Goal: Task Accomplishment & Management: Complete application form

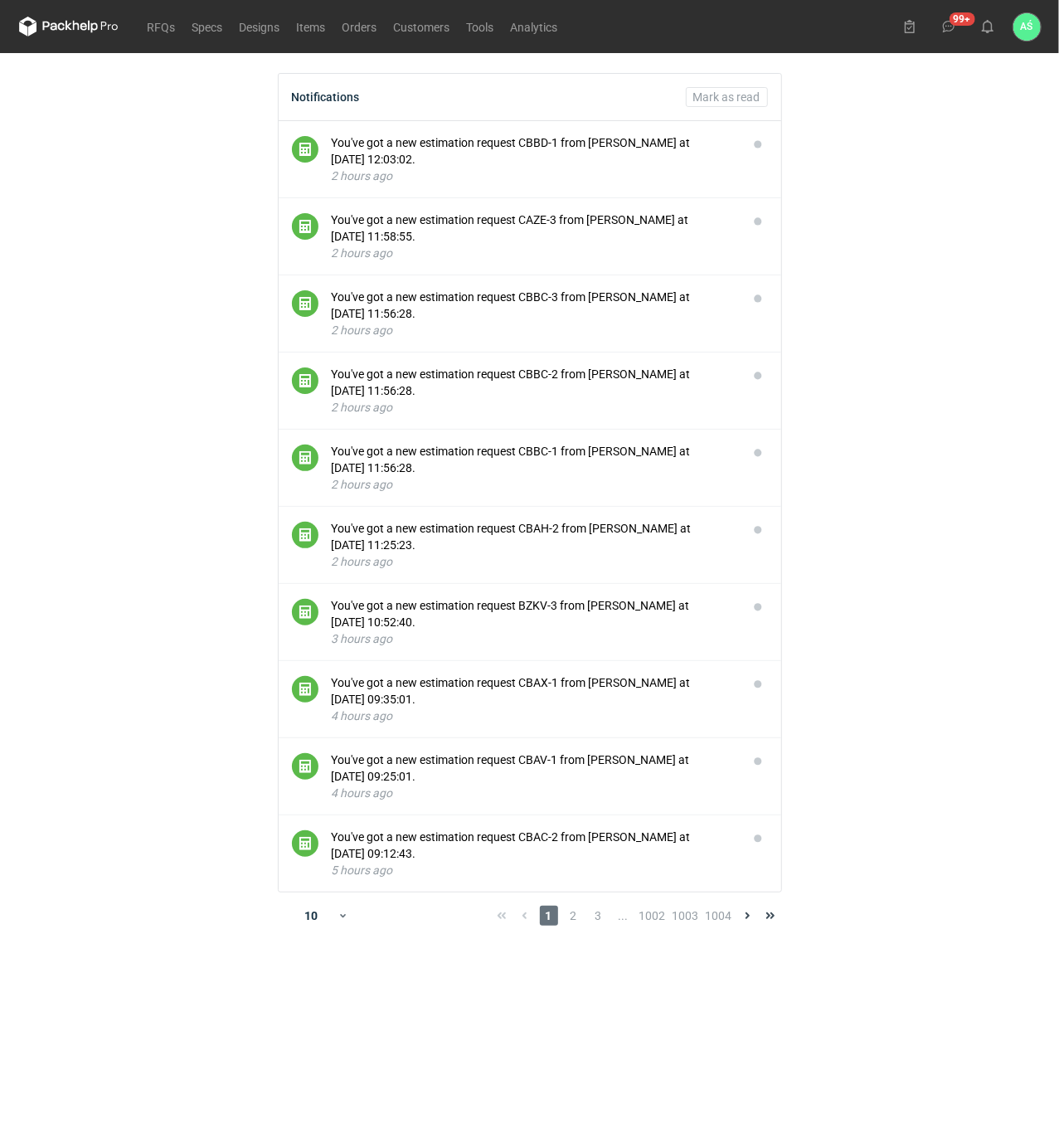
click at [892, 181] on main "Notifications [PERSON_NAME] as read You've got a new estimation request CBBD-1 …" at bounding box center [530, 601] width 1035 height 1095
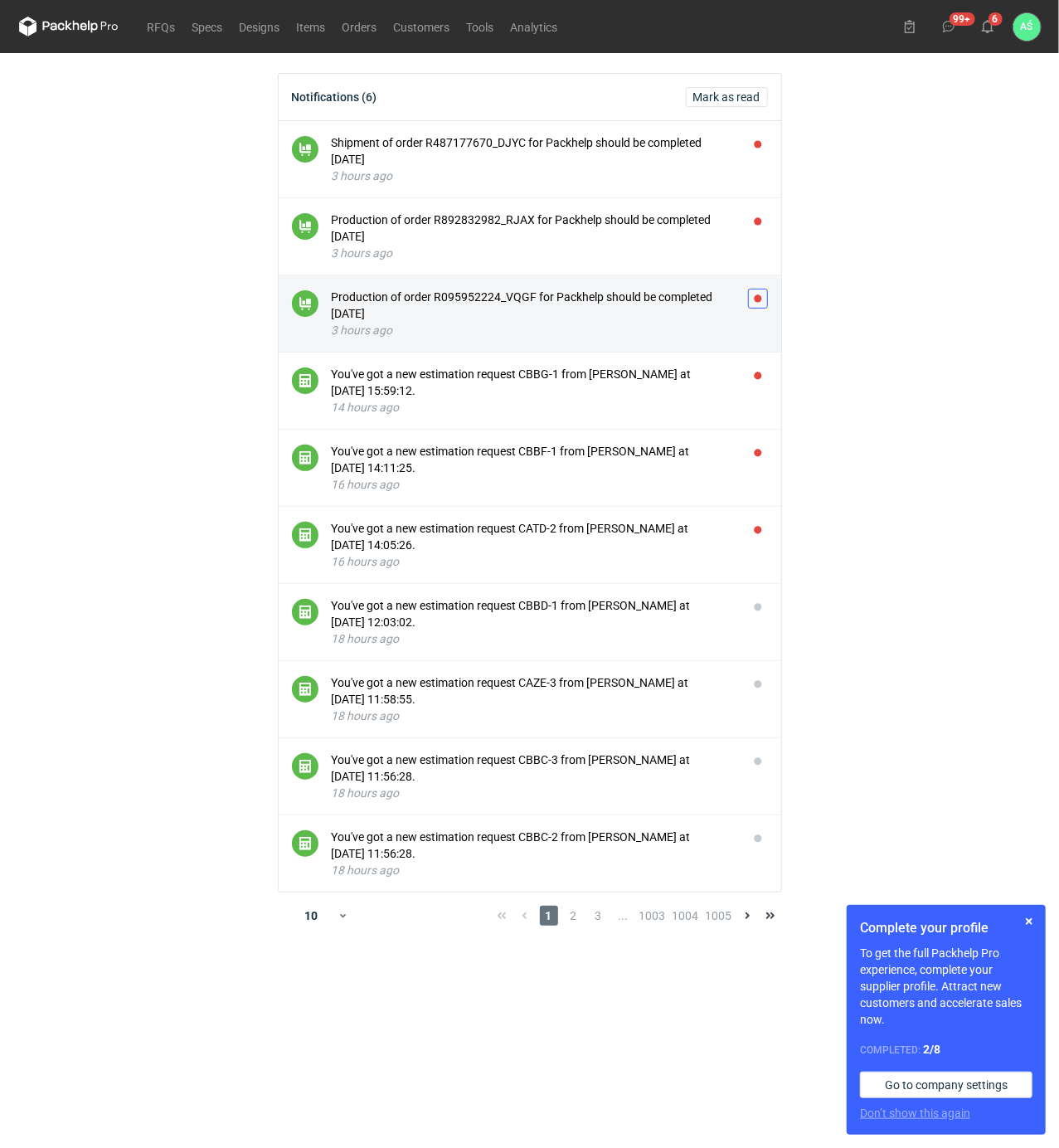
click at [753, 296] on button "button" at bounding box center [757, 298] width 20 height 20
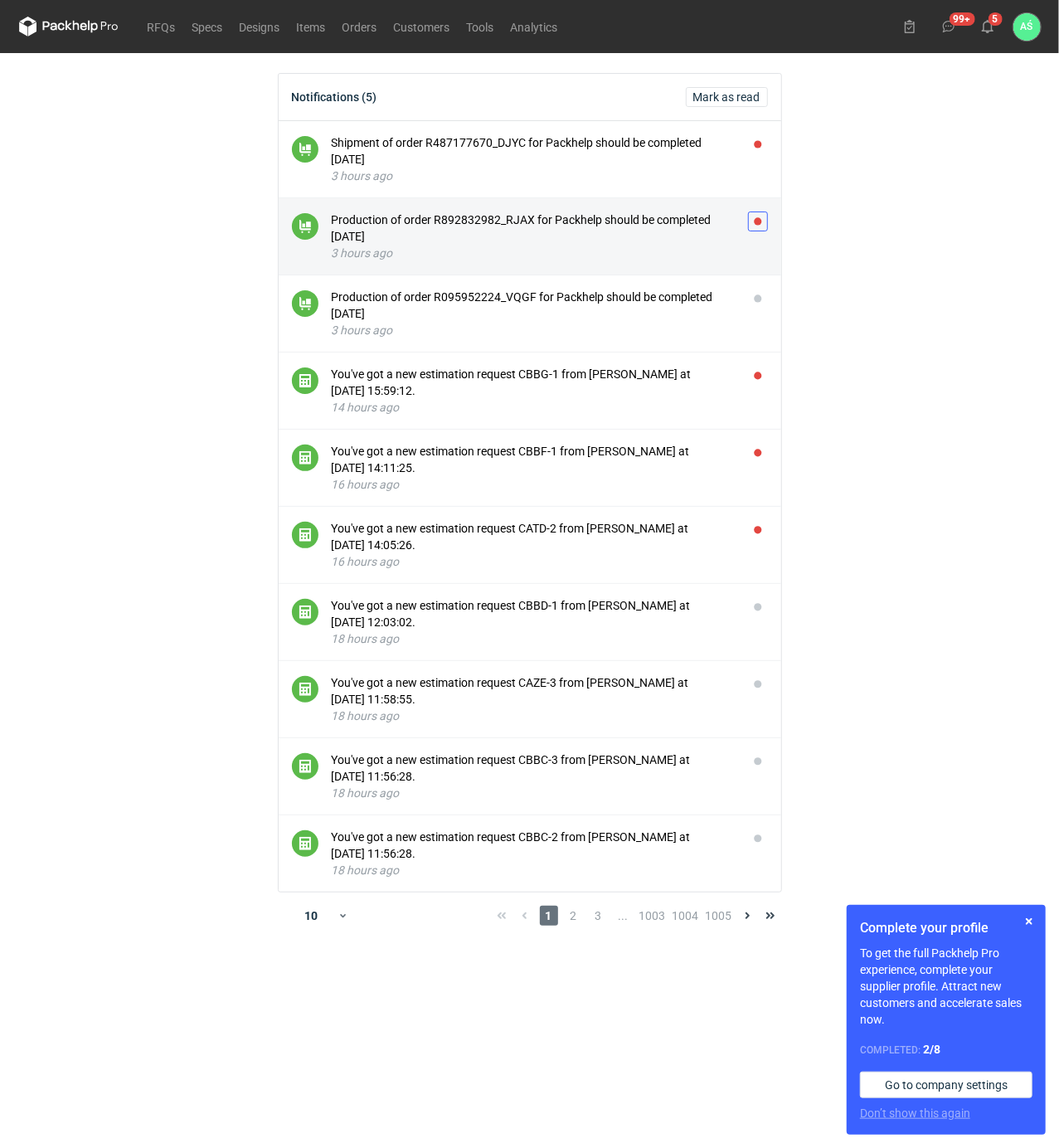
click at [761, 220] on button "button" at bounding box center [757, 221] width 20 height 20
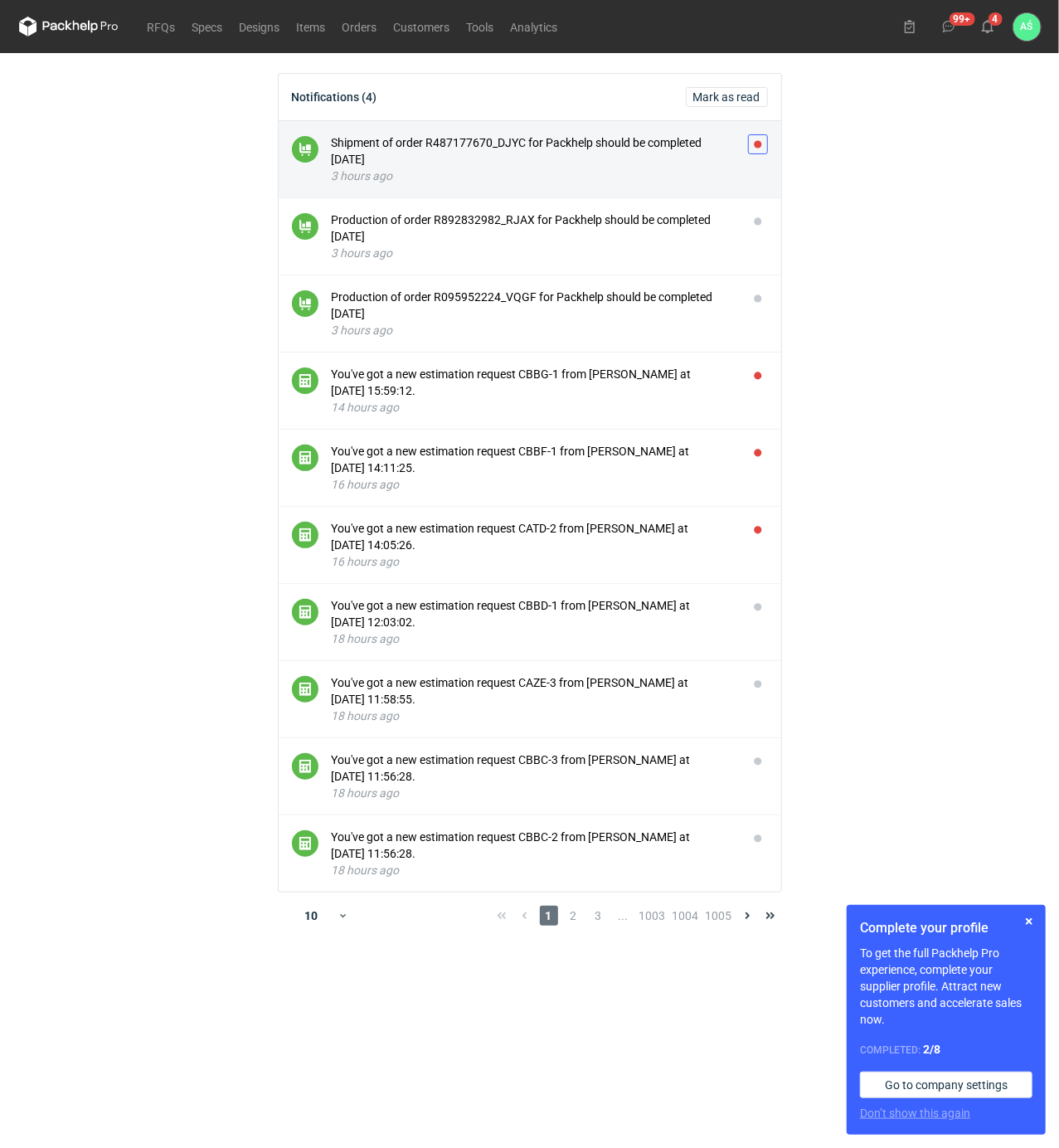
click at [760, 140] on button "button" at bounding box center [757, 144] width 20 height 20
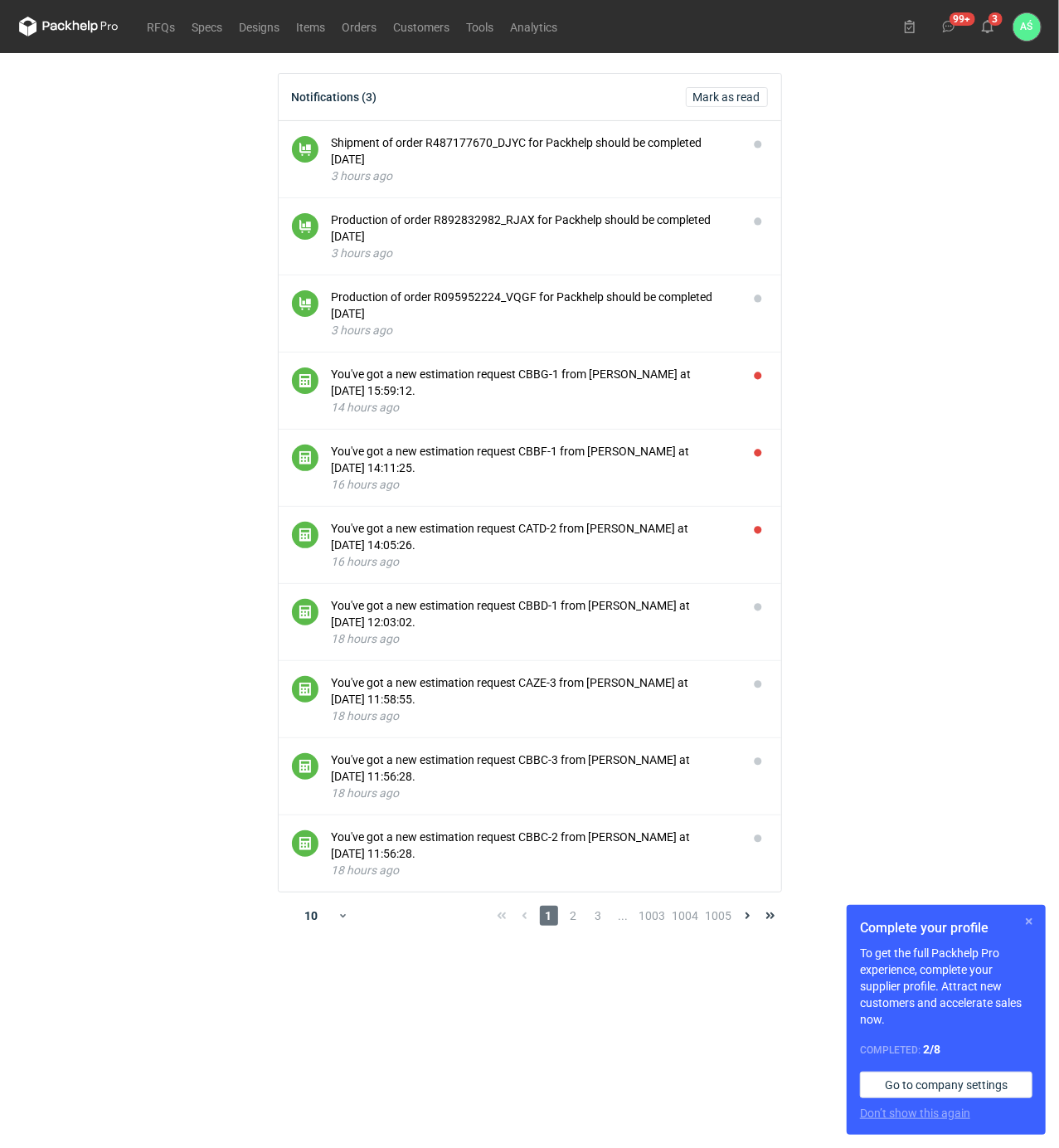
click at [1031, 917] on button "button" at bounding box center [1028, 920] width 20 height 20
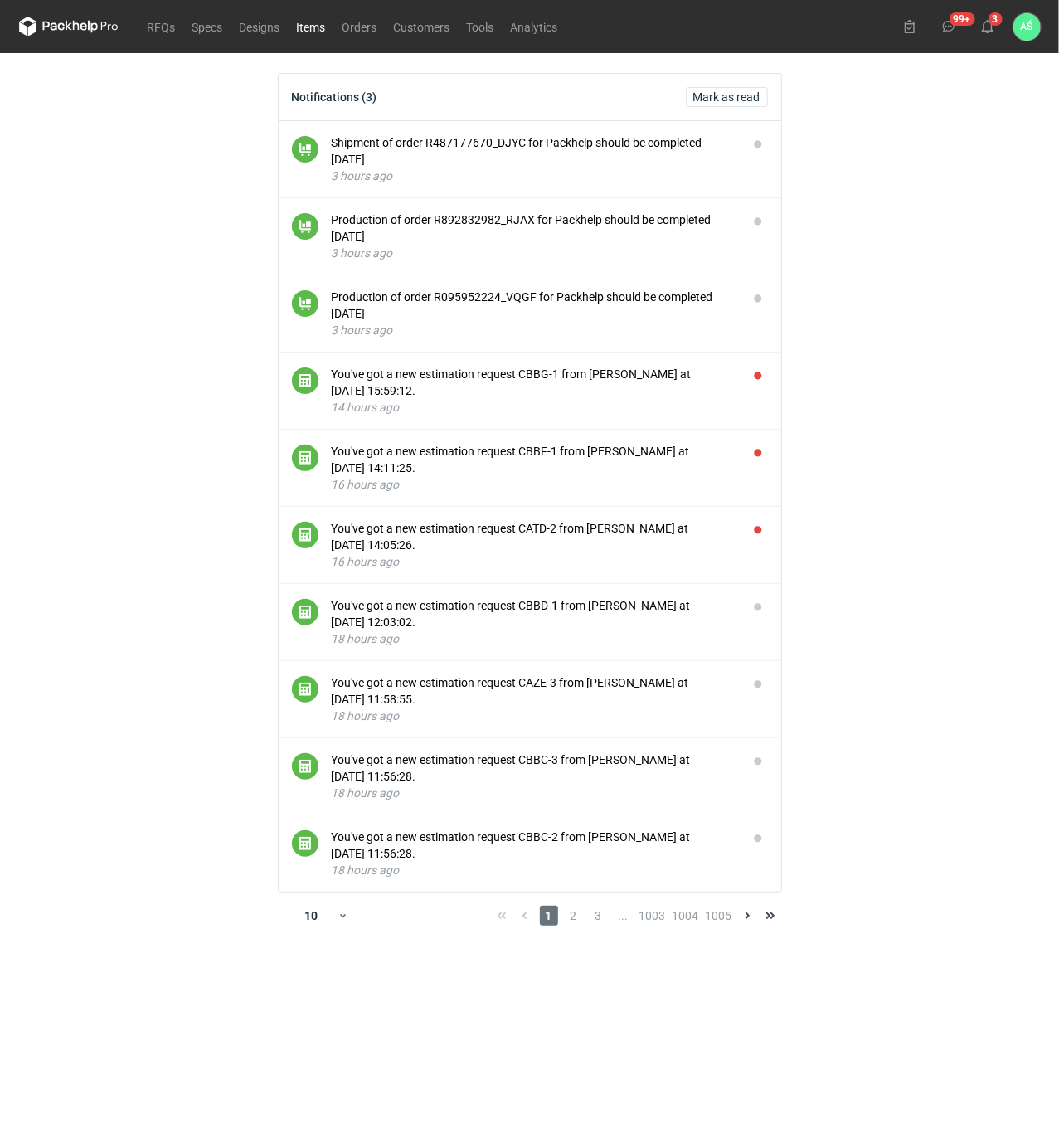
click at [317, 27] on link "Items" at bounding box center [311, 26] width 46 height 20
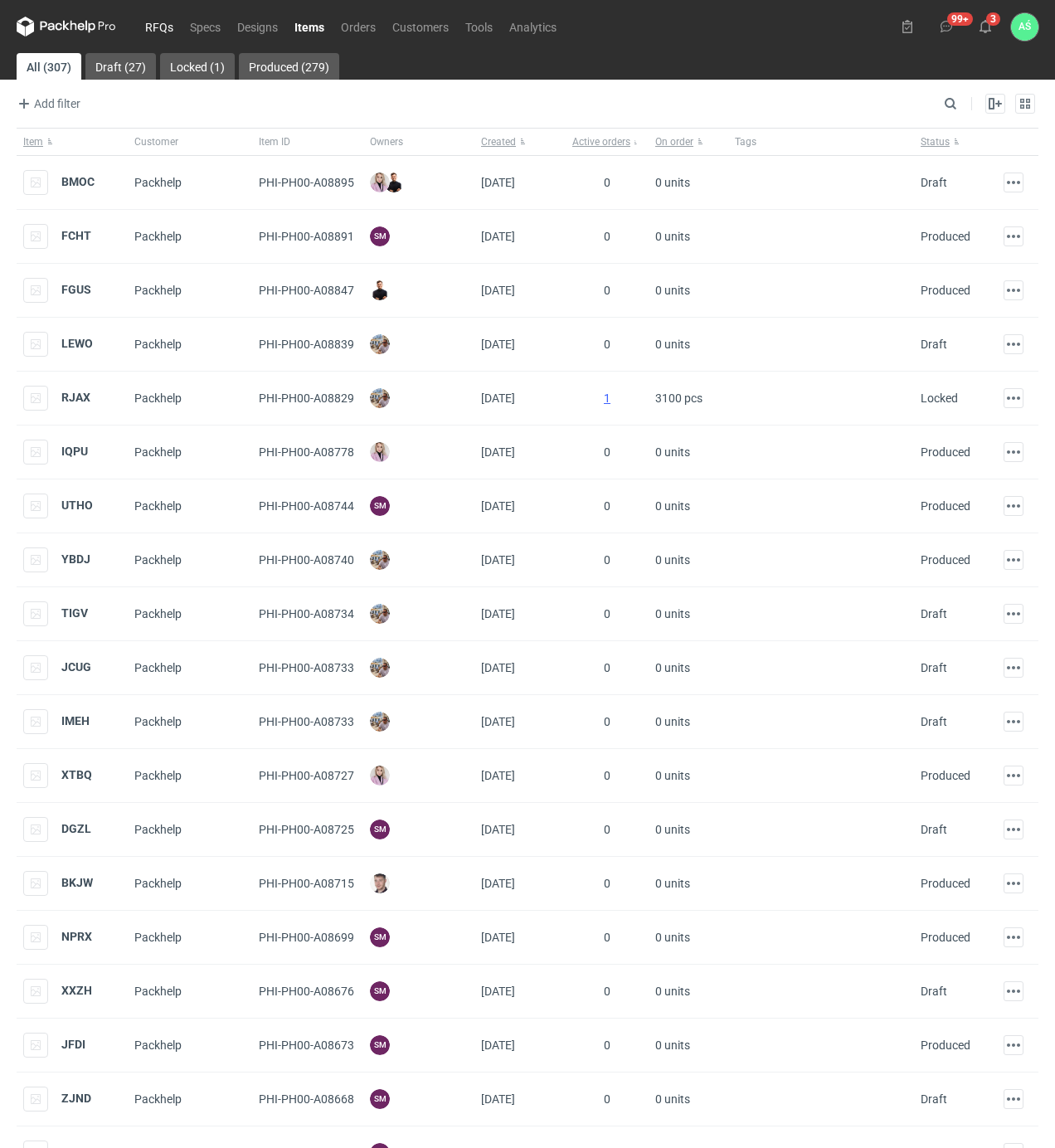
click at [169, 28] on link "RFQs" at bounding box center [160, 26] width 45 height 20
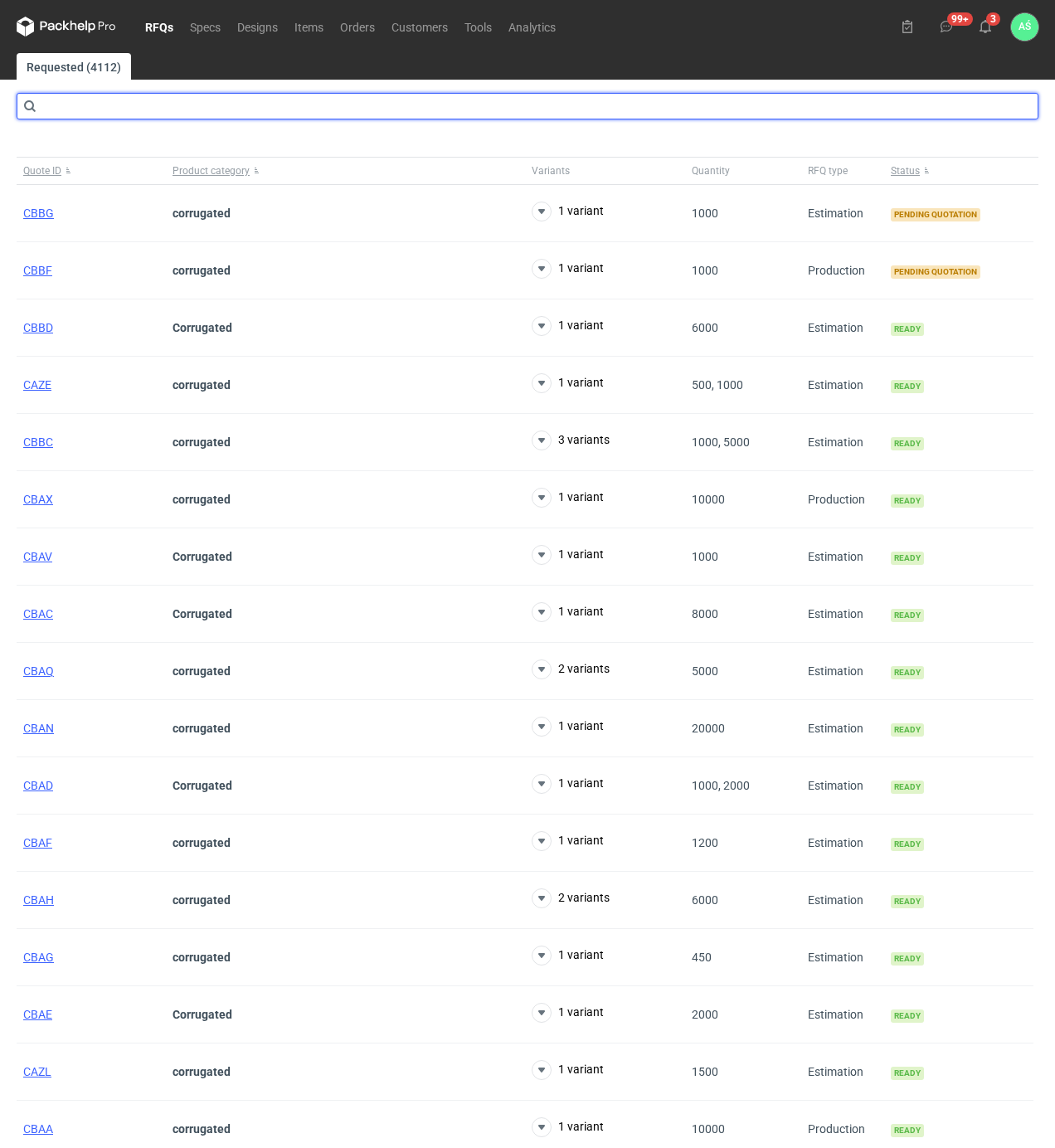
click at [171, 113] on input "text" at bounding box center [528, 106] width 1022 height 26
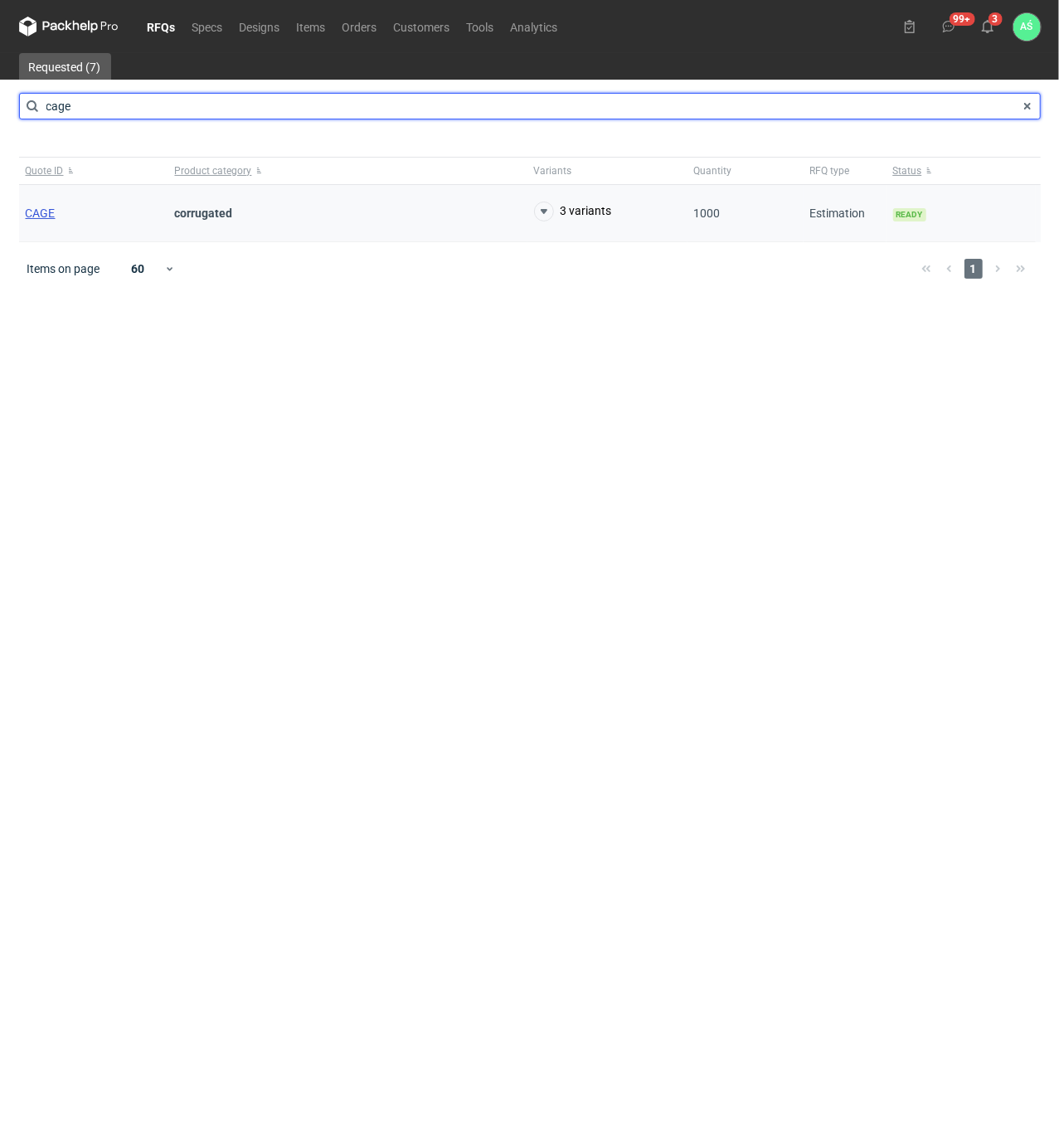
type input "cage"
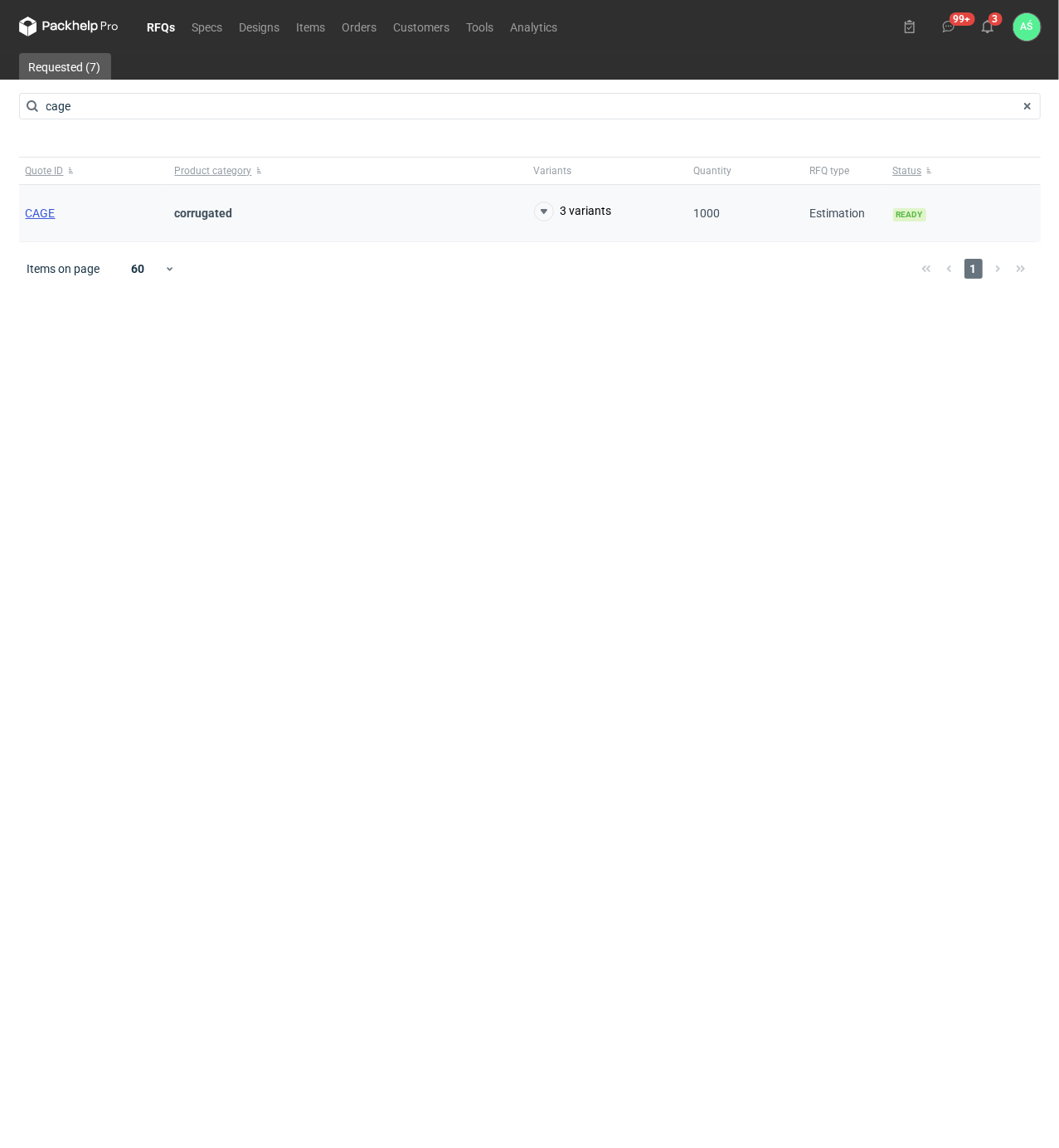
click at [36, 216] on span "CAGE" at bounding box center [41, 213] width 30 height 13
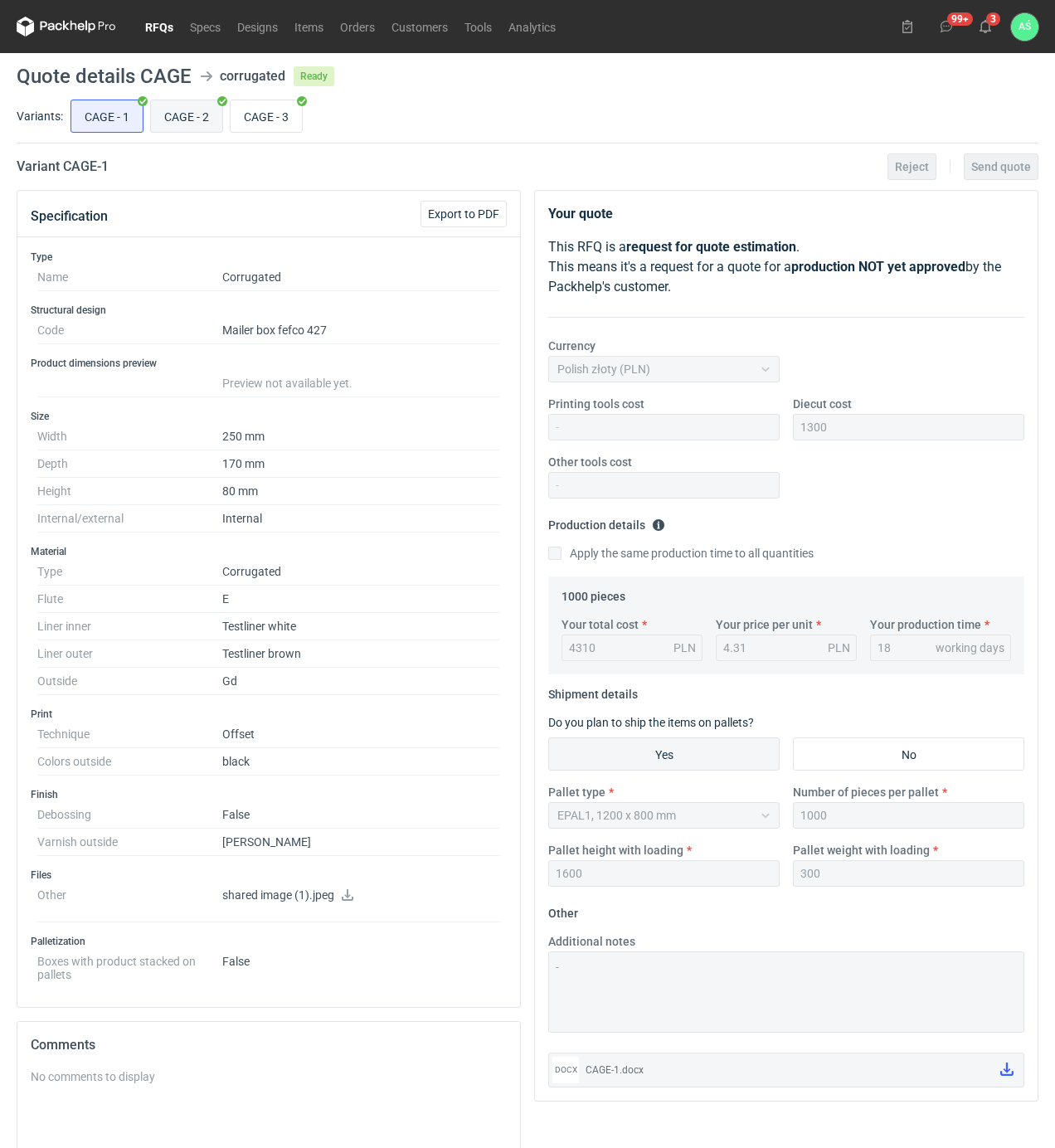
click at [207, 121] on input "CAGE - 2" at bounding box center [187, 117] width 71 height 32
radio input "true"
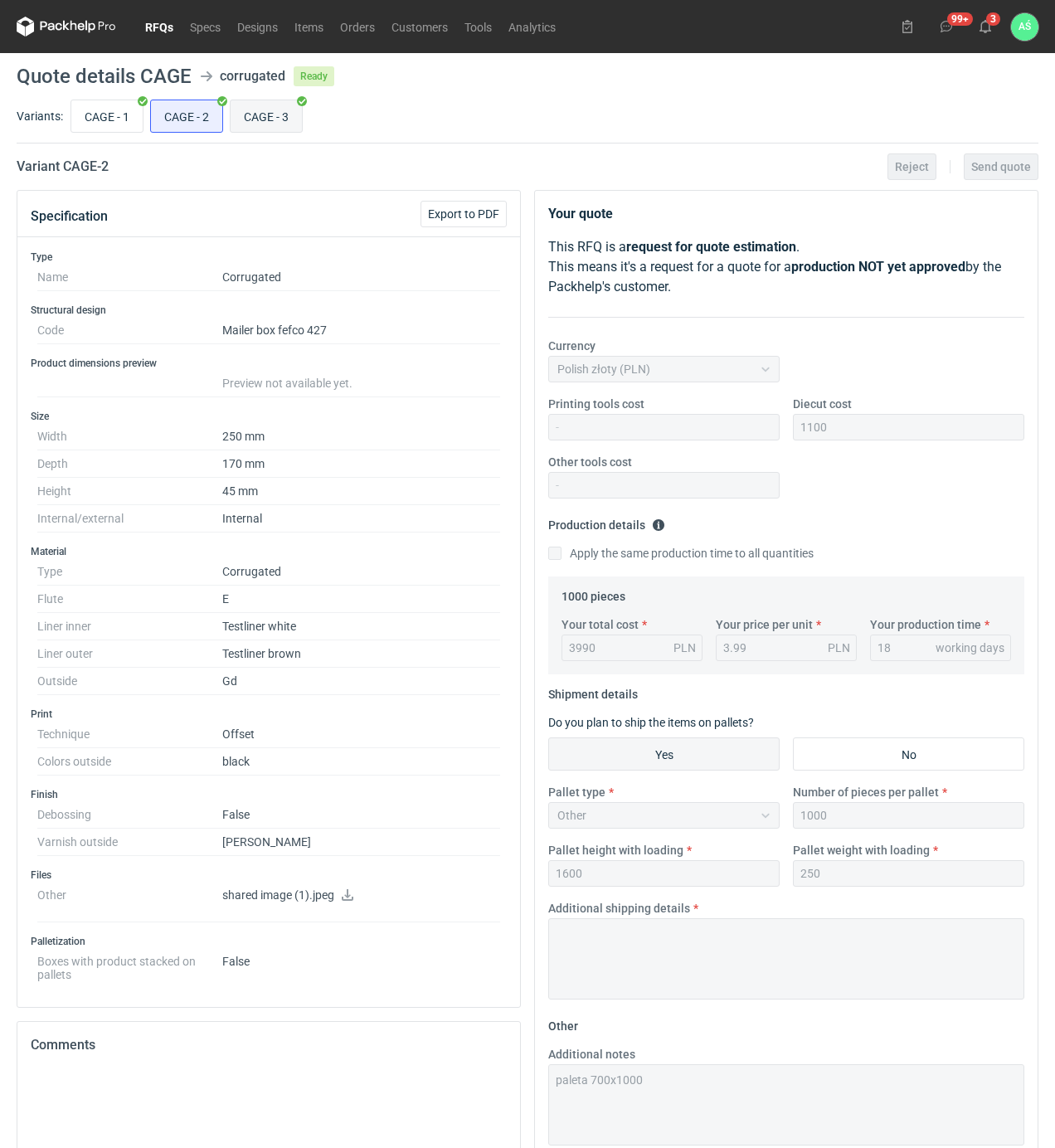
click at [243, 109] on input "CAGE - 3" at bounding box center [266, 117] width 71 height 32
radio input "true"
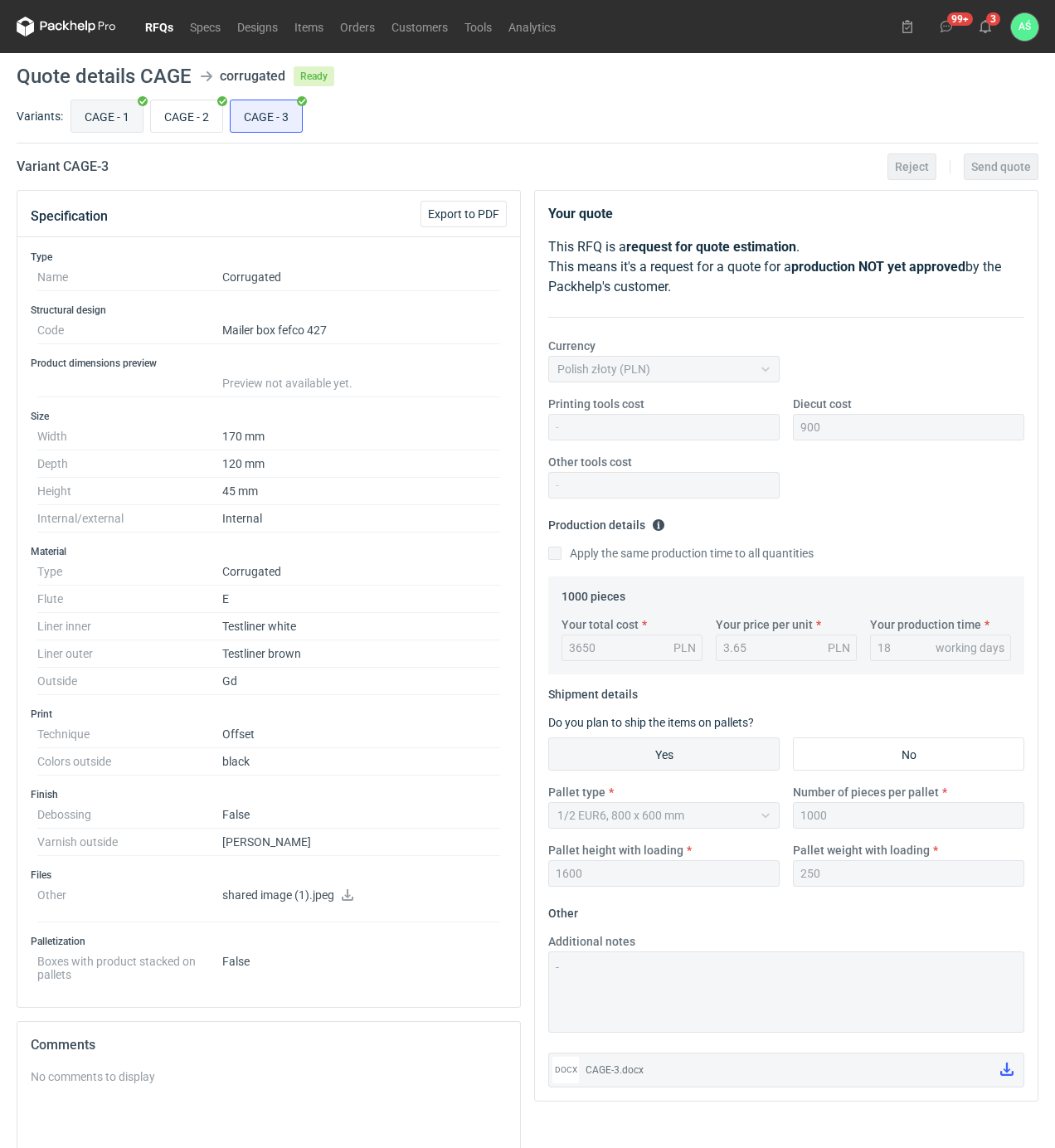
click at [120, 114] on input "CAGE - 1" at bounding box center [106, 117] width 71 height 32
radio input "true"
click at [350, 897] on icon at bounding box center [348, 894] width 13 height 11
click at [199, 126] on input "CAGE - 2" at bounding box center [187, 117] width 71 height 32
radio input "true"
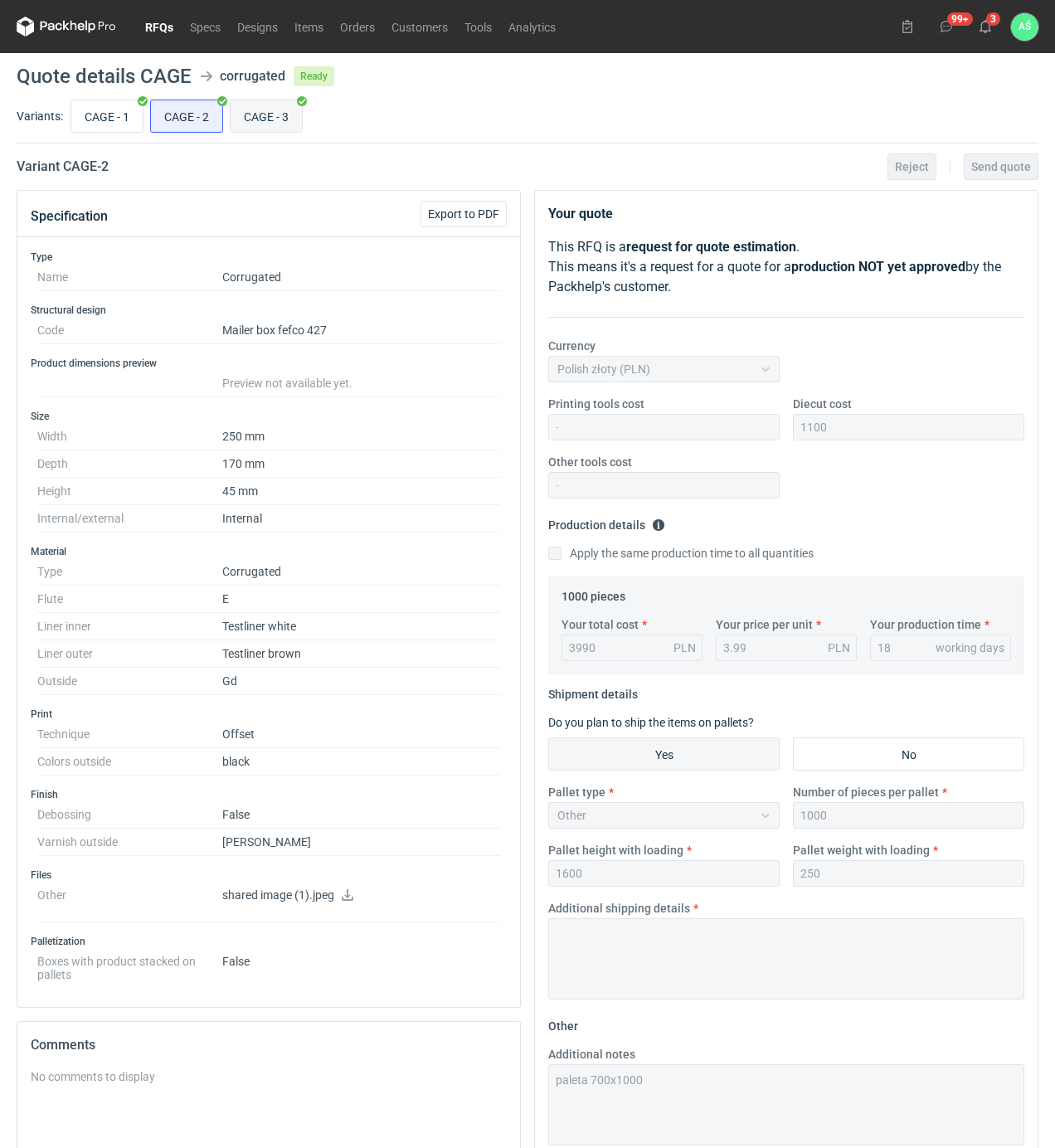
click at [257, 128] on input "CAGE - 3" at bounding box center [266, 117] width 71 height 32
radio input "true"
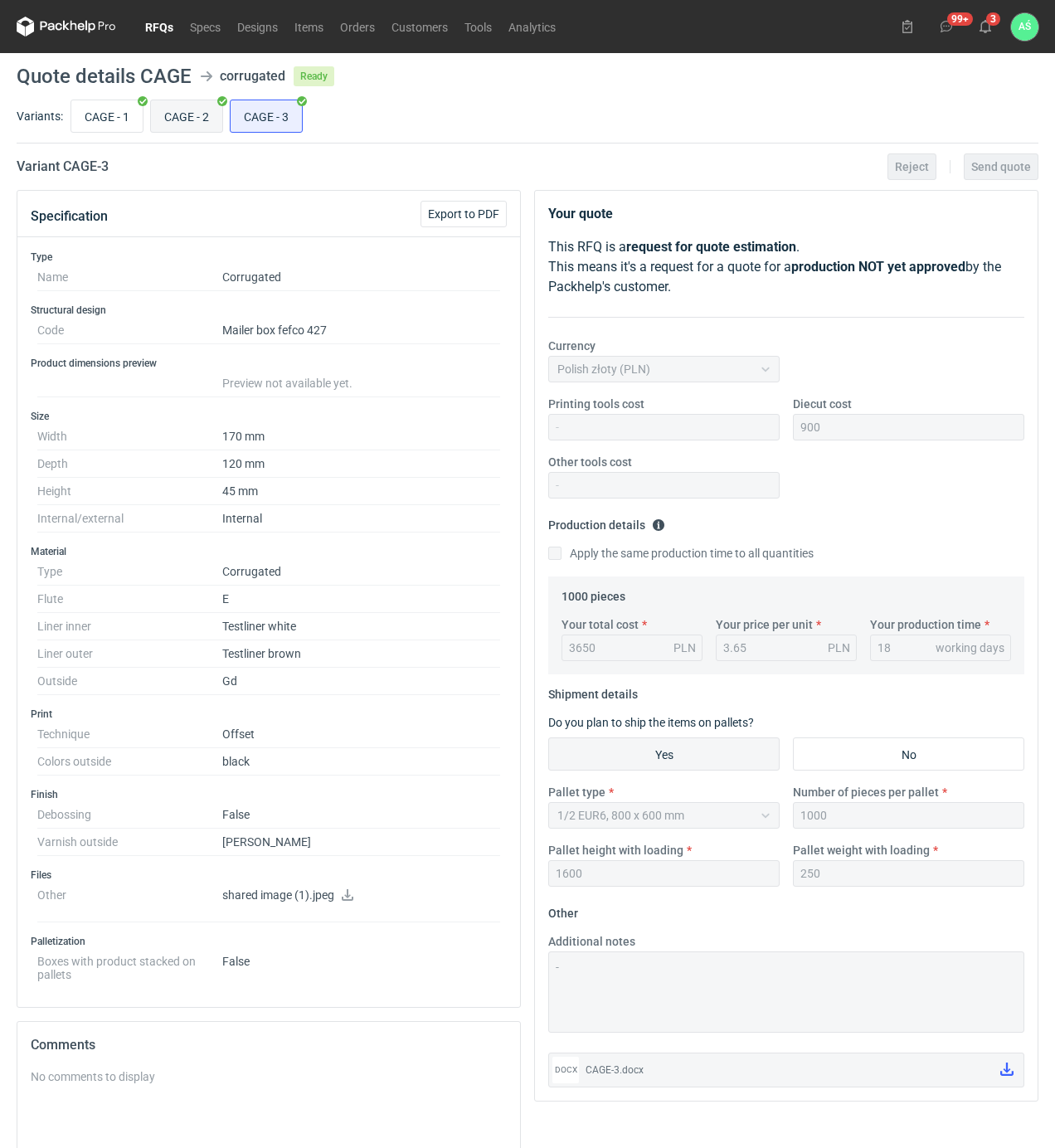
click at [166, 130] on input "CAGE - 2" at bounding box center [187, 117] width 71 height 32
radio input "true"
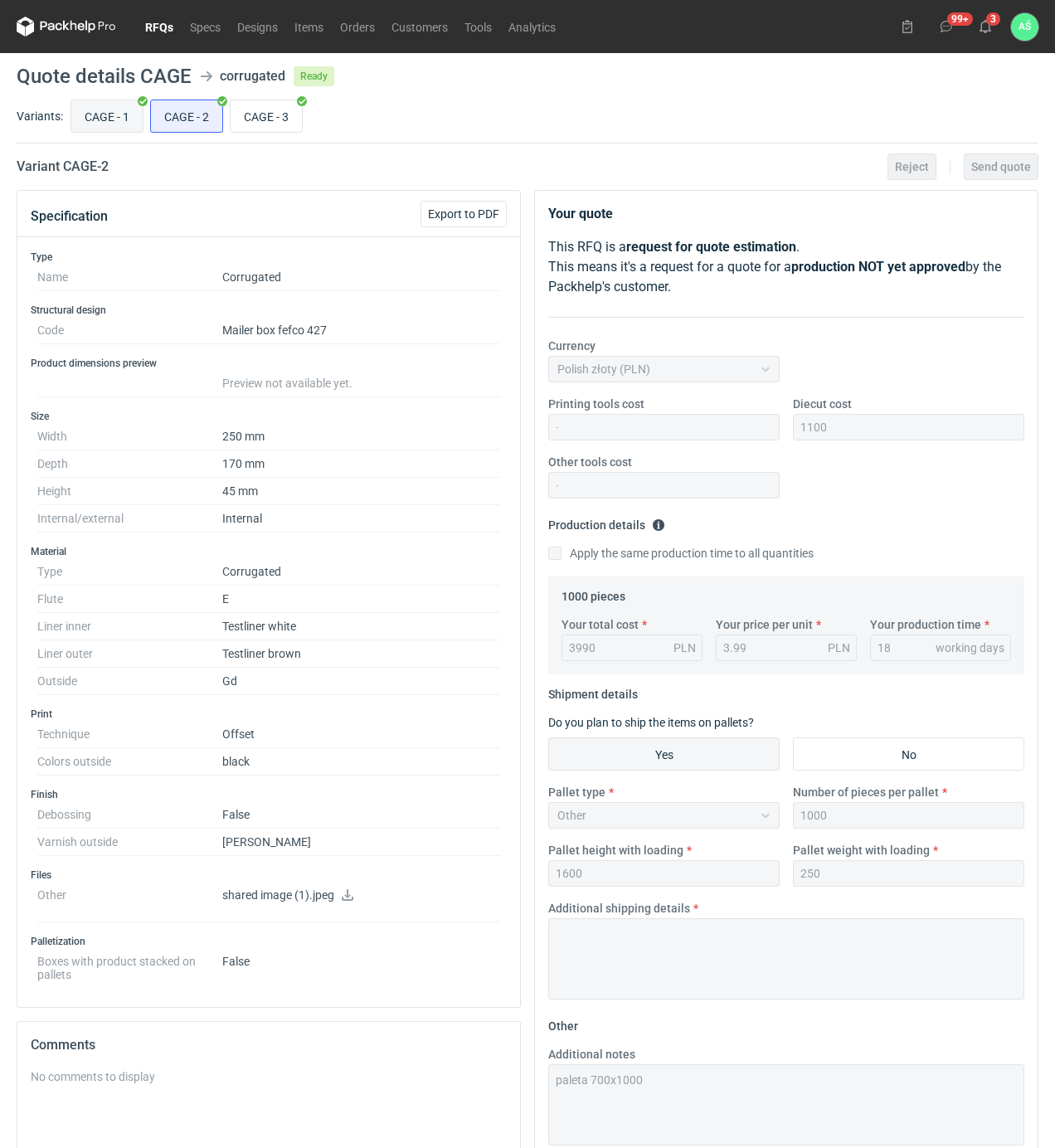
click at [115, 117] on input "CAGE - 1" at bounding box center [106, 117] width 71 height 32
radio input "true"
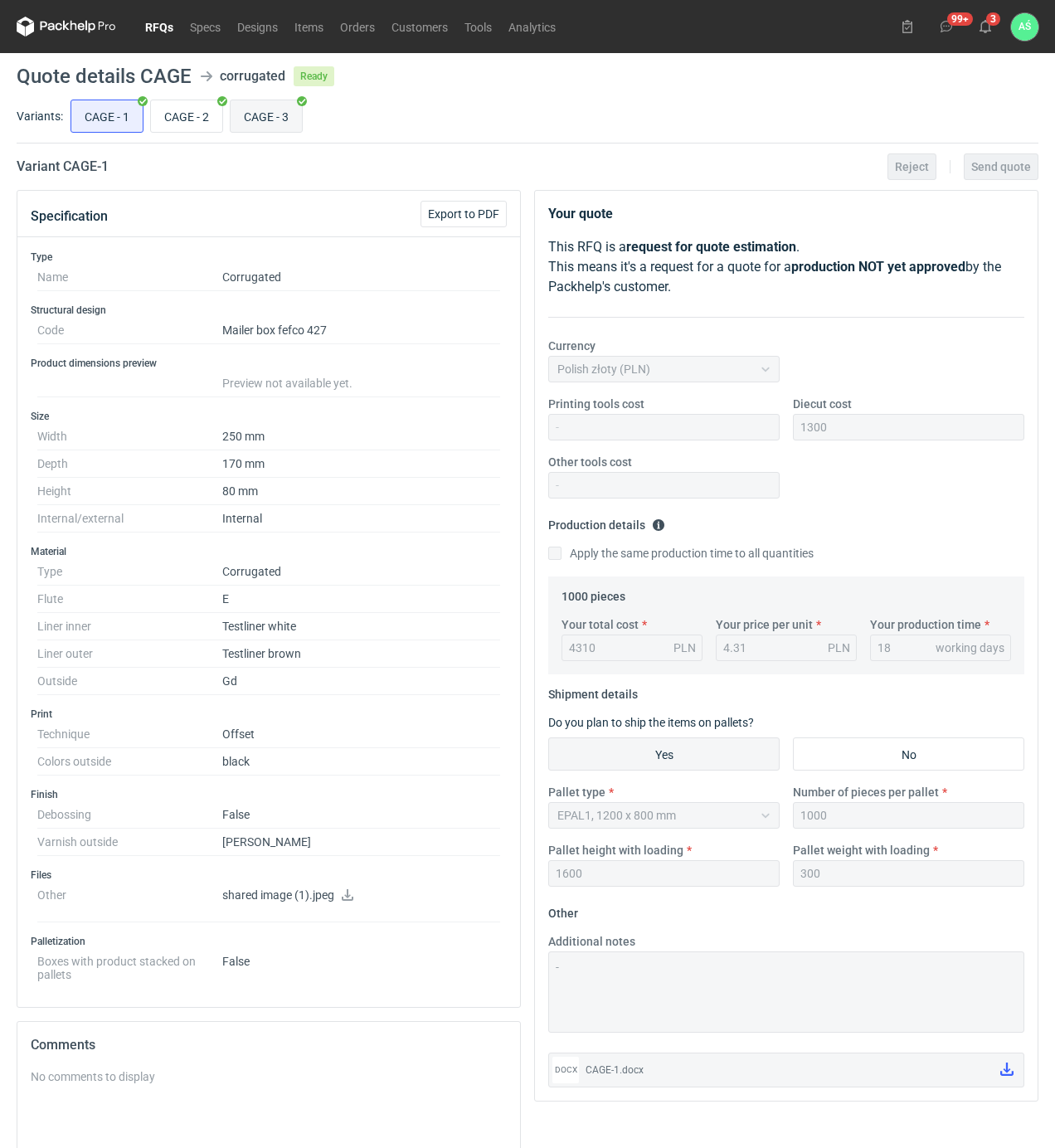
click at [233, 109] on input "CAGE - 3" at bounding box center [266, 117] width 71 height 32
radio input "true"
click at [117, 102] on input "CAGE - 1" at bounding box center [106, 117] width 71 height 32
radio input "true"
click at [266, 126] on input "CAGE - 3" at bounding box center [266, 117] width 71 height 32
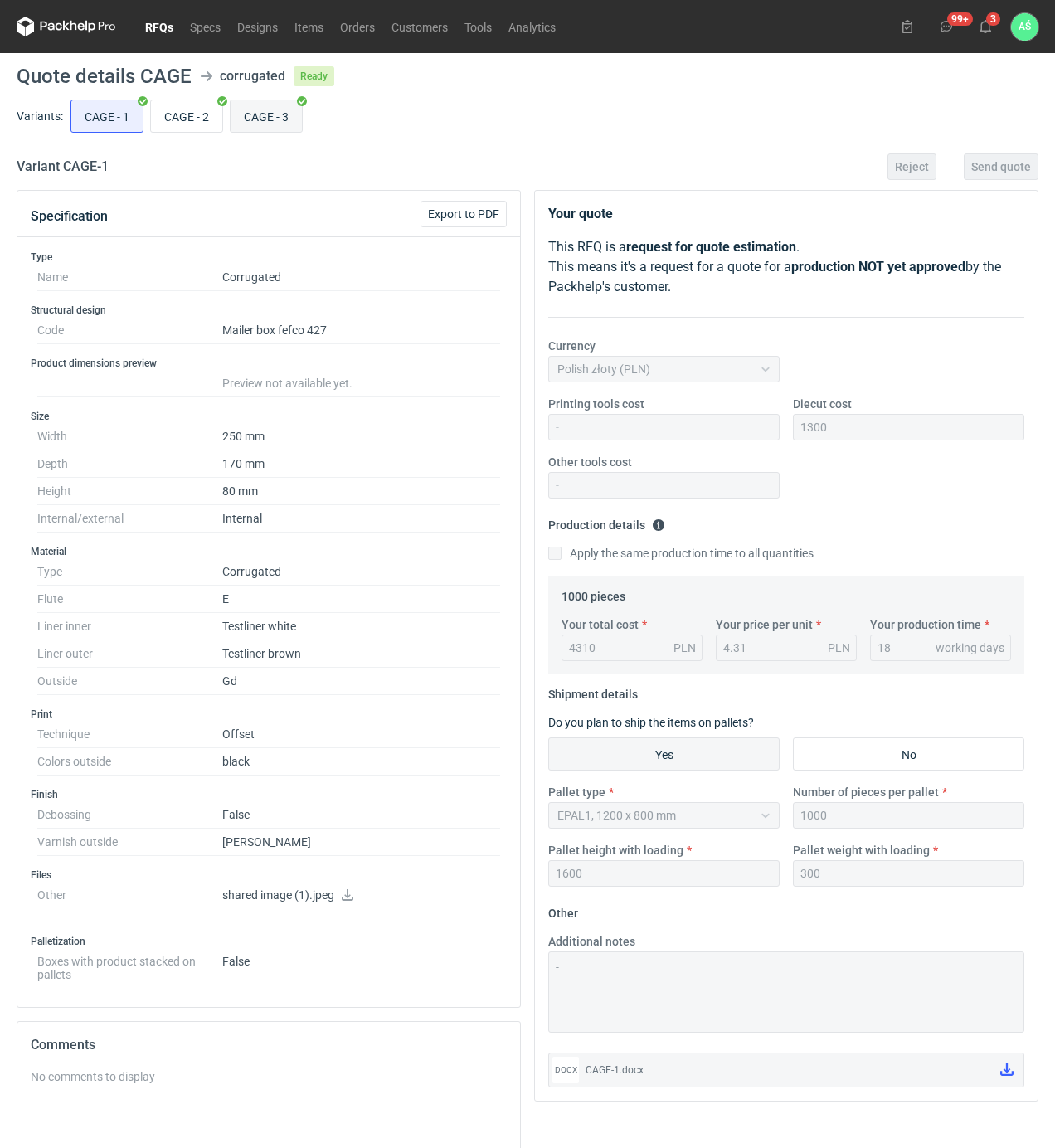
radio input "true"
click at [184, 117] on input "CAGE - 2" at bounding box center [187, 117] width 71 height 32
radio input "true"
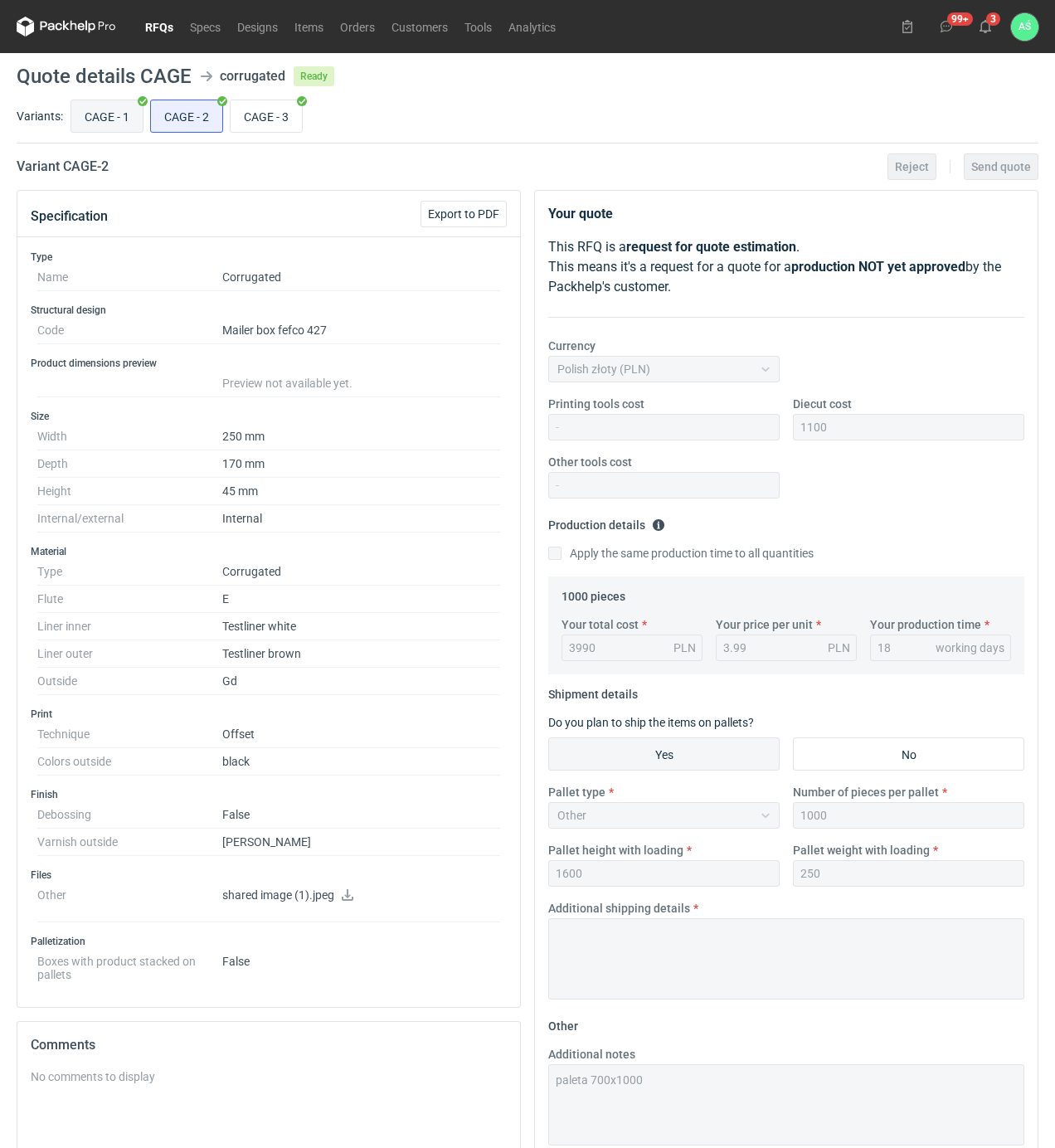
click at [120, 127] on input "CAGE - 1" at bounding box center [106, 117] width 71 height 32
radio input "true"
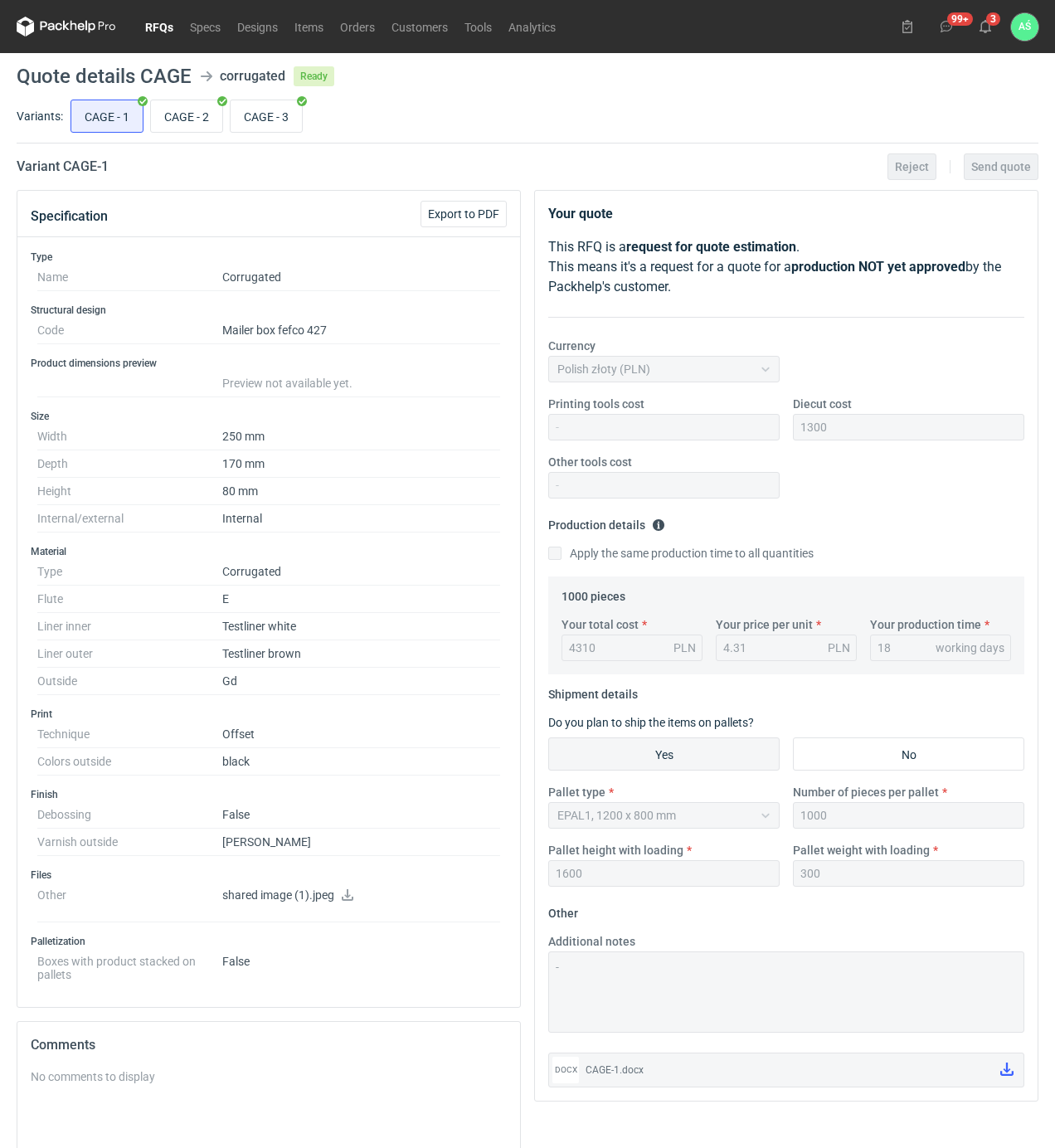
click at [659, 126] on div "CAGE - 1 CAGE - 2 CAGE - 3" at bounding box center [552, 116] width 971 height 40
click at [991, 21] on button "3" at bounding box center [985, 26] width 26 height 26
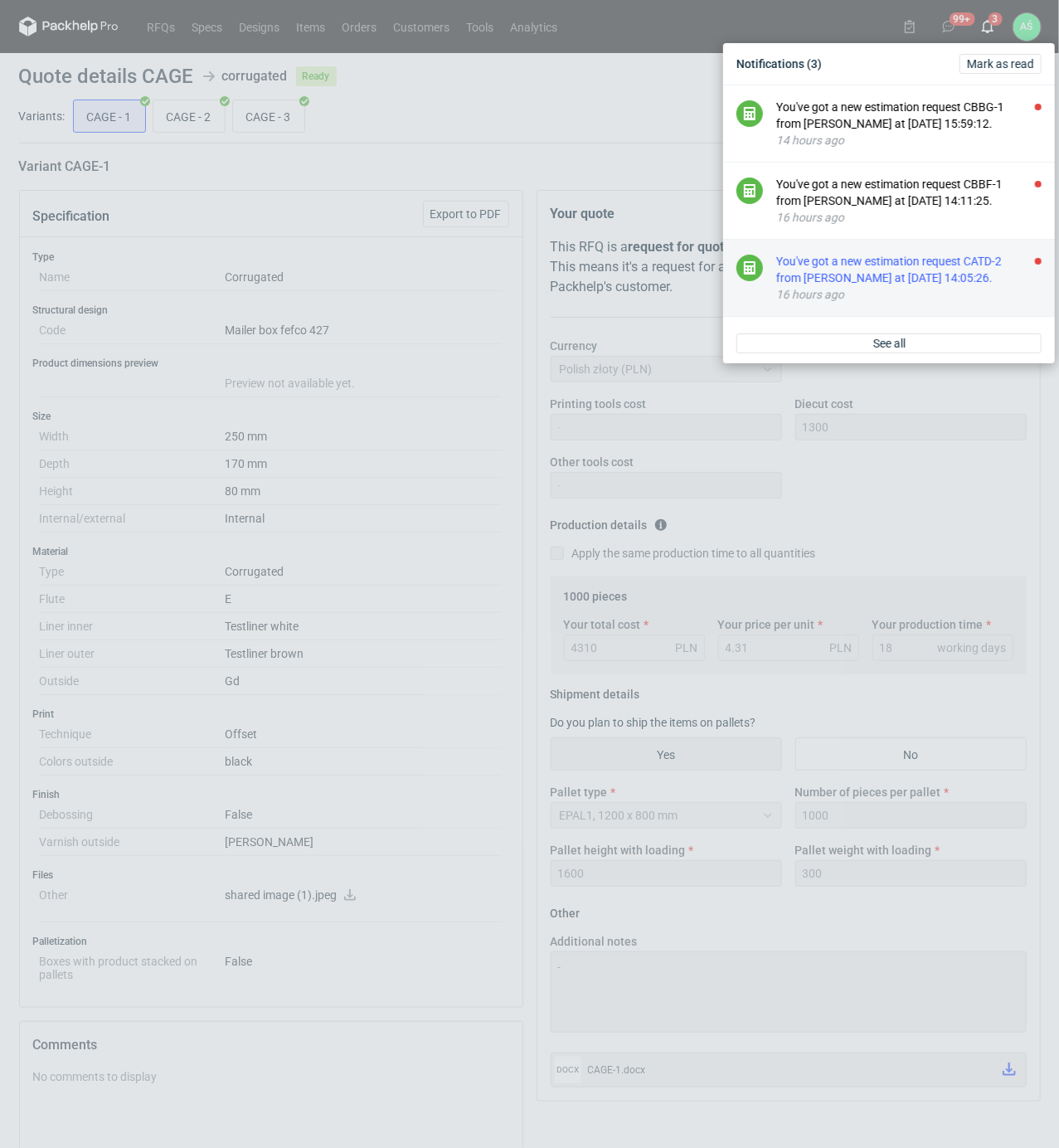
click at [927, 260] on div "You've got a new estimation request CATD-2 from Maciej Sikora at 13 Aug 2025 14…" at bounding box center [908, 270] width 266 height 34
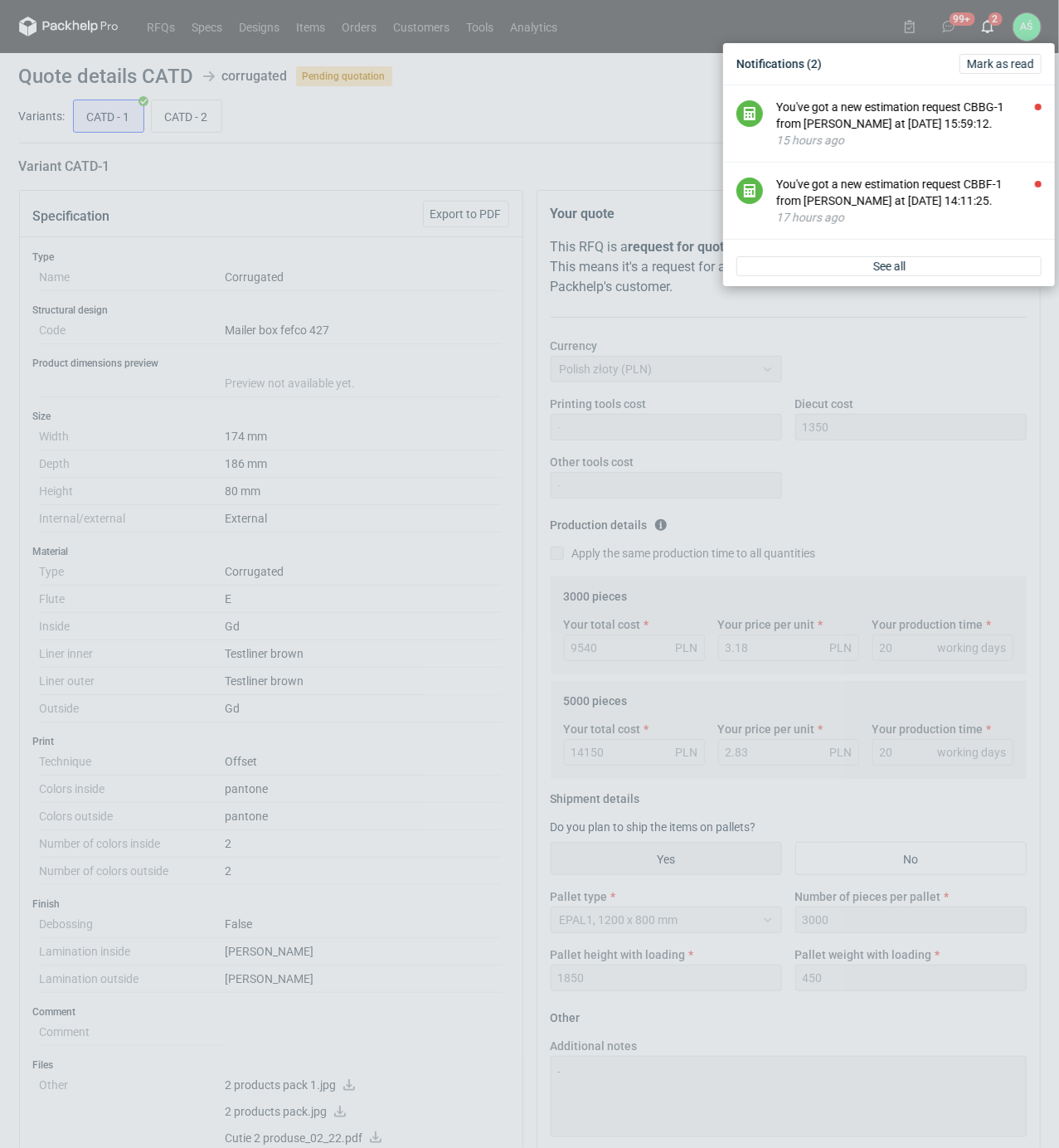
click at [442, 534] on div "Notifications (2) Mark as read You've got a new estimation request CBBG-1 from …" at bounding box center [530, 574] width 1059 height 1148
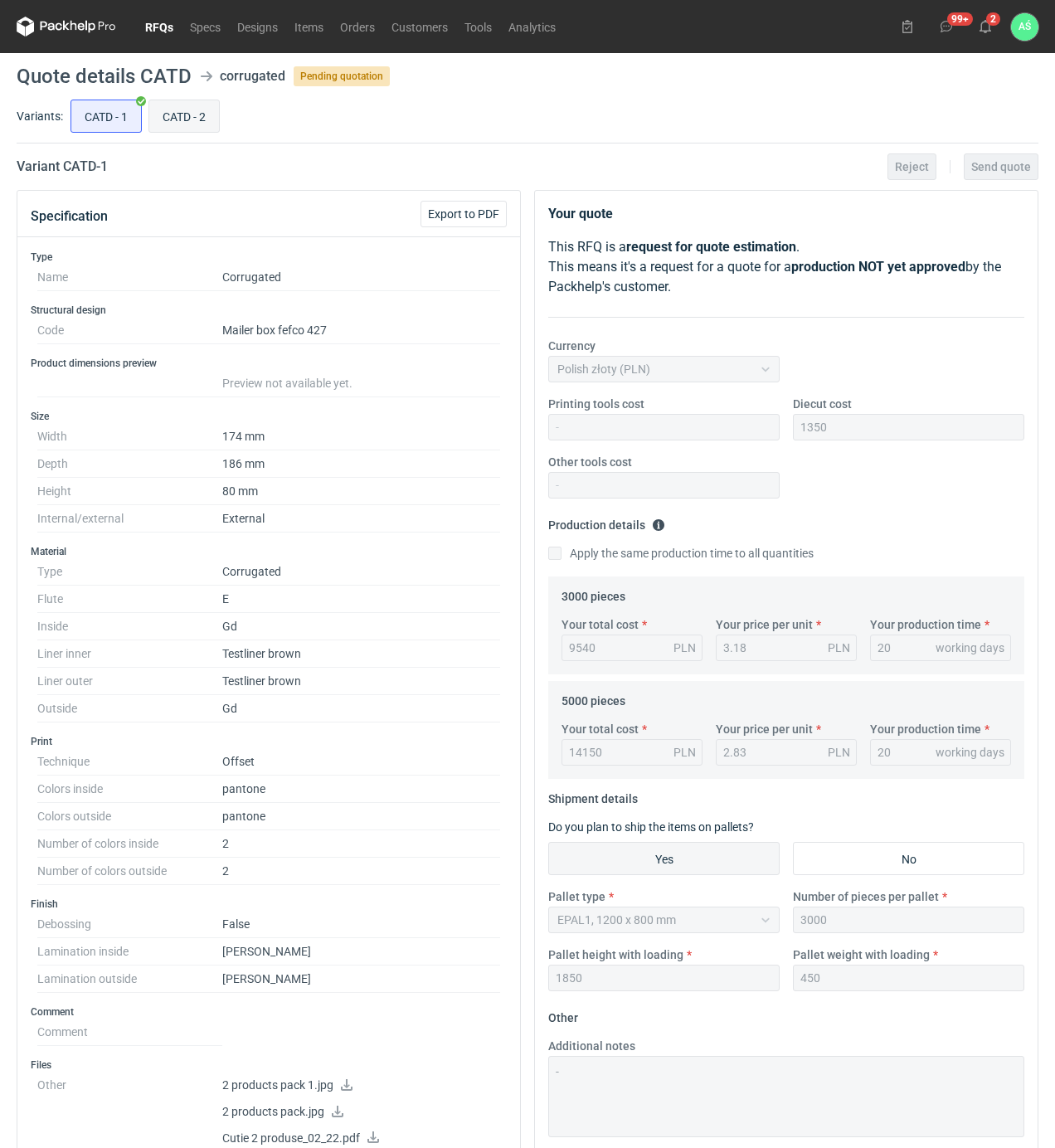
click at [181, 114] on input "CATD - 2" at bounding box center [184, 117] width 70 height 32
radio input "true"
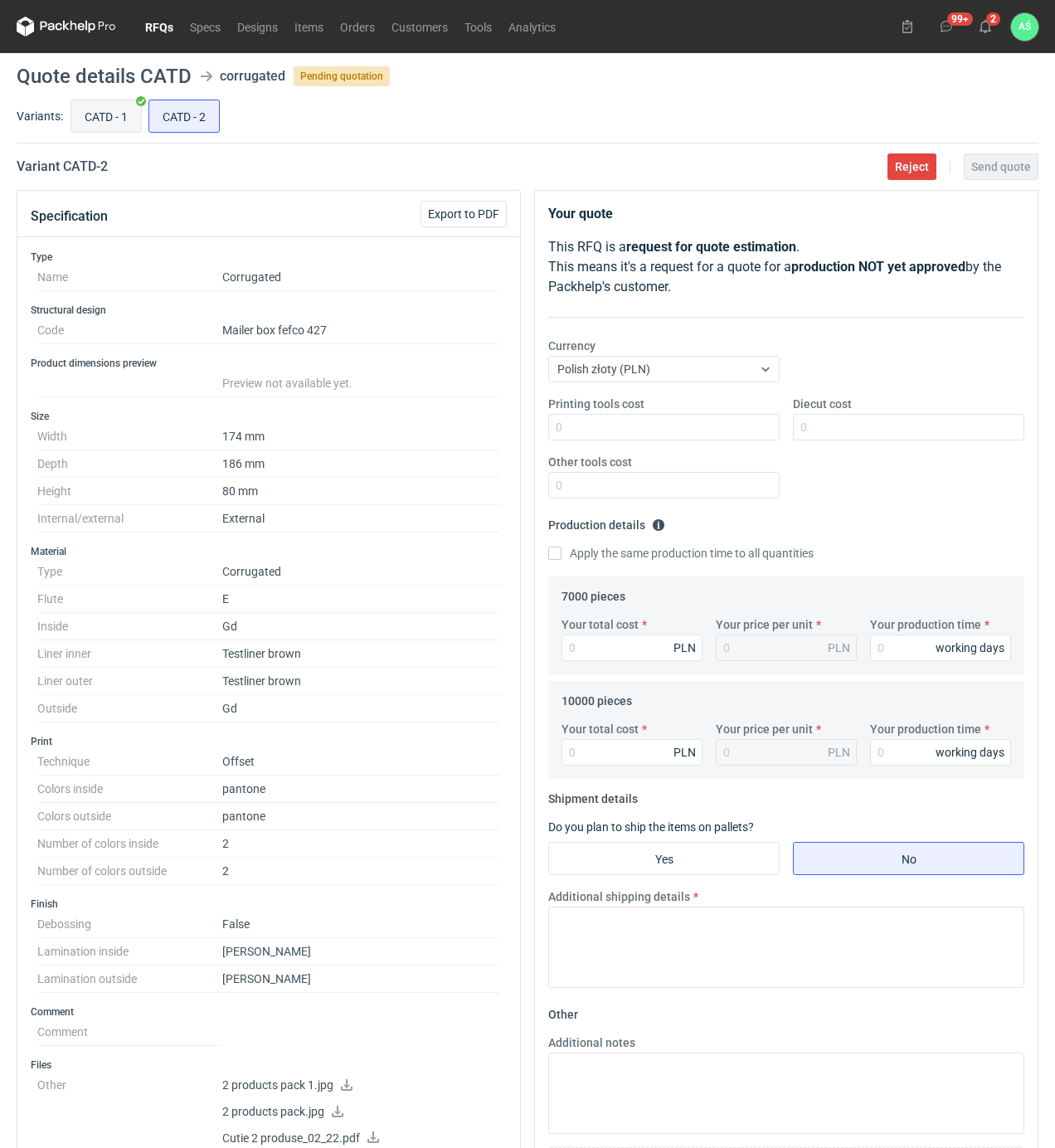
click at [111, 114] on input "CATD - 1" at bounding box center [105, 117] width 70 height 32
radio input "true"
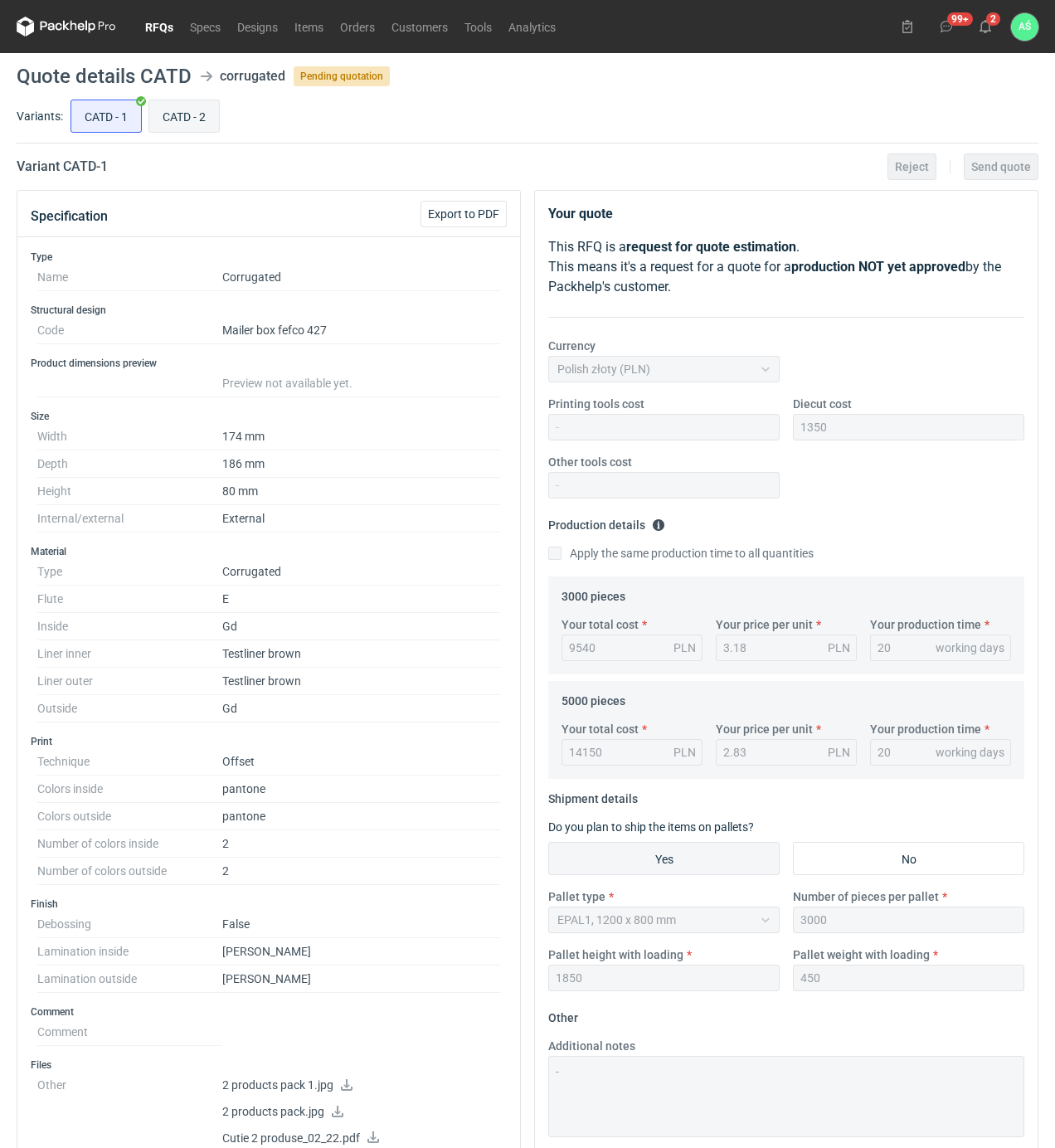
click at [174, 106] on input "CATD - 2" at bounding box center [184, 117] width 70 height 32
radio input "true"
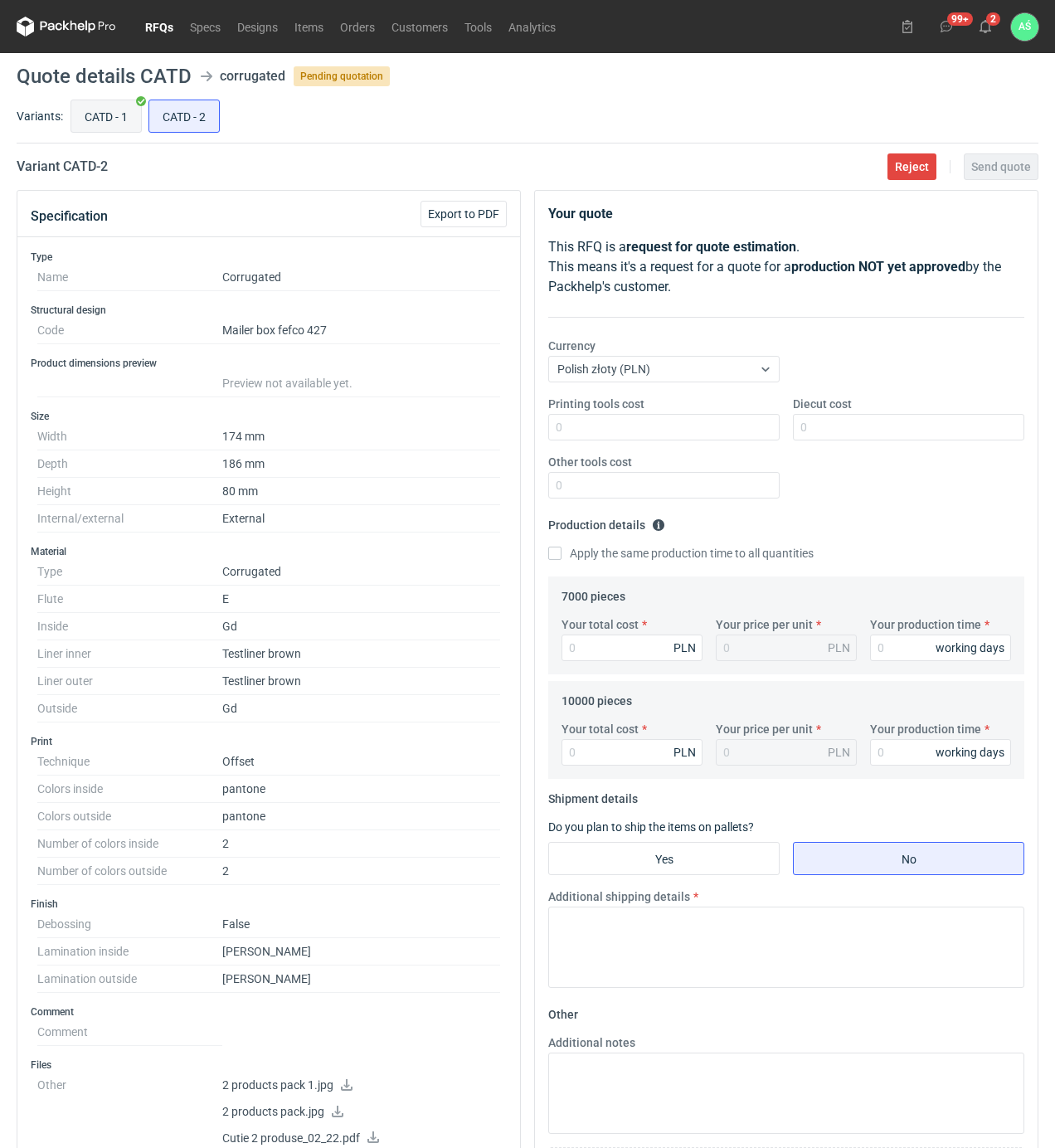
click at [120, 109] on input "CATD - 1" at bounding box center [105, 117] width 70 height 32
radio input "true"
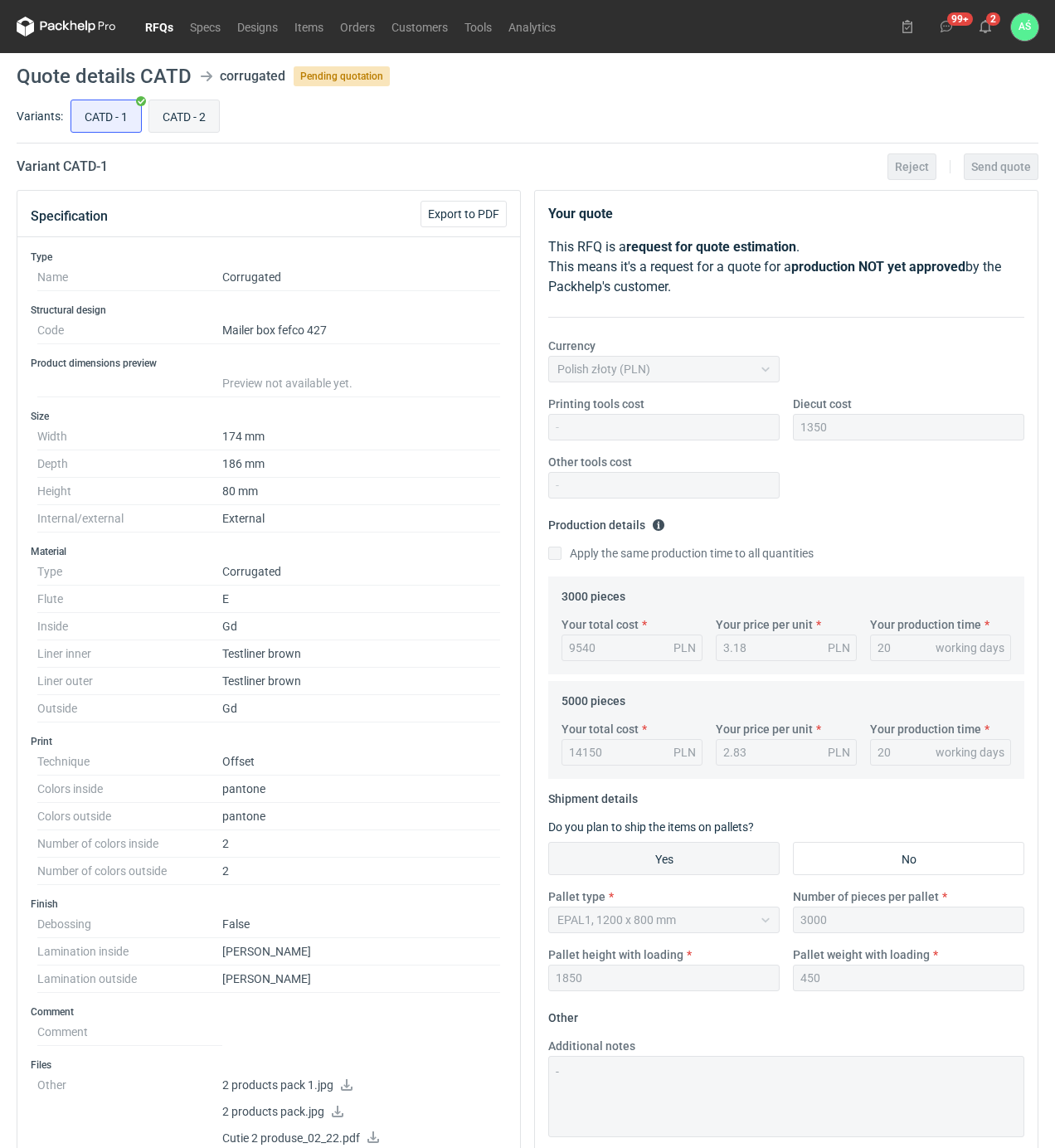
click at [163, 110] on input "CATD - 2" at bounding box center [184, 117] width 70 height 32
radio input "true"
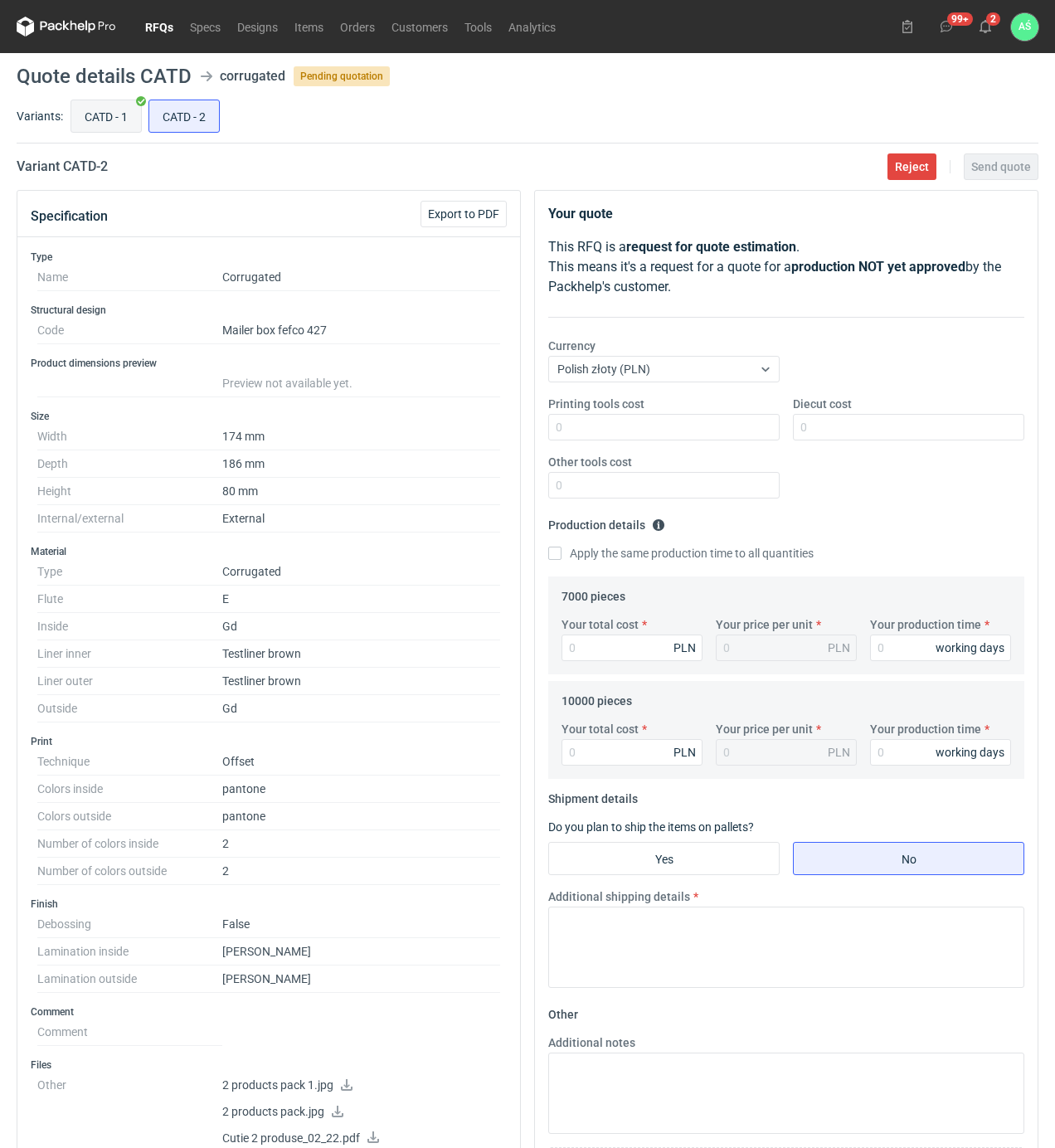
click at [110, 114] on input "CATD - 1" at bounding box center [105, 117] width 70 height 32
radio input "true"
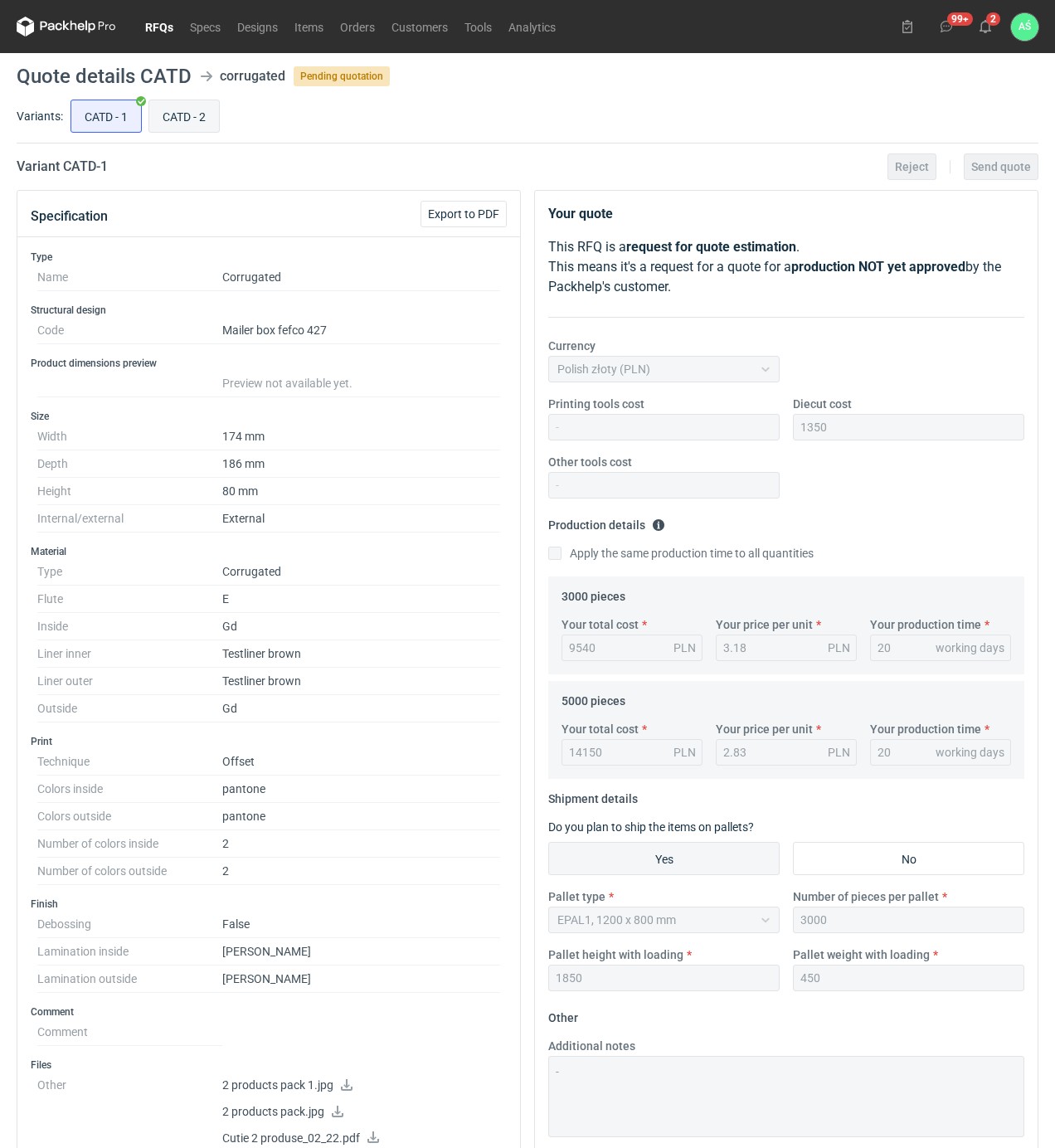
drag, startPoint x: 169, startPoint y: 123, endPoint x: 147, endPoint y: 145, distance: 31.1
click at [170, 123] on input "CATD - 2" at bounding box center [184, 117] width 70 height 32
radio input "true"
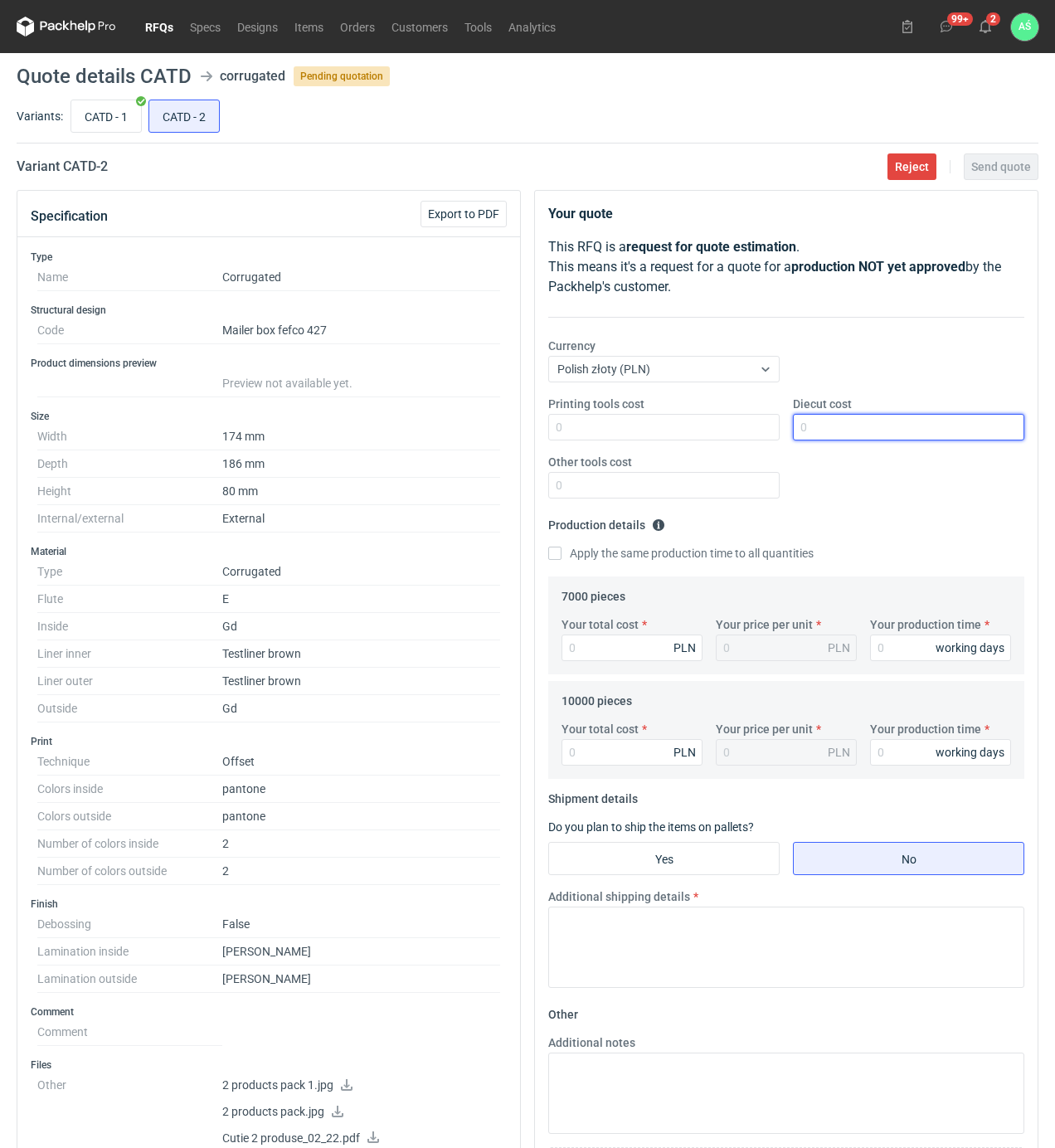
click at [847, 429] on input "Diecut cost" at bounding box center [909, 427] width 231 height 26
type input "1350"
type input "18620"
type input "2.66"
type input "20"
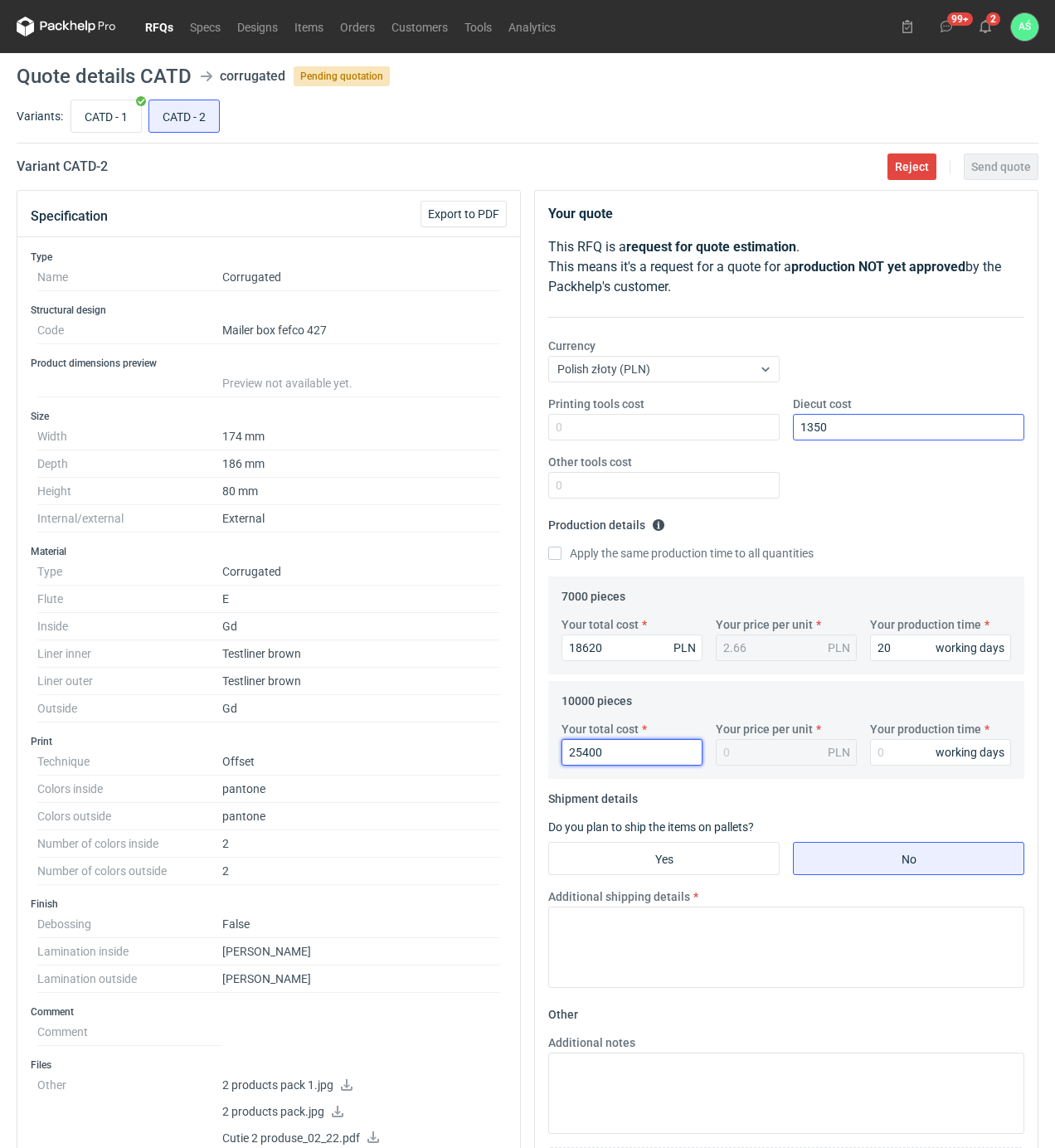
type input "25400"
type input "2.54"
type input "20"
click at [626, 850] on input "Yes" at bounding box center [664, 859] width 229 height 32
radio input "true"
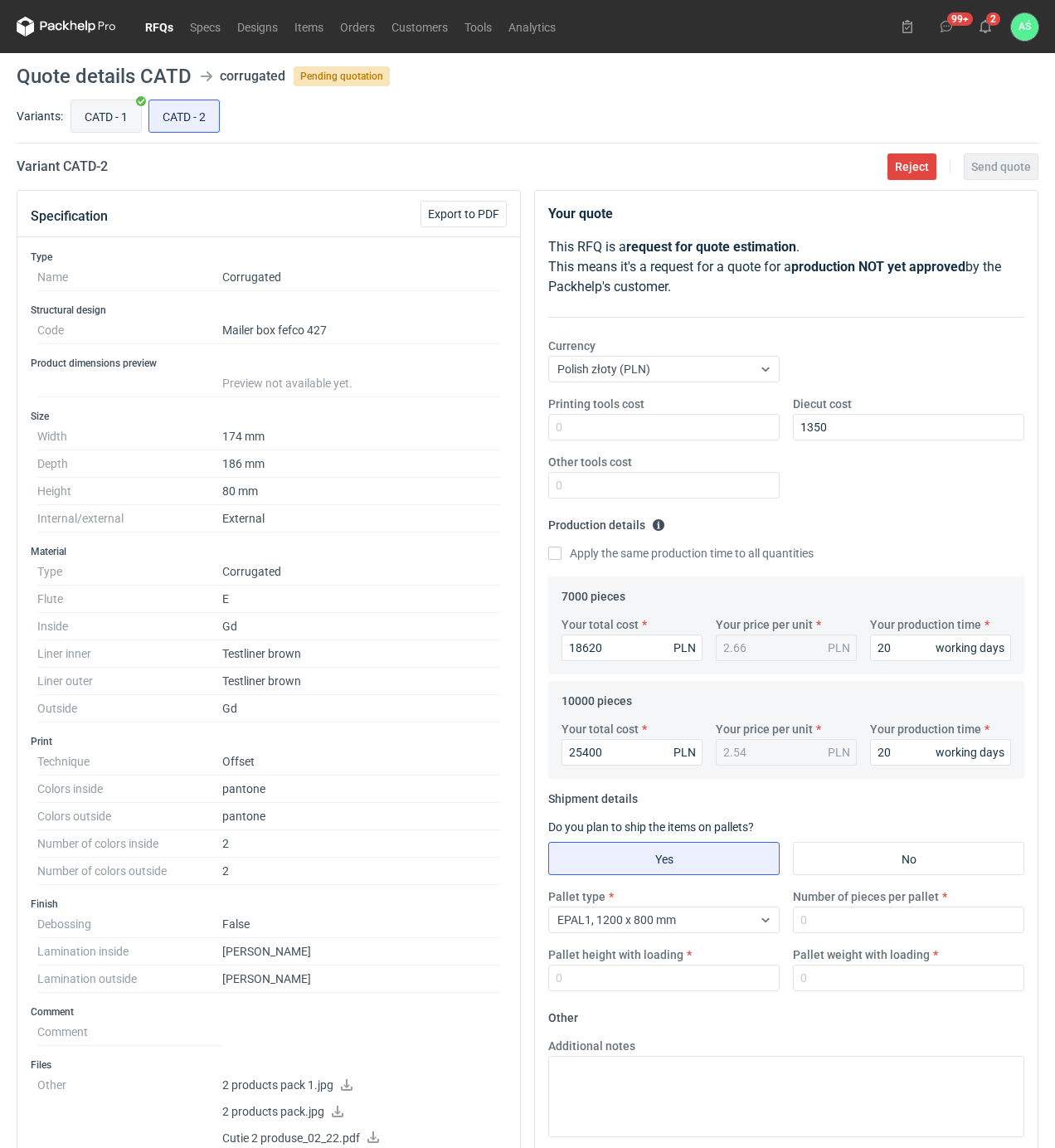
click at [114, 118] on input "CATD - 1" at bounding box center [105, 117] width 70 height 32
radio input "true"
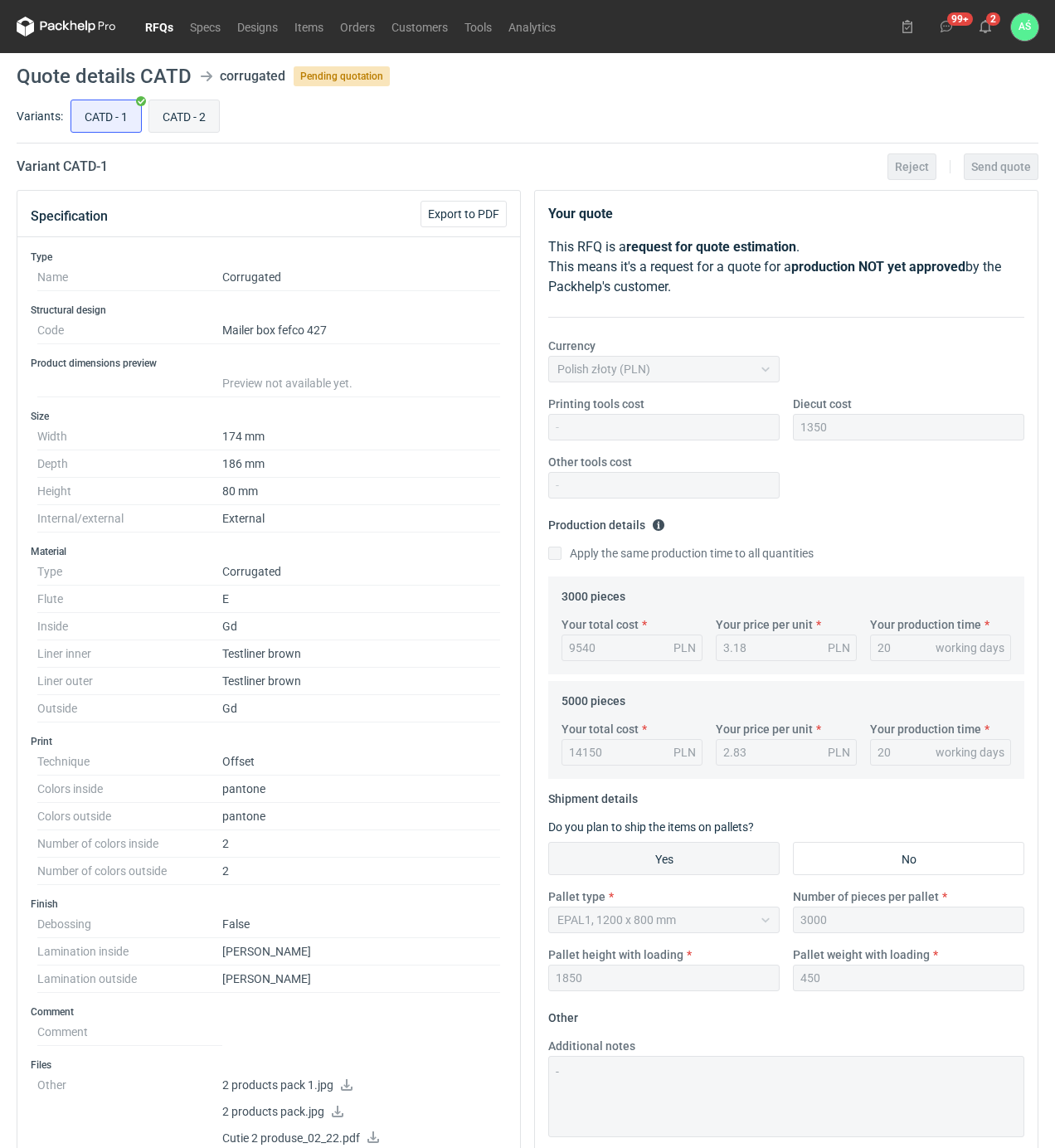
click at [209, 114] on input "CATD - 2" at bounding box center [184, 117] width 70 height 32
radio input "true"
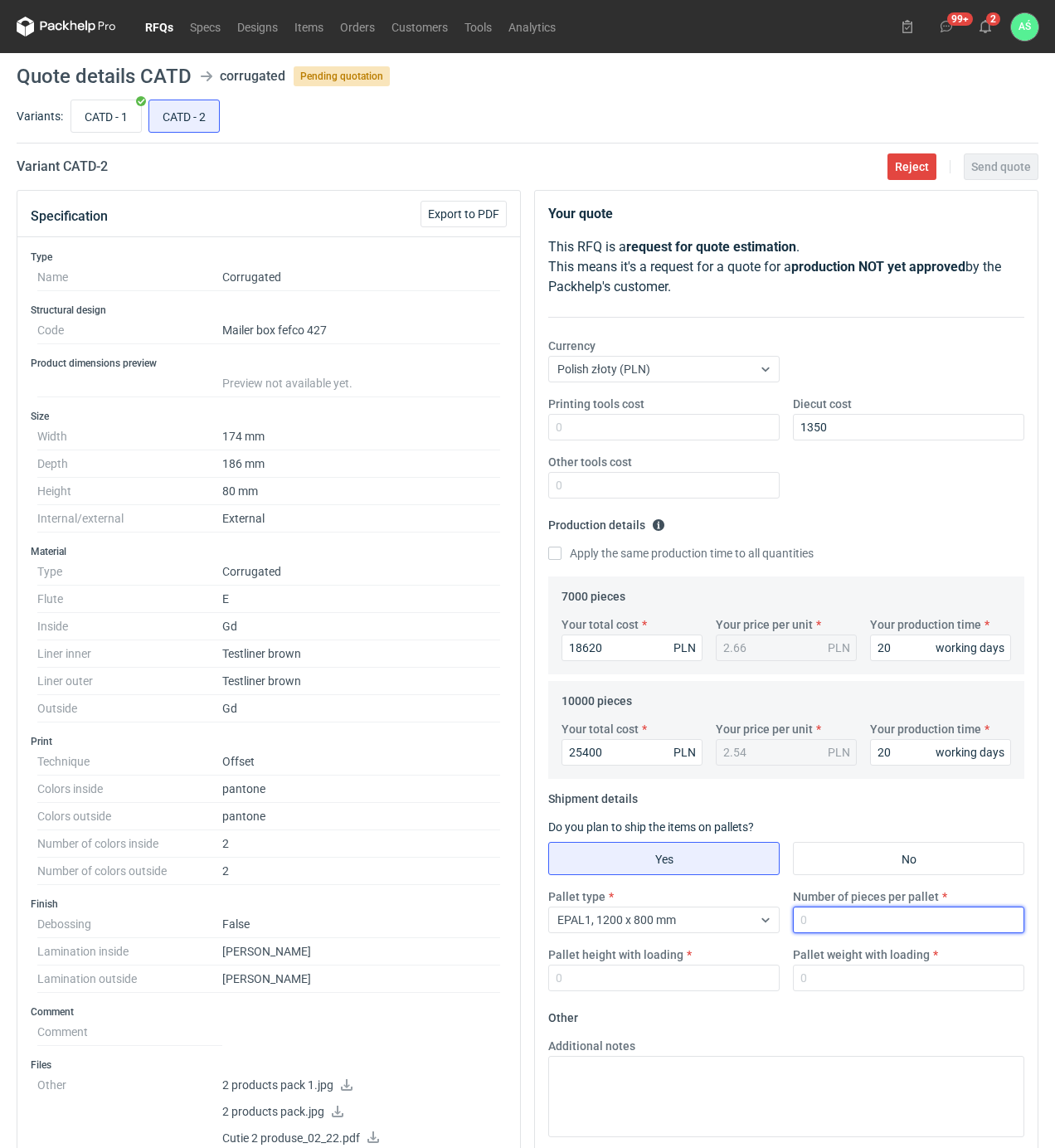
click at [821, 913] on input "Number of pieces per pallet" at bounding box center [909, 920] width 231 height 26
type input "3000"
type input "1850"
type input "450"
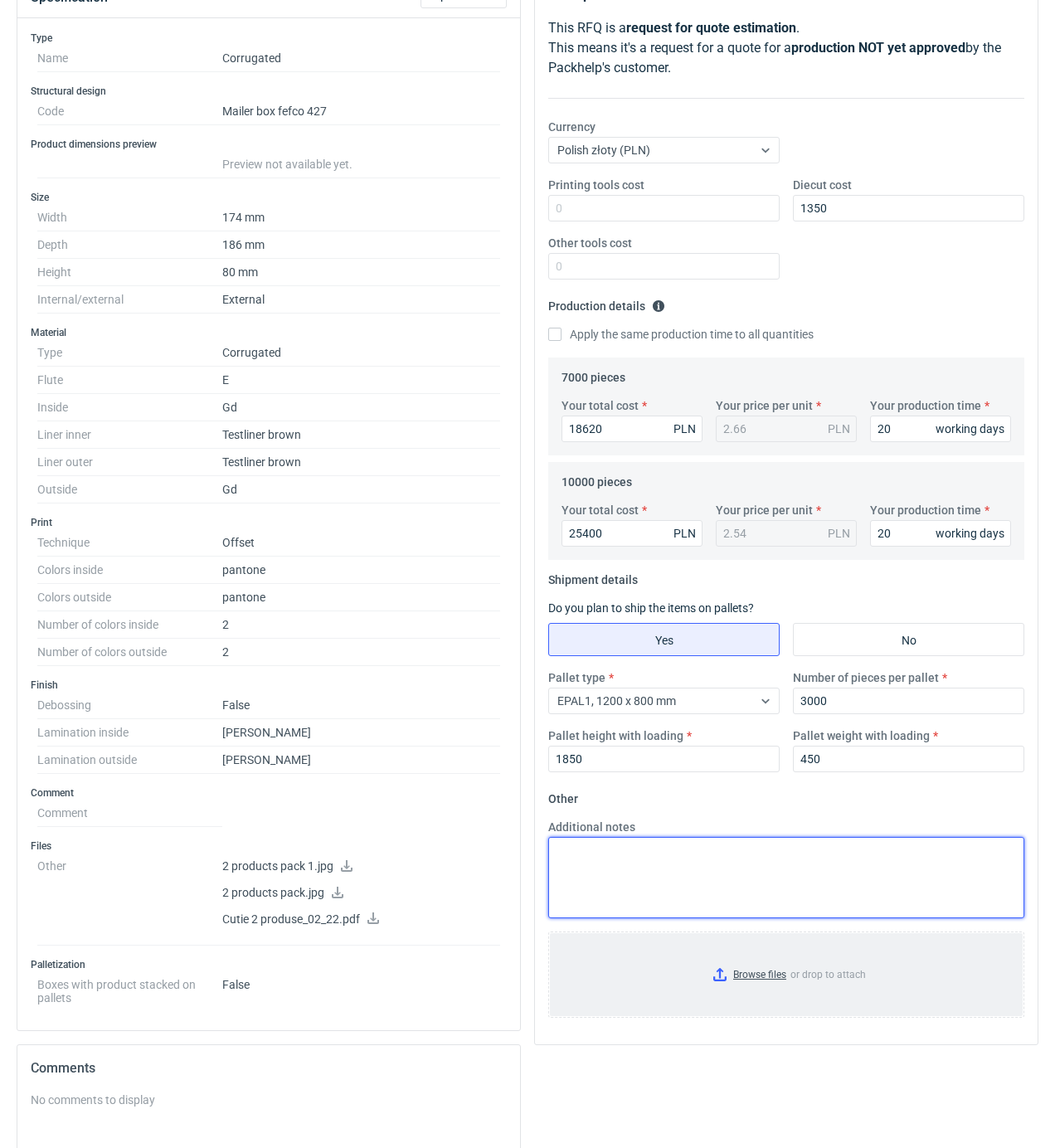
scroll to position [221, 0]
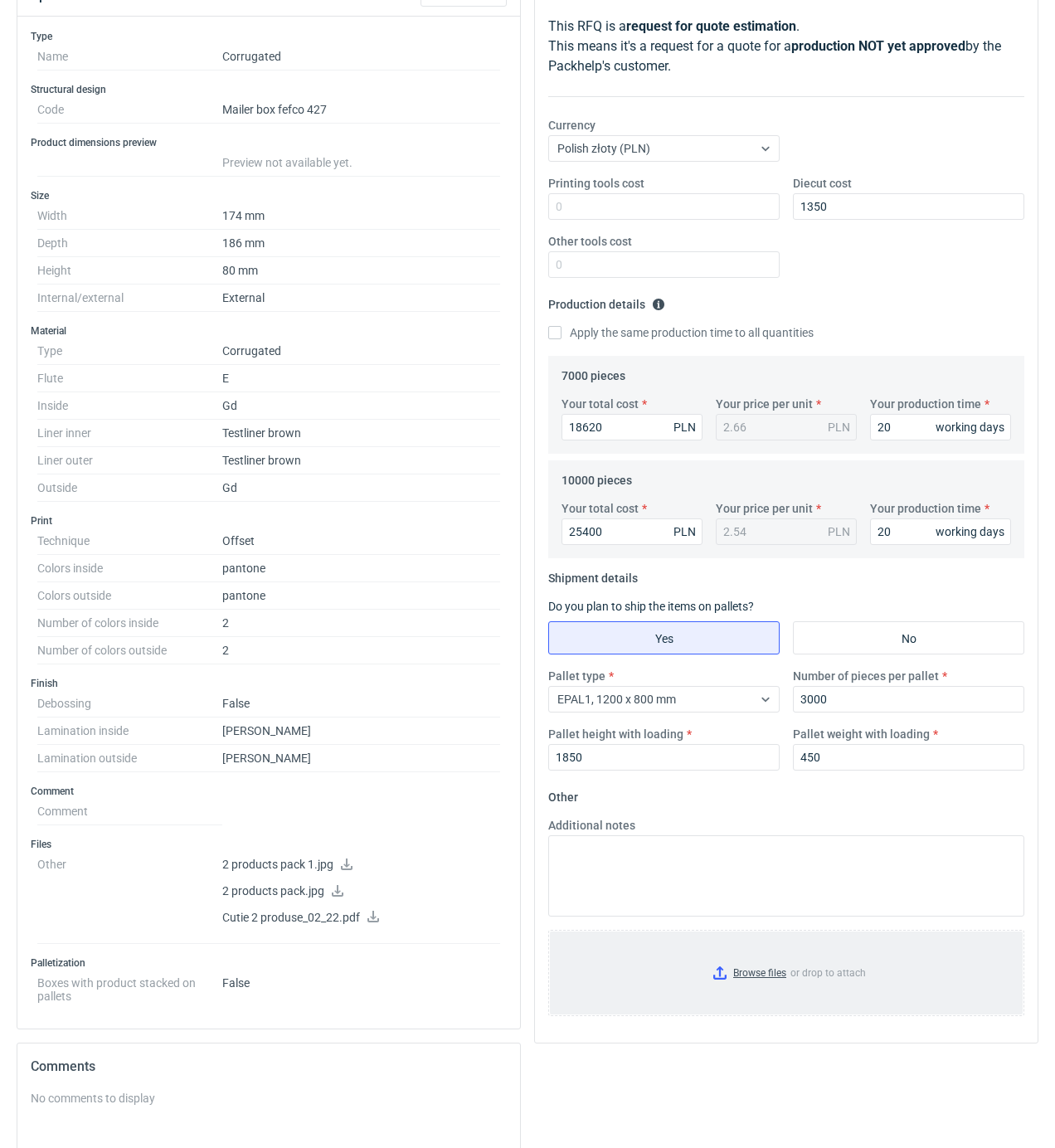
click at [752, 975] on input "Browse files or drop to attach" at bounding box center [786, 973] width 473 height 83
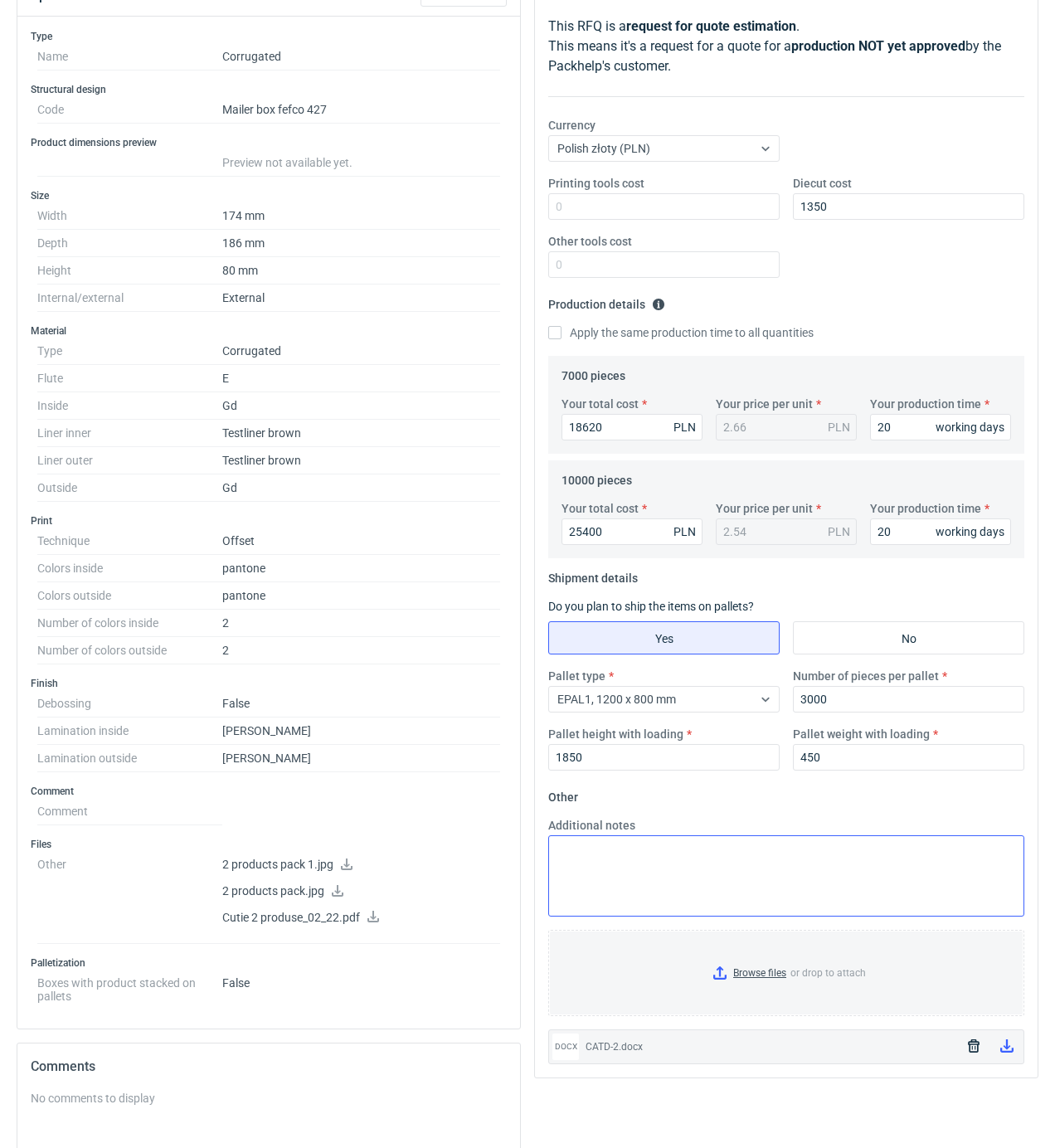
scroll to position [0, 0]
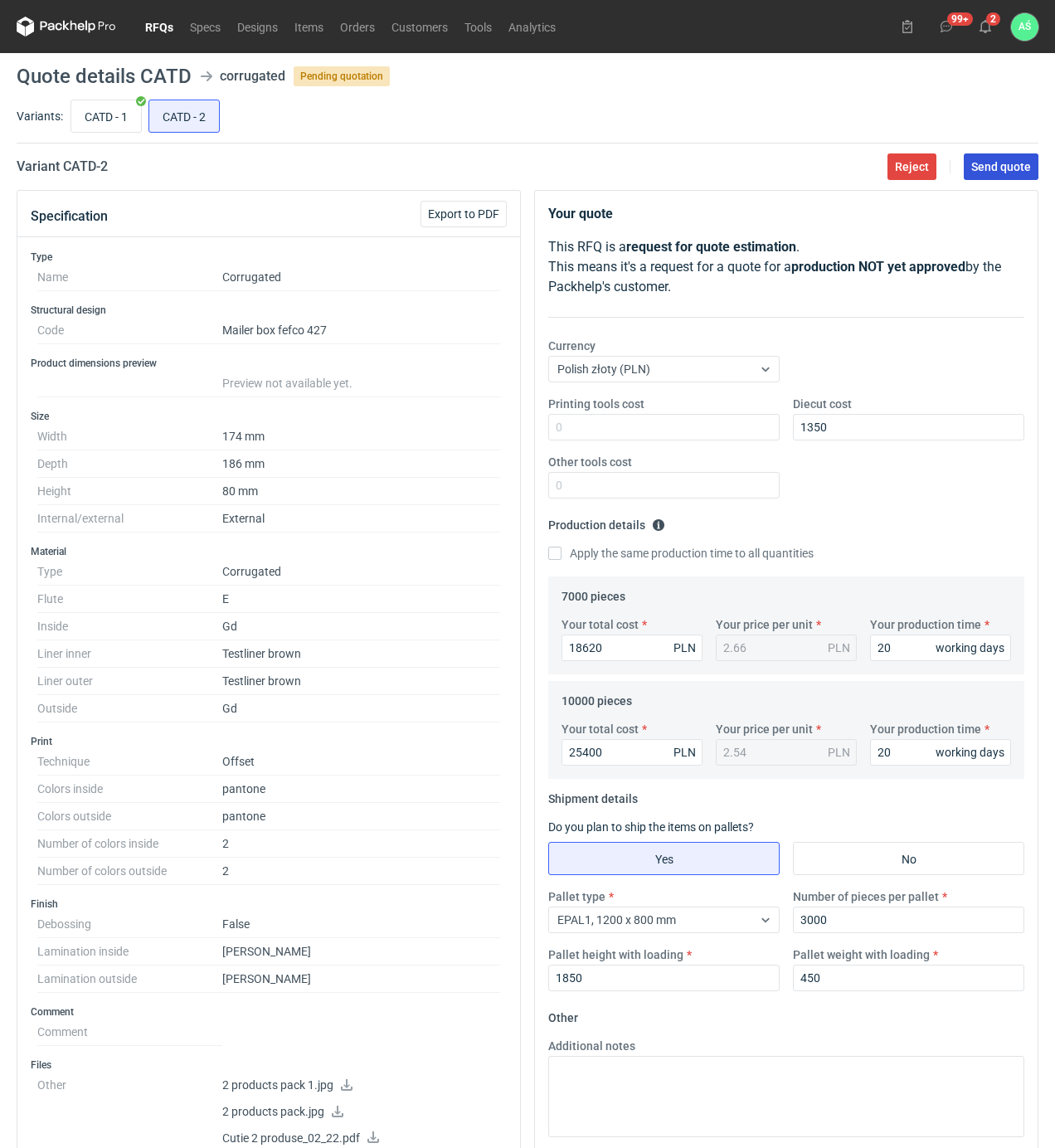
click at [997, 161] on span "Send quote" at bounding box center [1001, 167] width 60 height 11
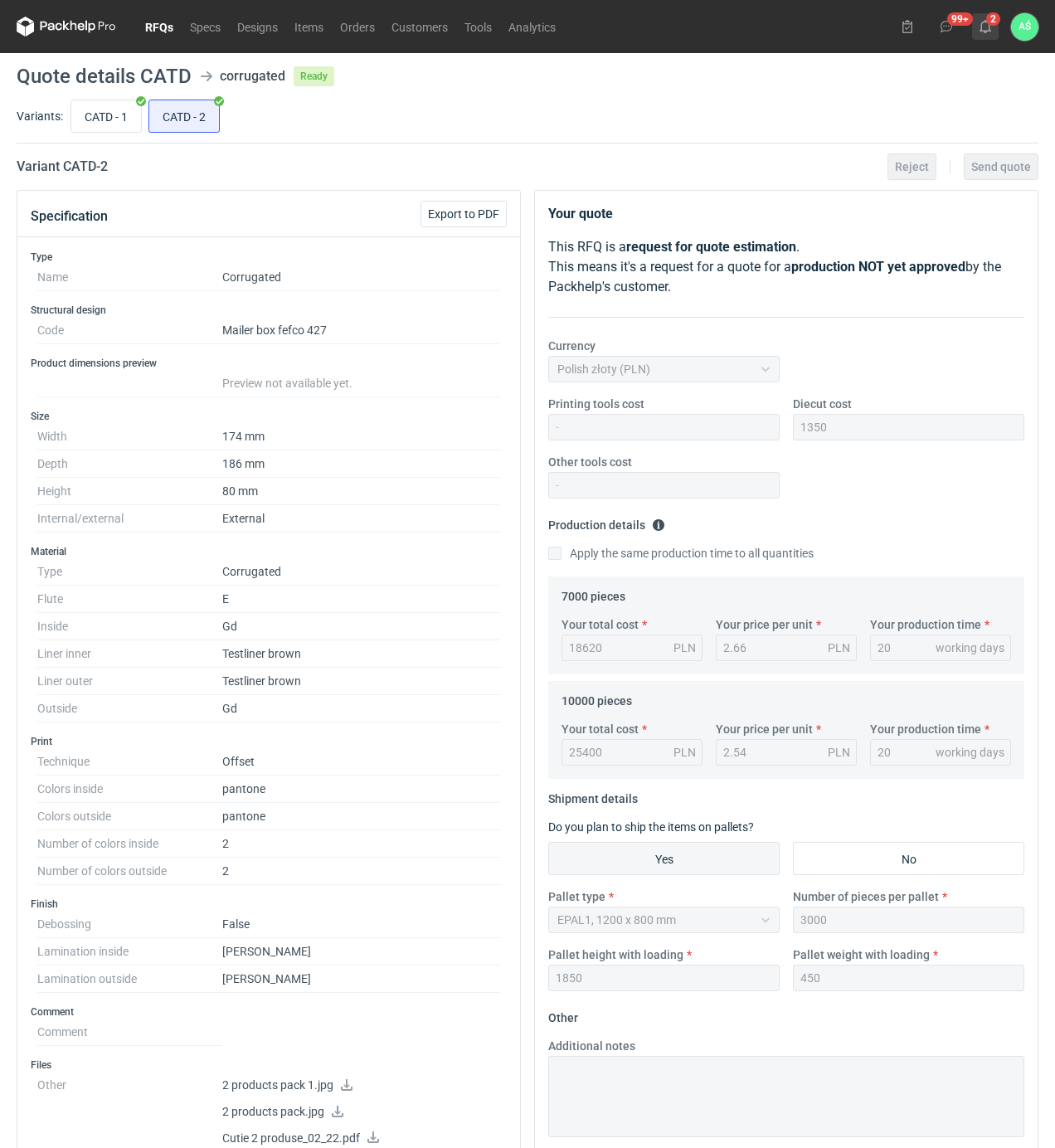
click at [986, 21] on use at bounding box center [985, 26] width 11 height 13
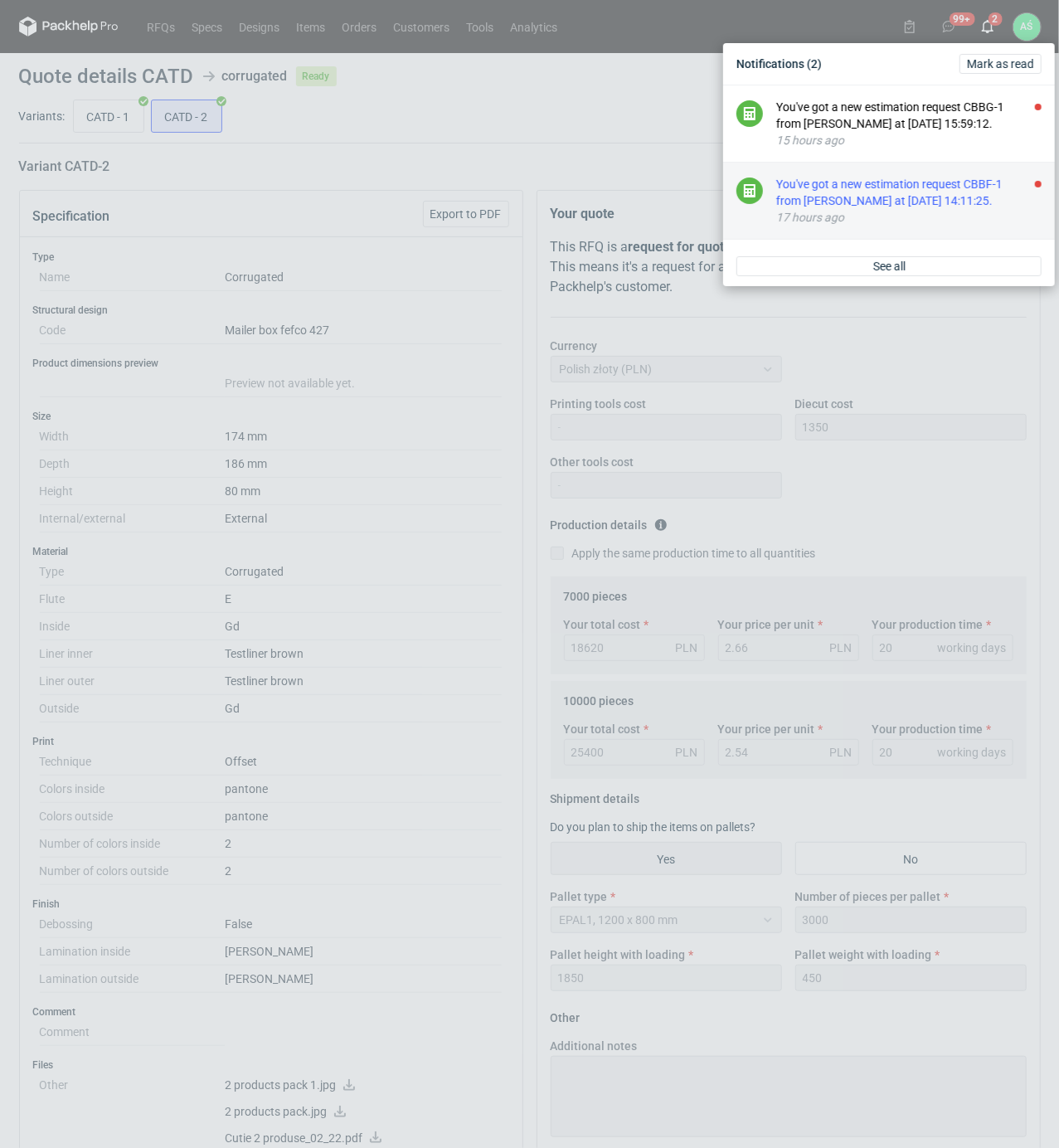
click at [873, 201] on div "You've got a new estimation request CBBF-1 from Maciej Sikora at 13 Aug 2025 14…" at bounding box center [908, 193] width 266 height 34
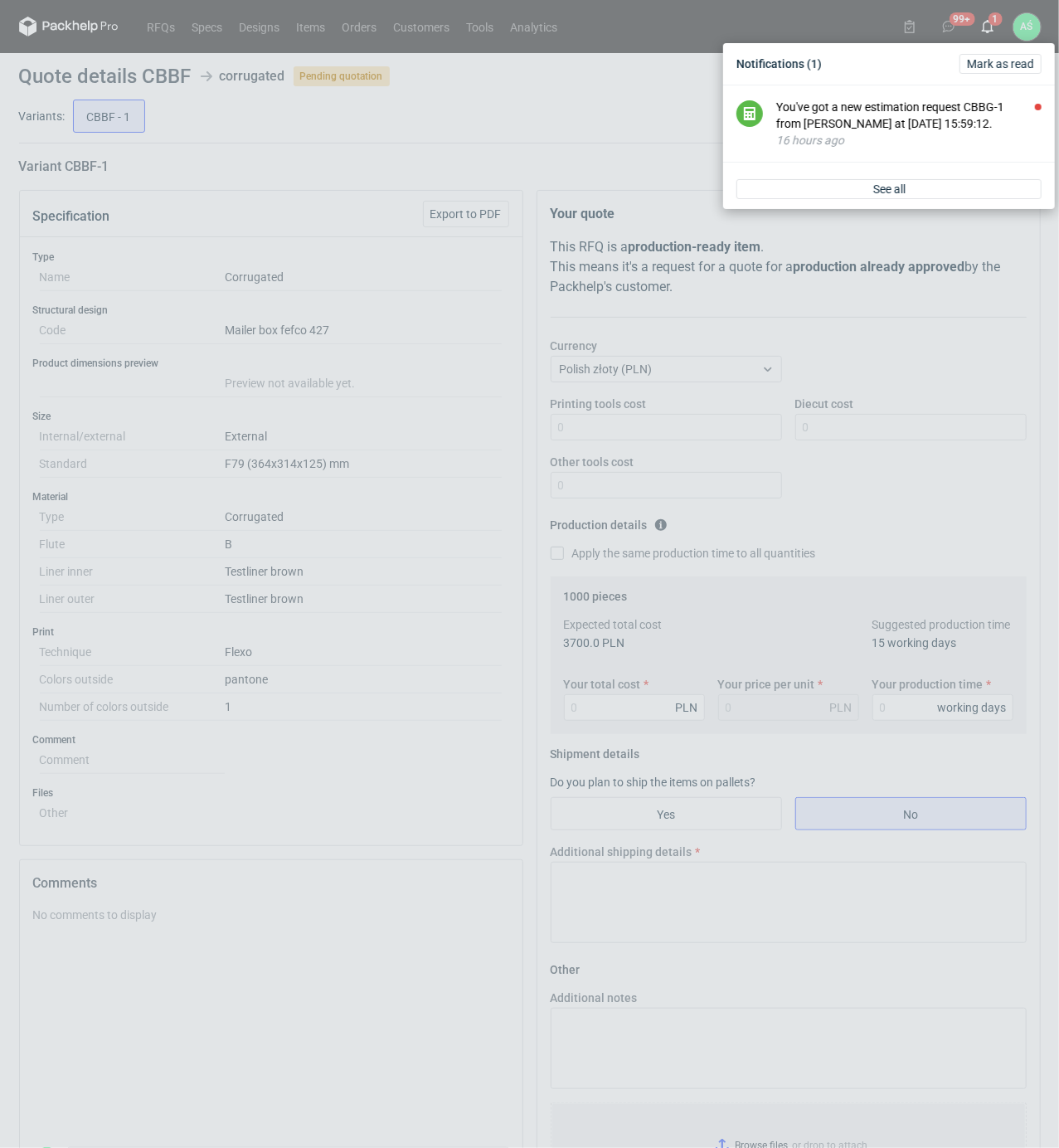
click at [411, 588] on div "Notifications (1) Mark as read You've got a new estimation request CBBG-1 from …" at bounding box center [530, 574] width 1059 height 1148
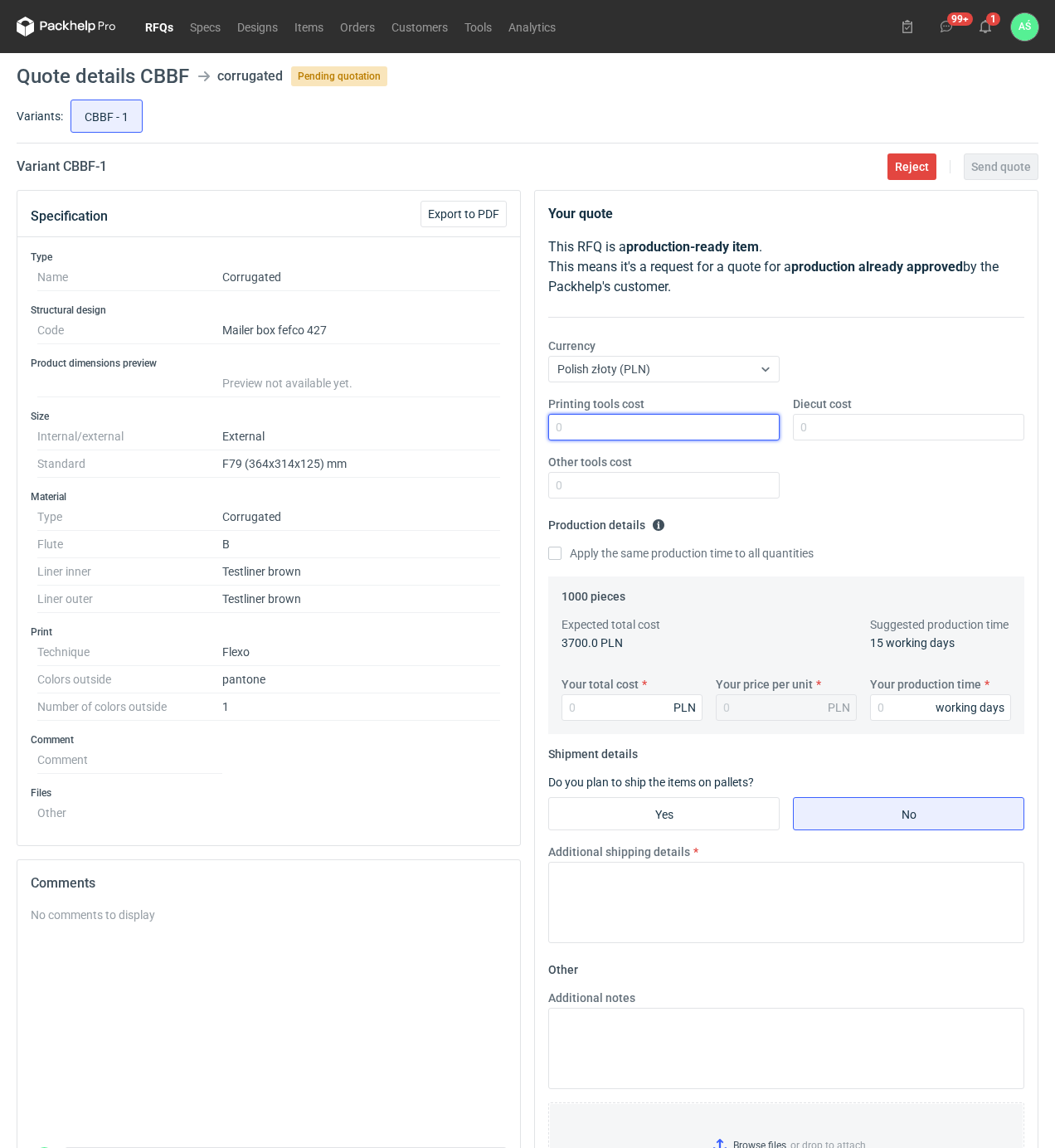
click at [761, 424] on input "Printing tools cost" at bounding box center [664, 427] width 231 height 26
type input "1500"
type input "22"
type input "0.02"
type input "2200"
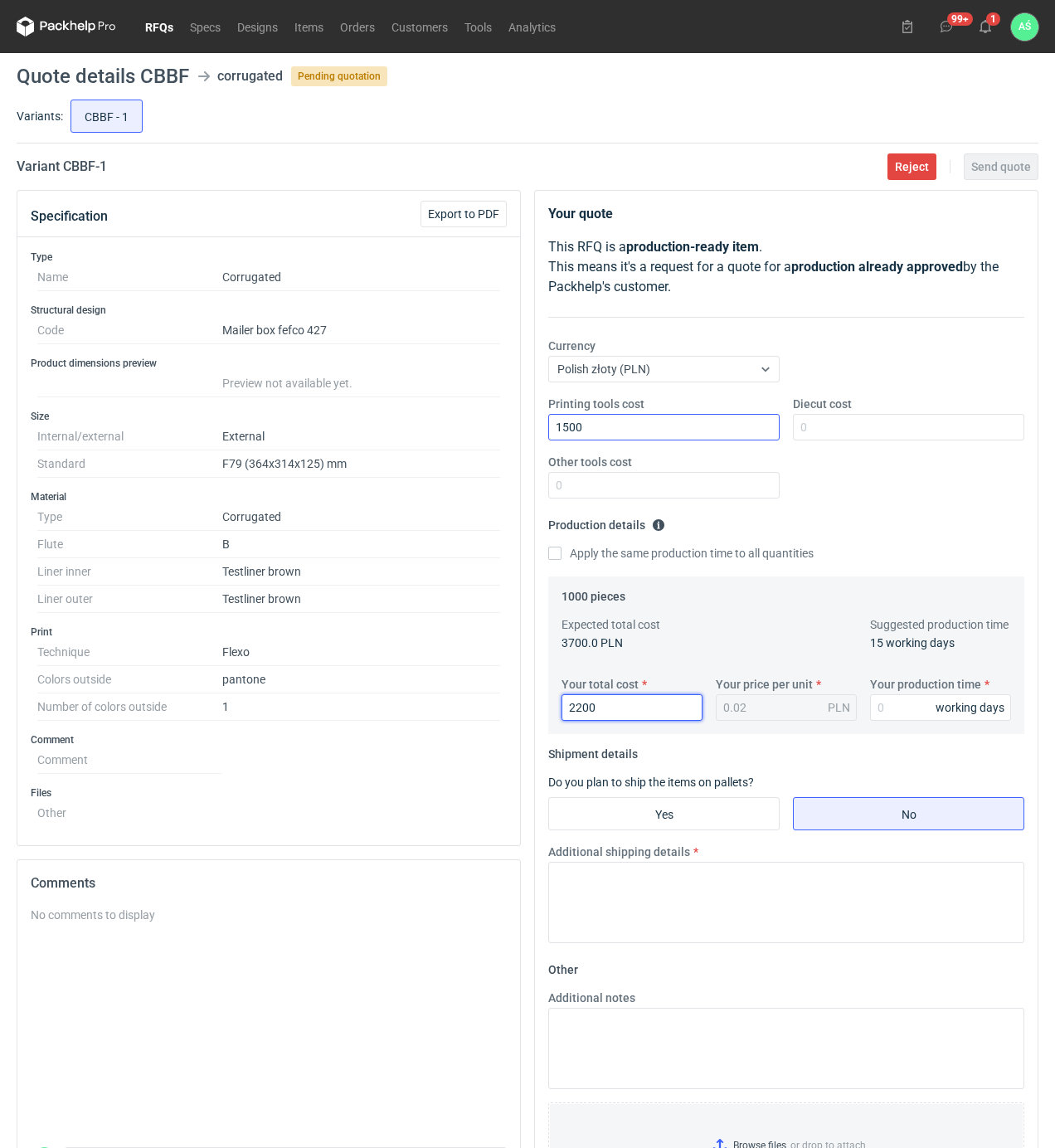
type input "2.2"
type input "2200"
type input "15"
click at [701, 818] on input "Yes" at bounding box center [664, 814] width 229 height 32
radio input "true"
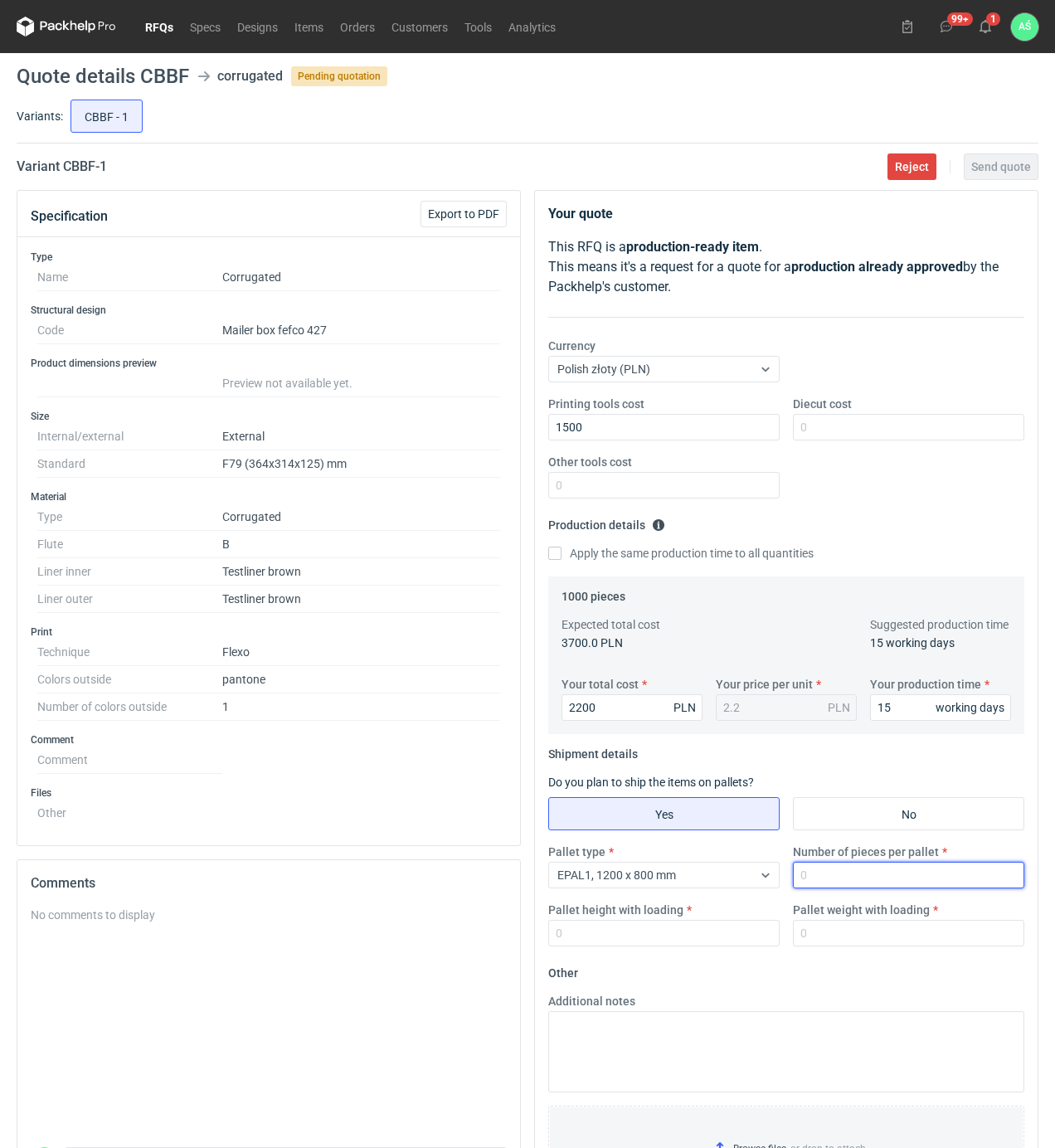
click at [871, 878] on input "Number of pieces per pallet" at bounding box center [909, 875] width 231 height 26
type input "500"
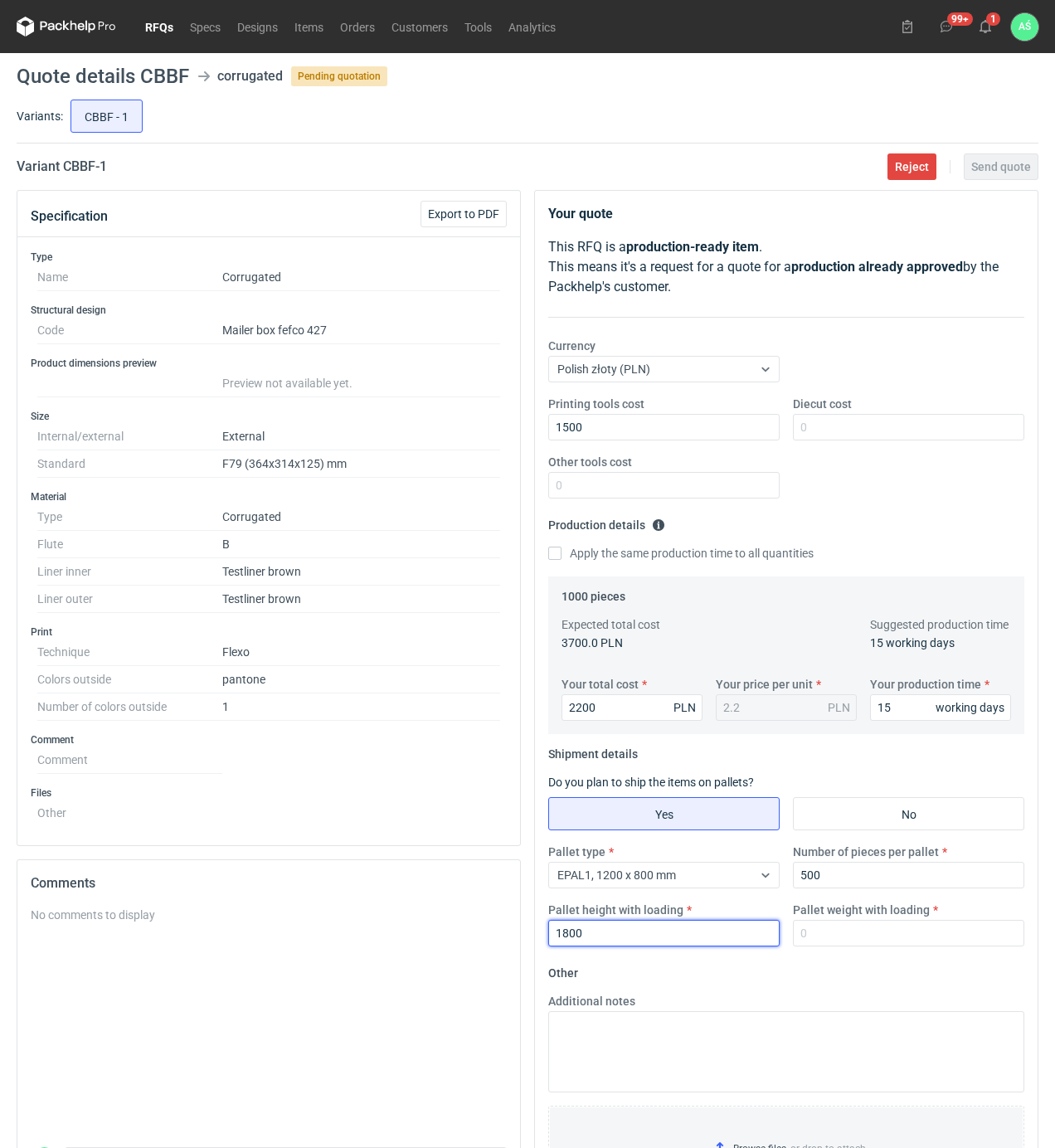
type input "1800"
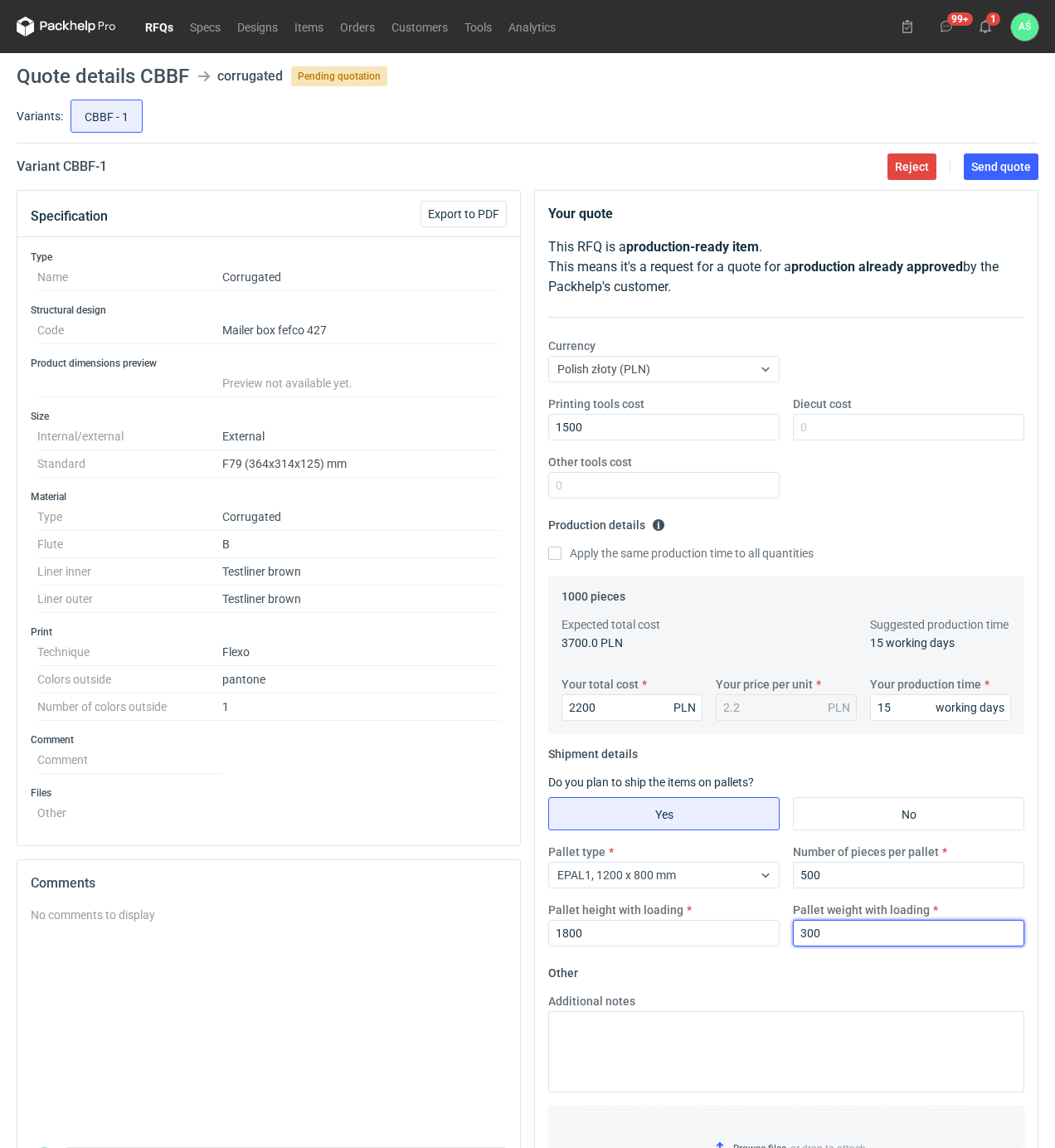
type input "300"
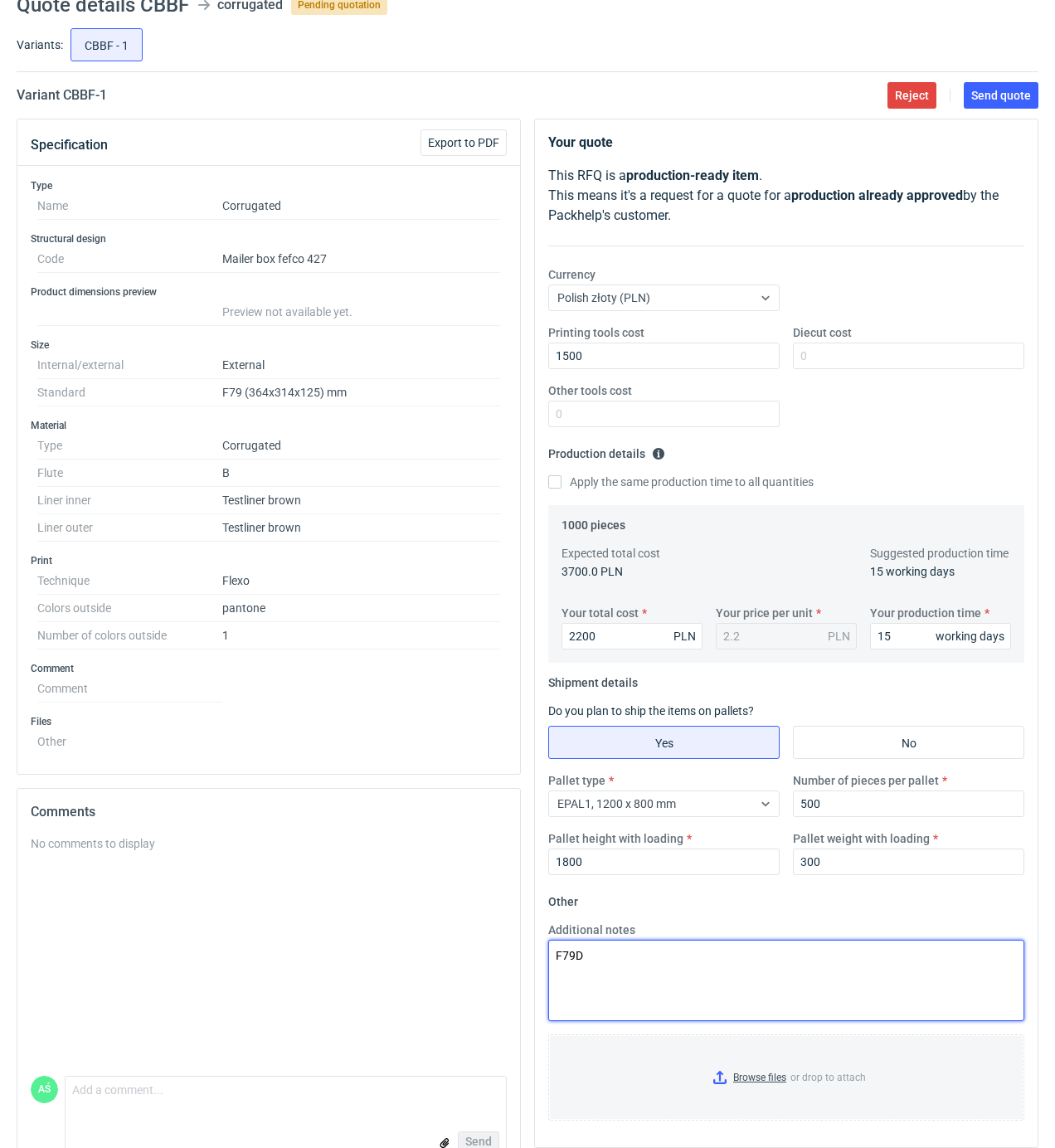
scroll to position [115, 0]
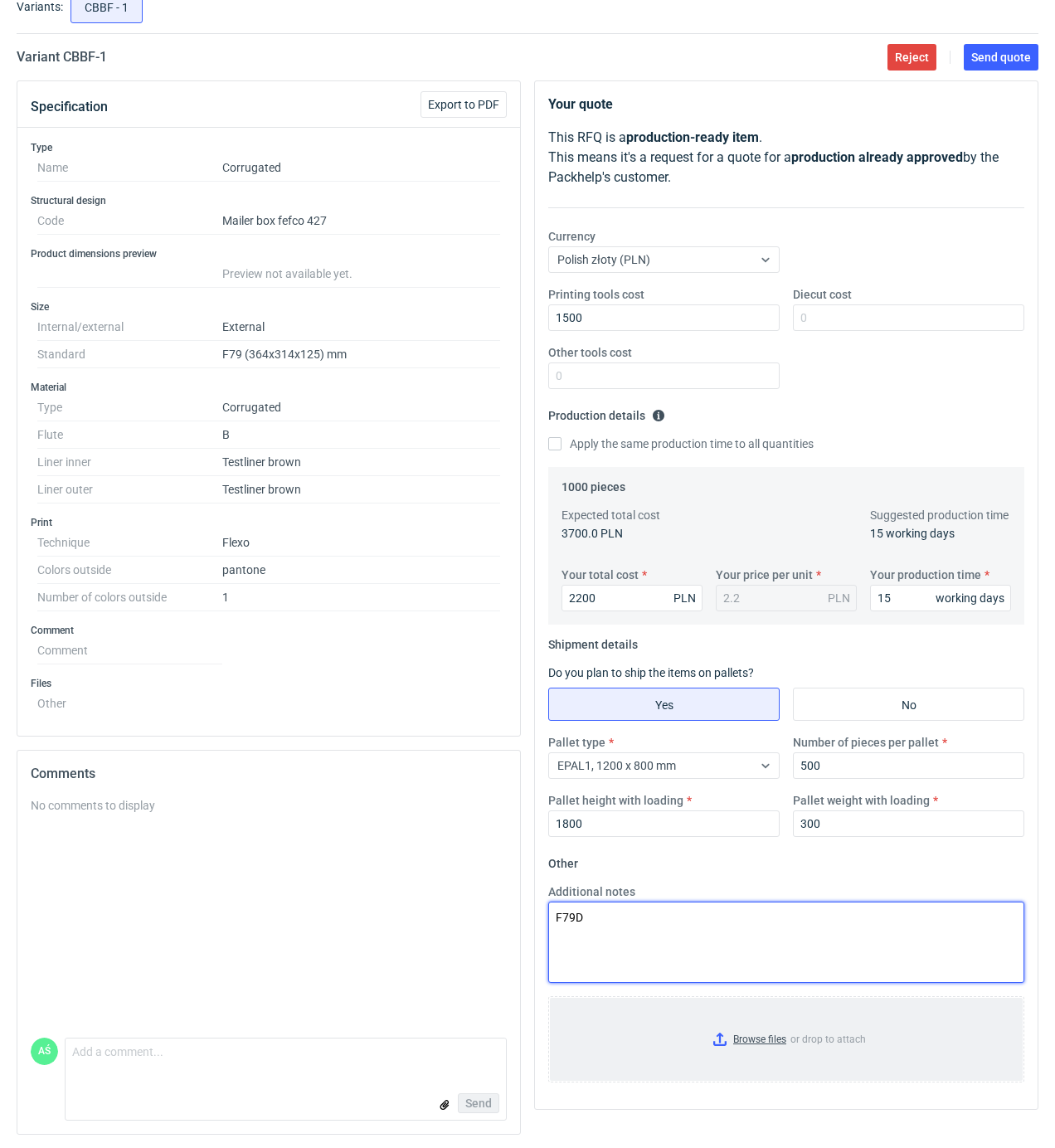
type textarea "F79D"
click at [773, 1032] on input "Browse files or drop to attach" at bounding box center [786, 1039] width 473 height 83
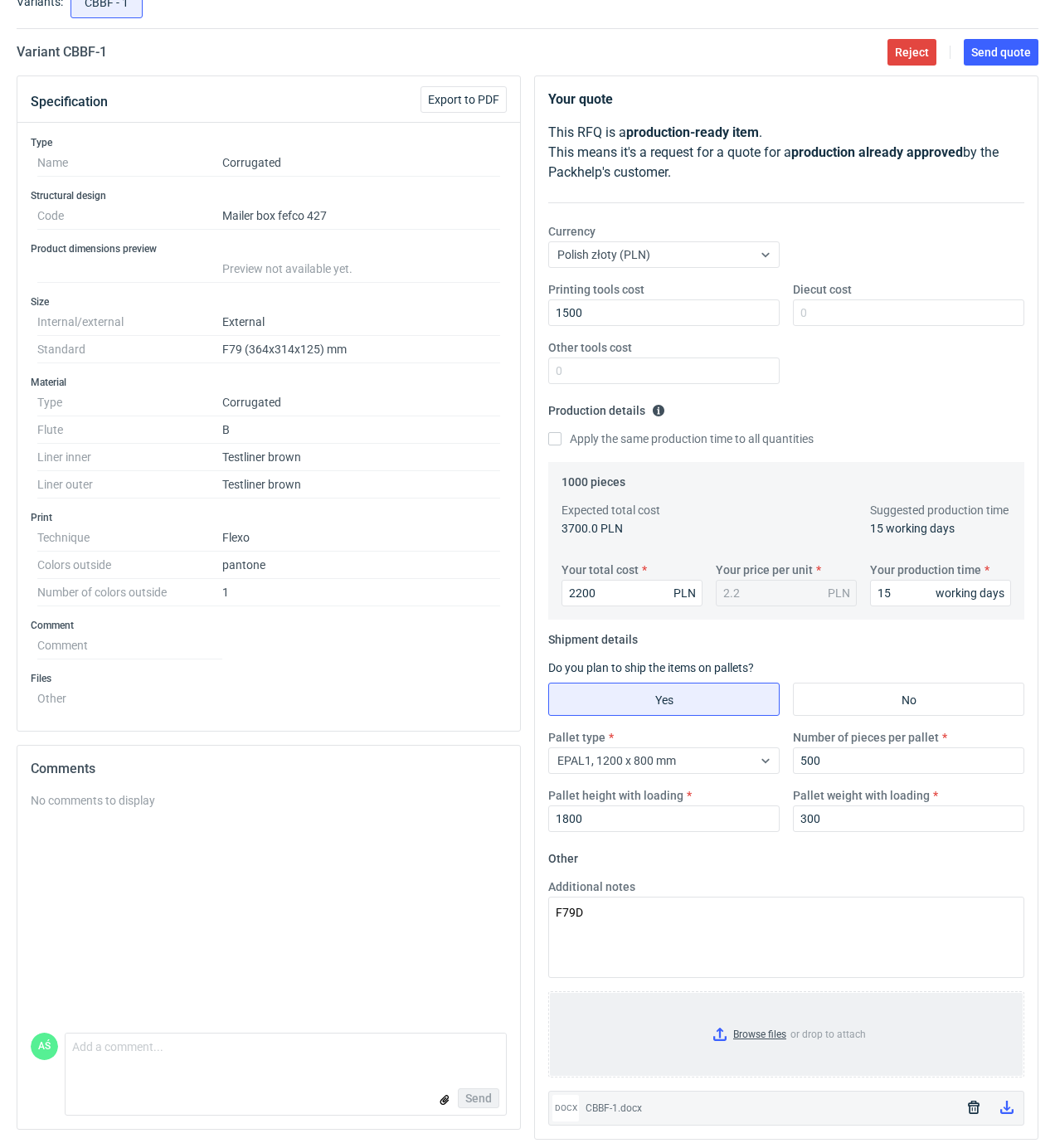
click at [755, 1053] on input "Browse files or drop to attach" at bounding box center [786, 1034] width 473 height 83
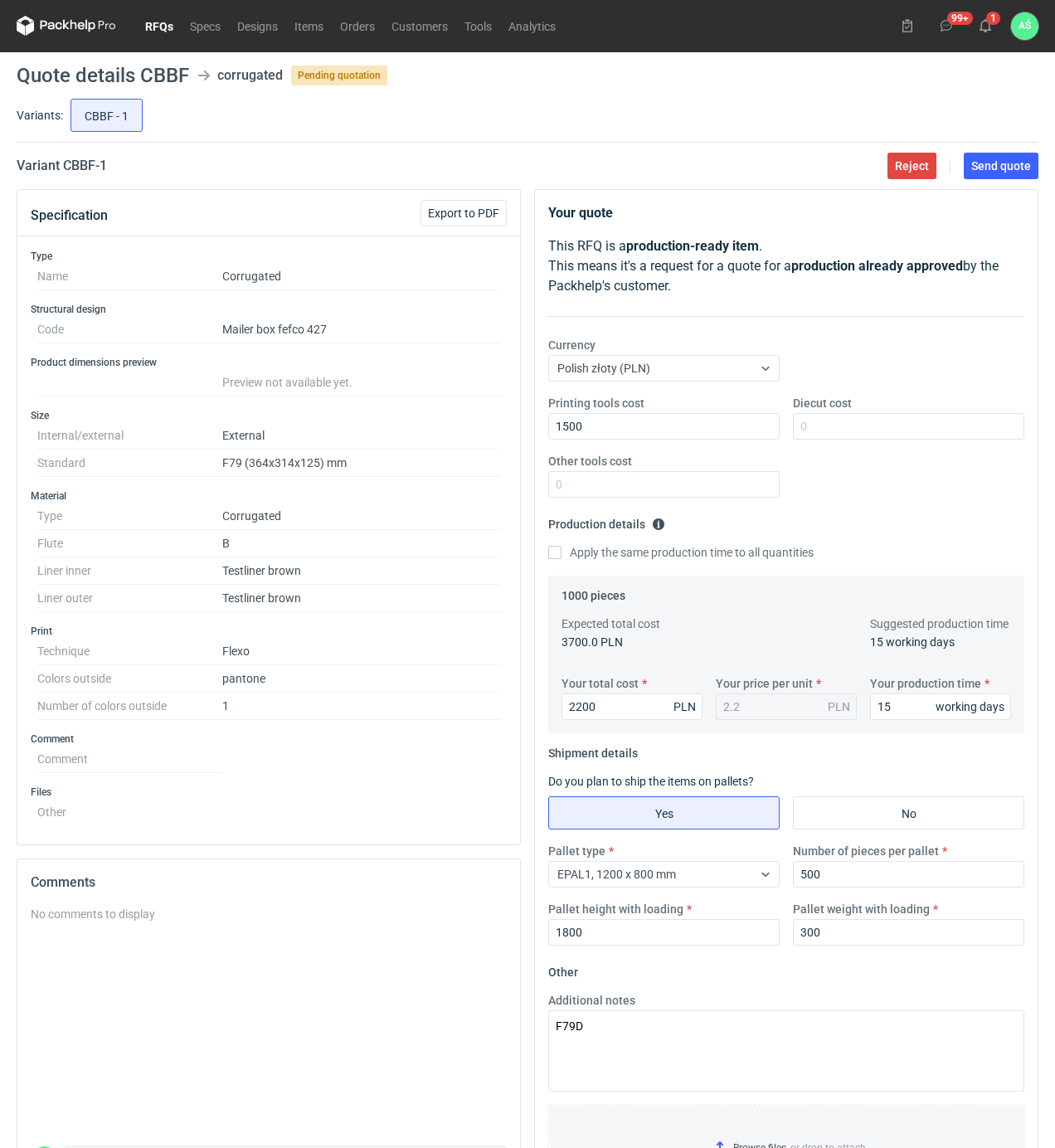
scroll to position [0, 0]
click at [986, 167] on span "Send quote" at bounding box center [1001, 167] width 60 height 11
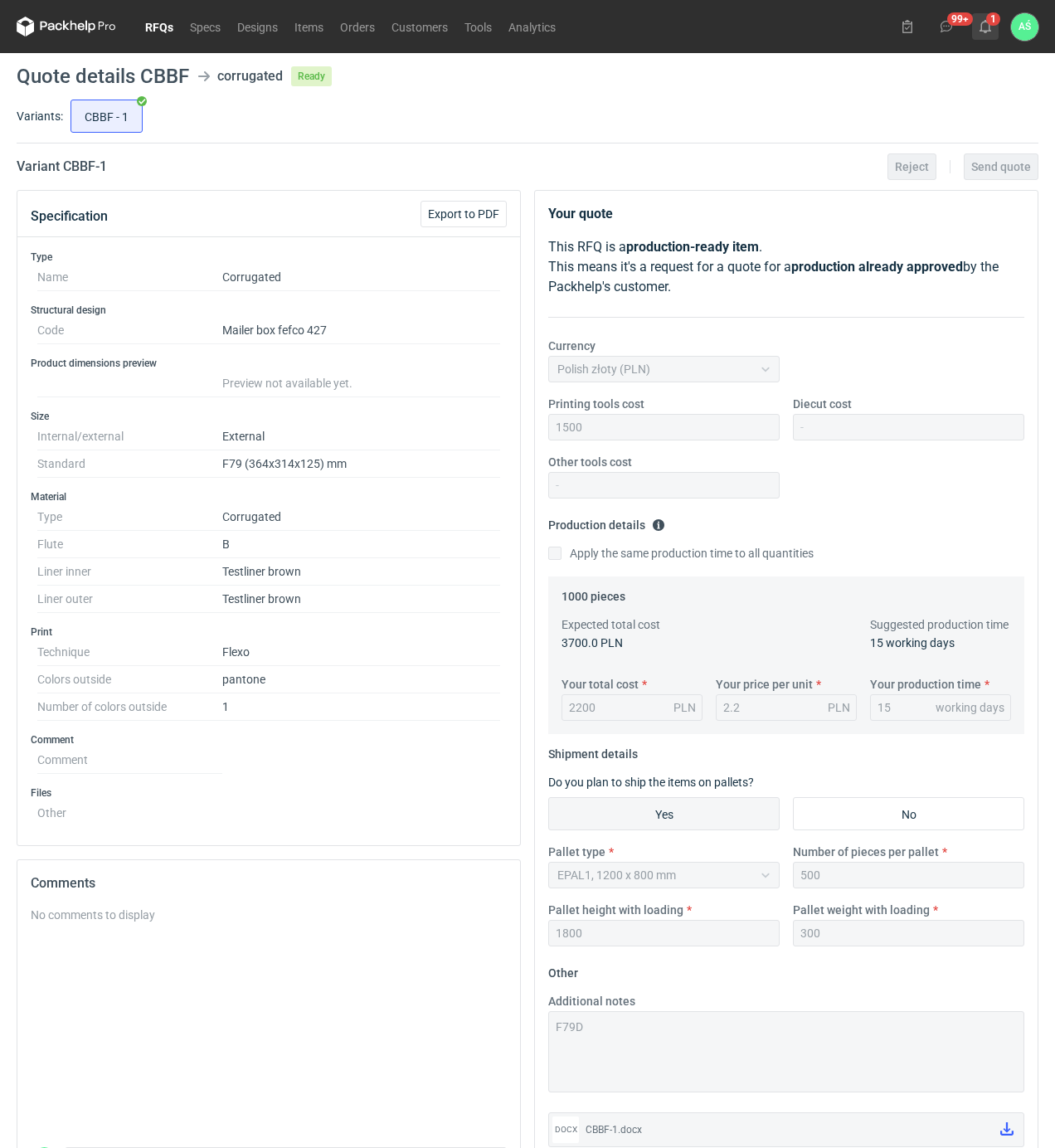
click at [990, 26] on use at bounding box center [985, 26] width 11 height 13
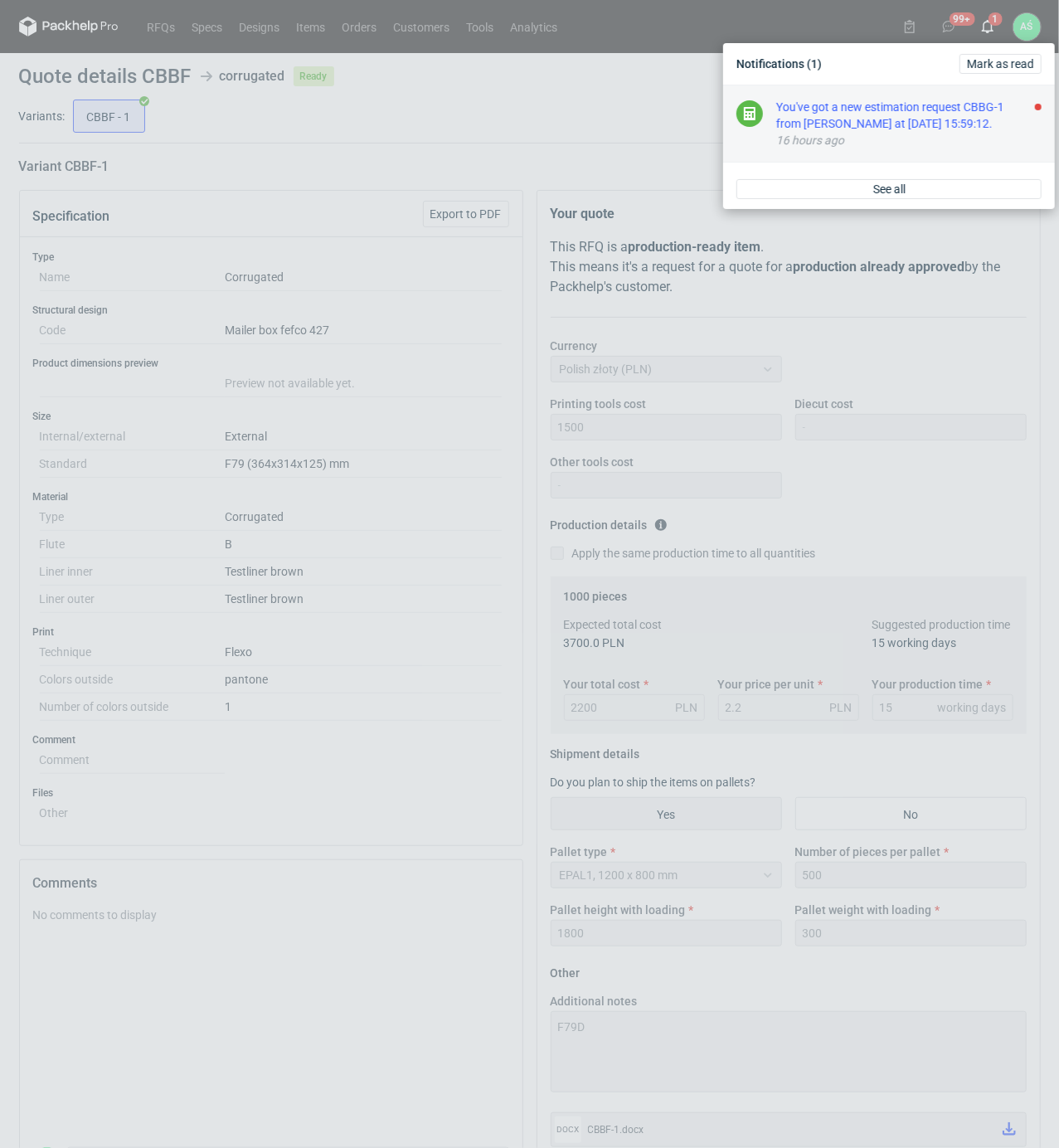
click at [911, 124] on div "You've got a new estimation request CBBG-1 from Maciej Sikora at 13 Aug 2025 15…" at bounding box center [908, 116] width 266 height 34
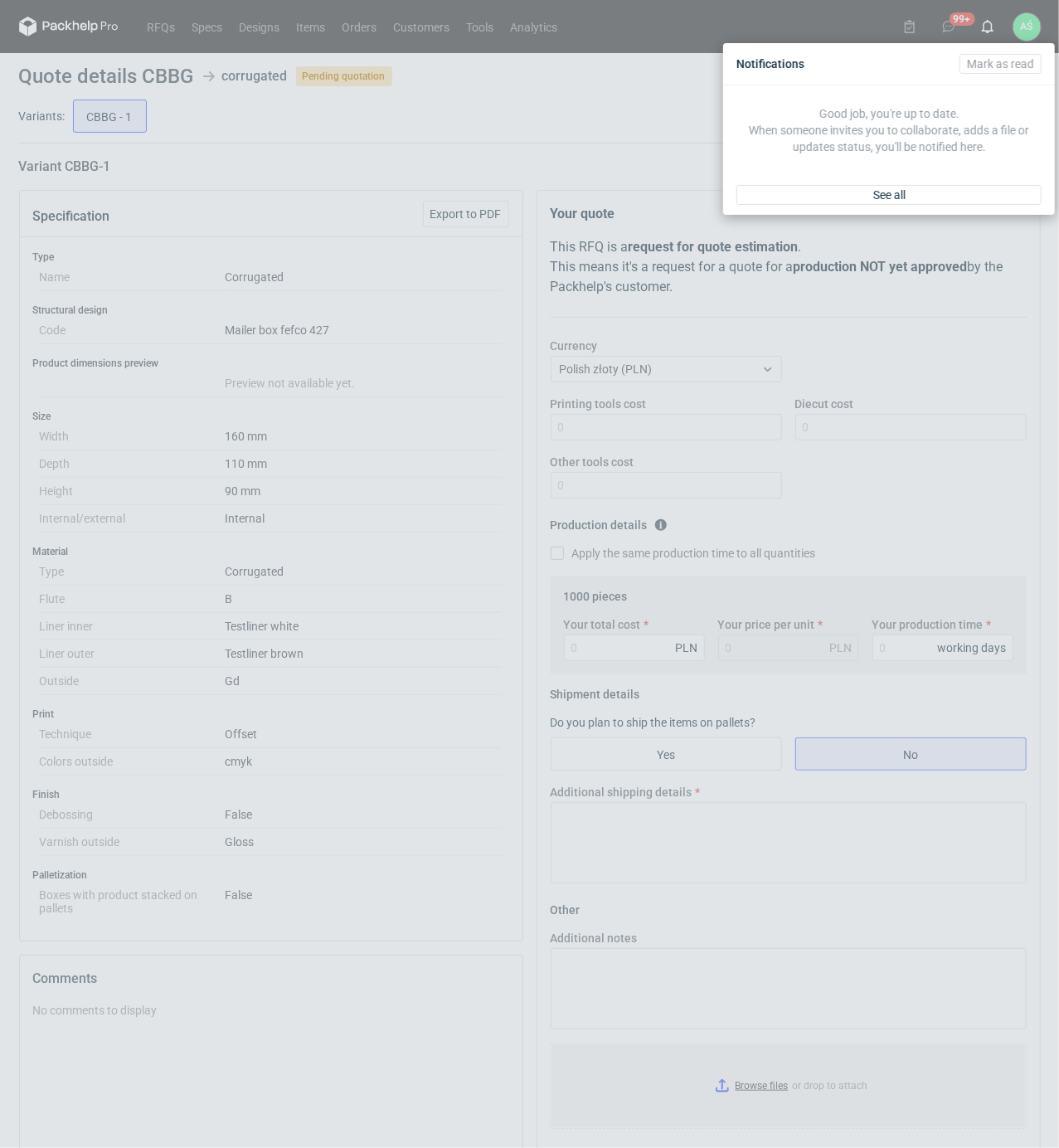
click at [406, 562] on div "Notifications Mark as read Good job, you're up to date. When someone invites yo…" at bounding box center [530, 574] width 1059 height 1148
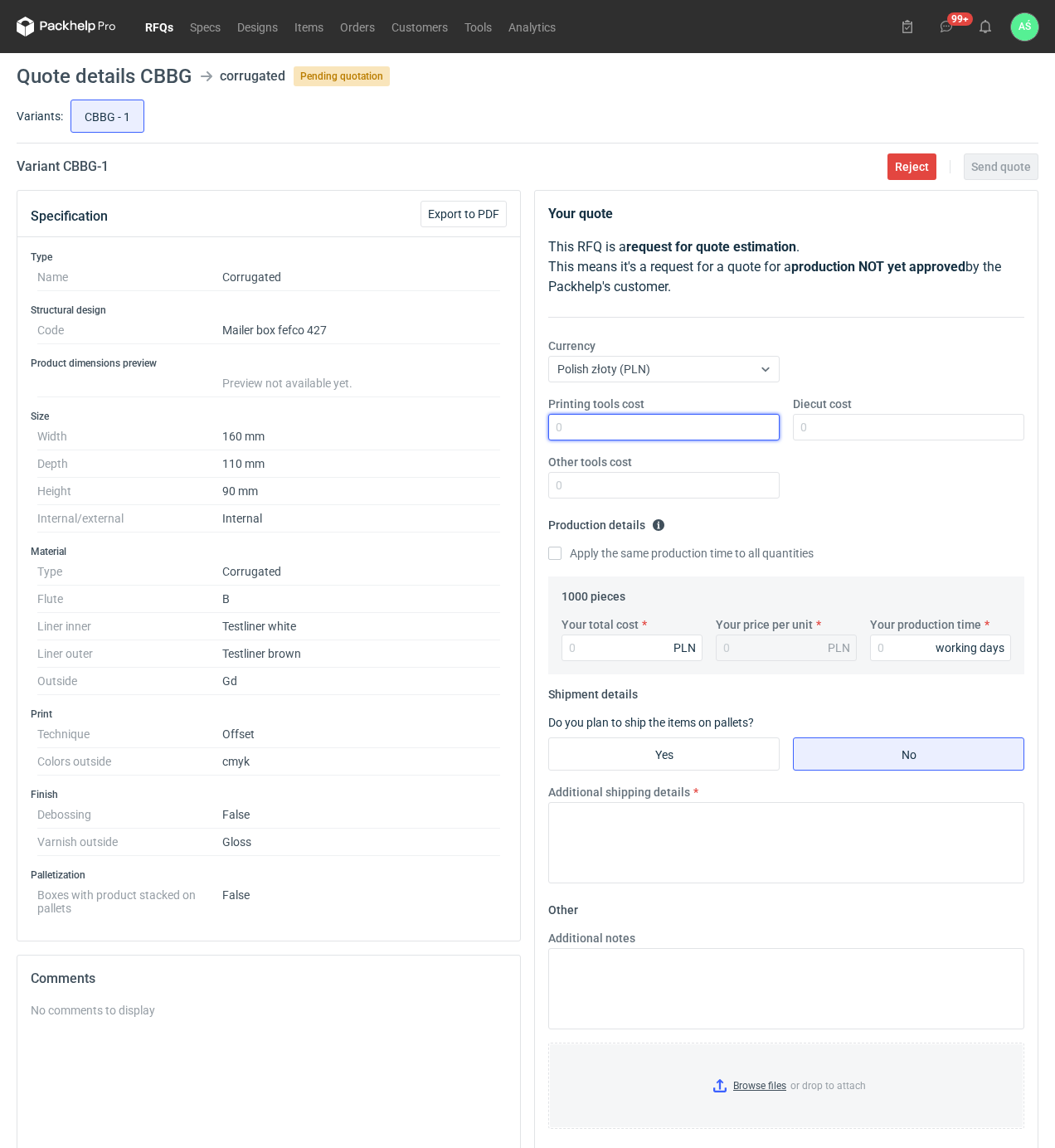
click at [724, 431] on input "Printing tools cost" at bounding box center [664, 427] width 231 height 26
type input "600"
type input "4420"
type input "4.42"
type input "18"
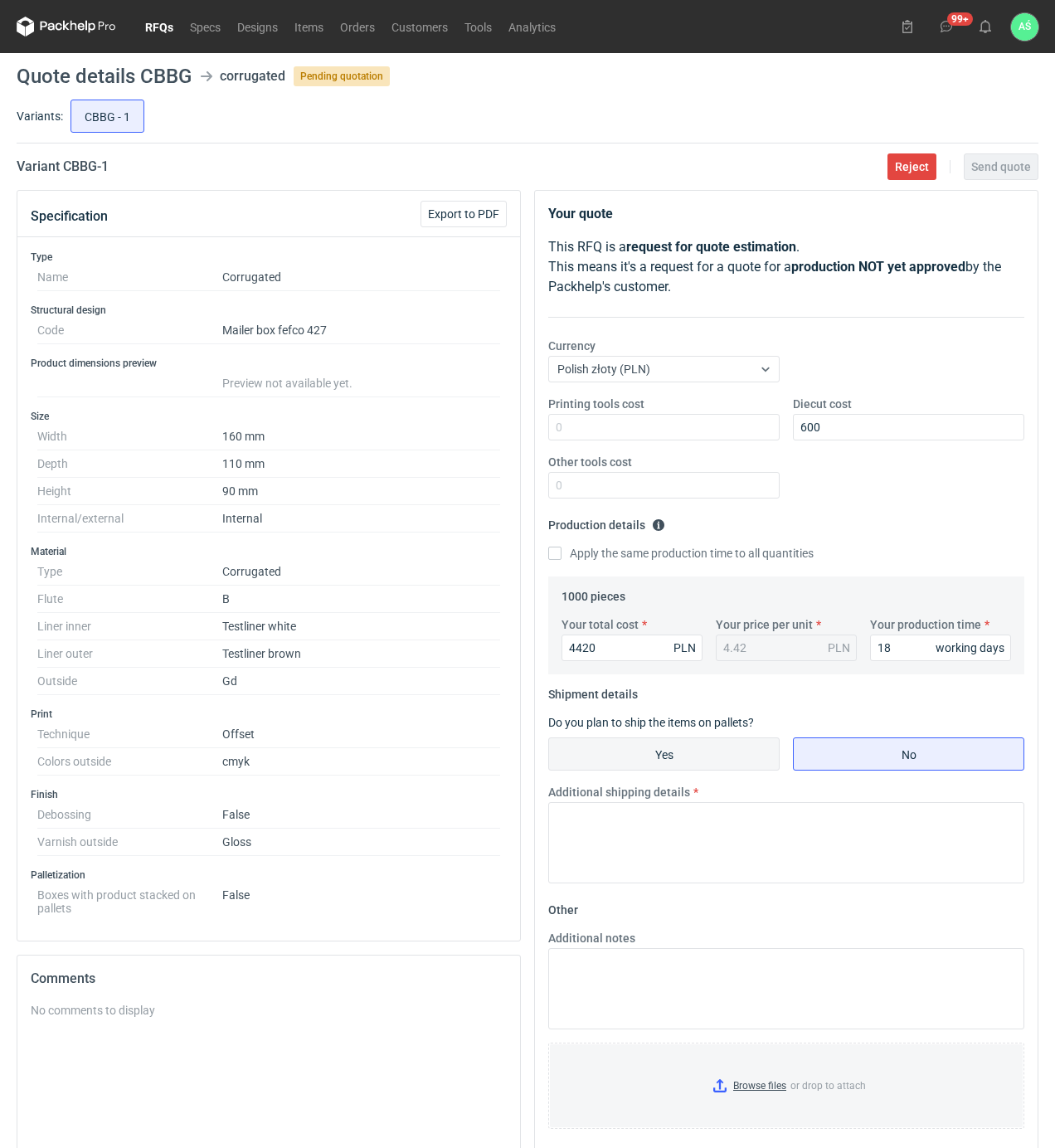
click at [684, 761] on input "Yes" at bounding box center [664, 754] width 229 height 32
radio input "true"
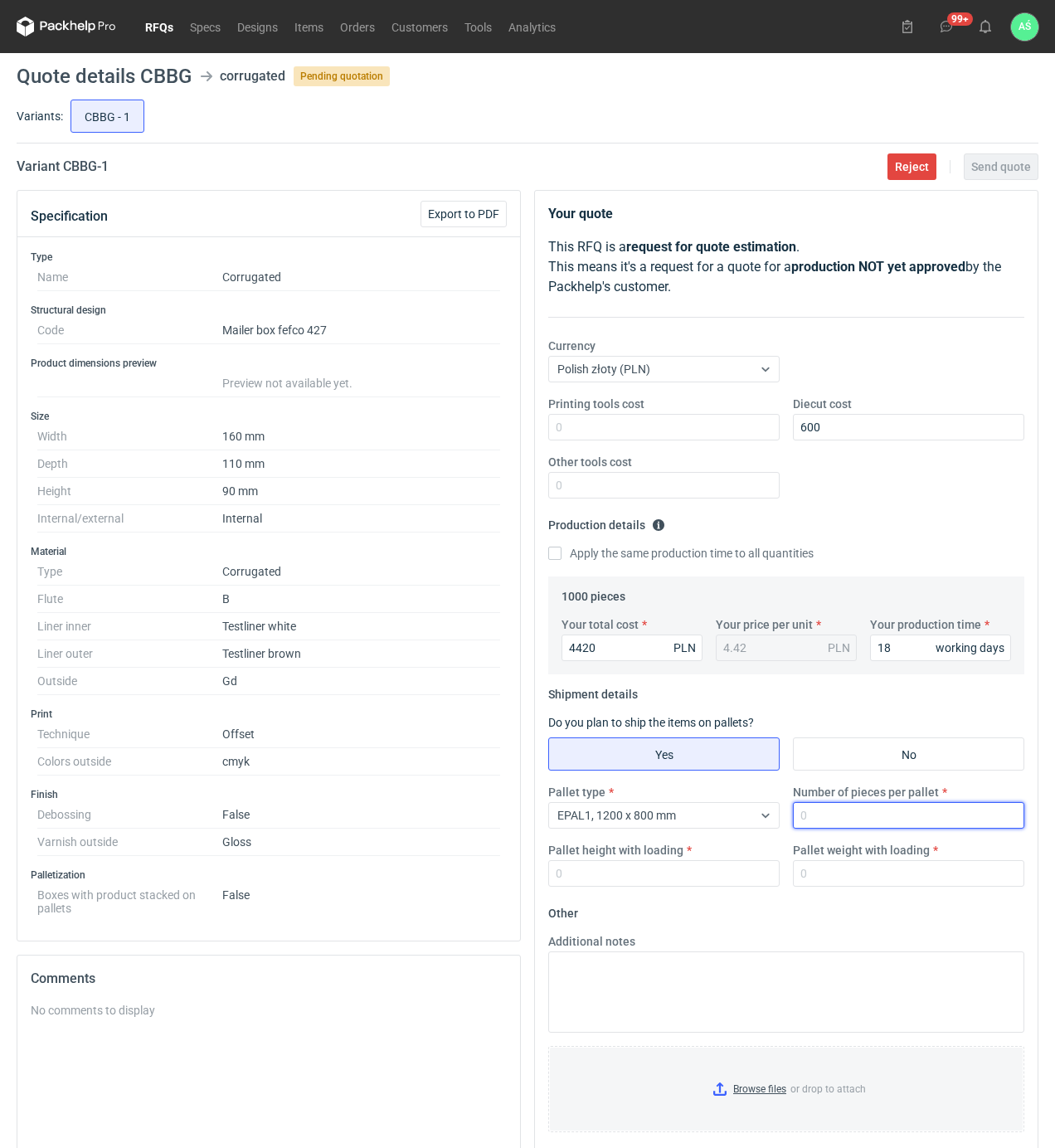
click at [810, 818] on input "Number of pieces per pallet" at bounding box center [909, 815] width 231 height 26
type input "1000"
type input "1850"
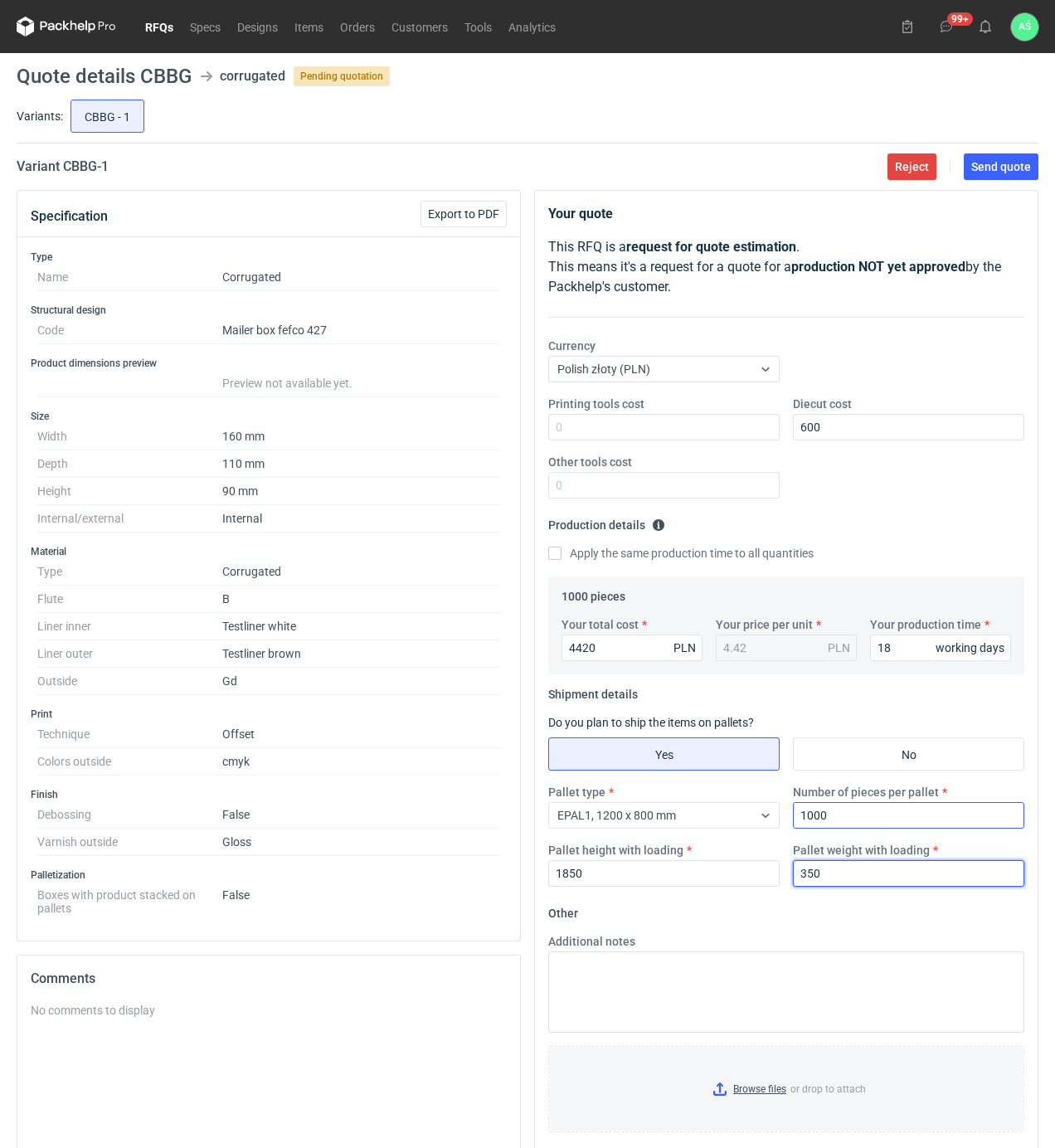
type input "350"
click at [775, 1086] on input "Browse files or drop to attach" at bounding box center [786, 1088] width 473 height 83
drag, startPoint x: 995, startPoint y: 170, endPoint x: 1016, endPoint y: 173, distance: 21.2
click at [1000, 170] on span "Send quote" at bounding box center [1001, 167] width 60 height 11
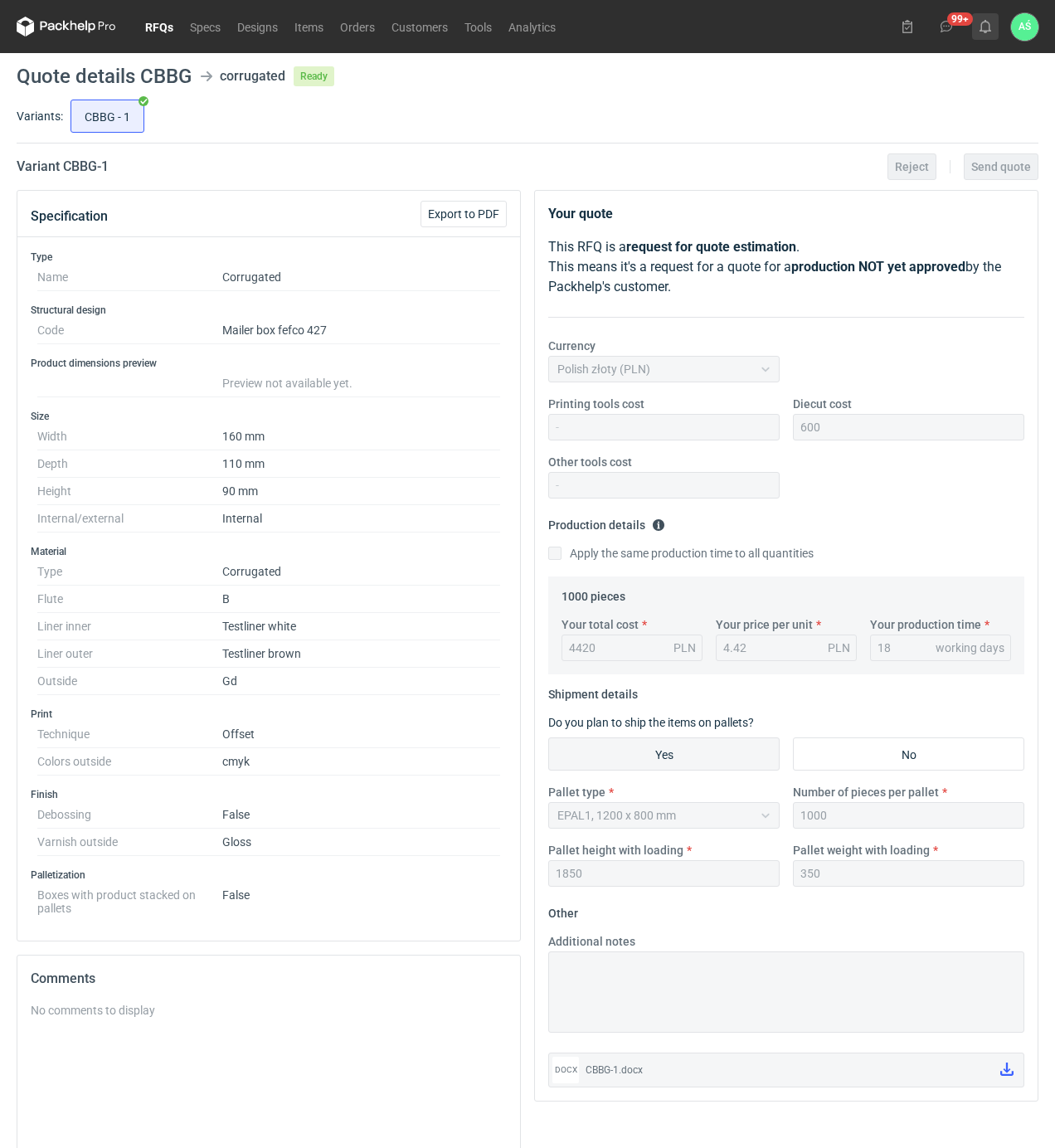
click at [995, 23] on button at bounding box center [985, 26] width 26 height 26
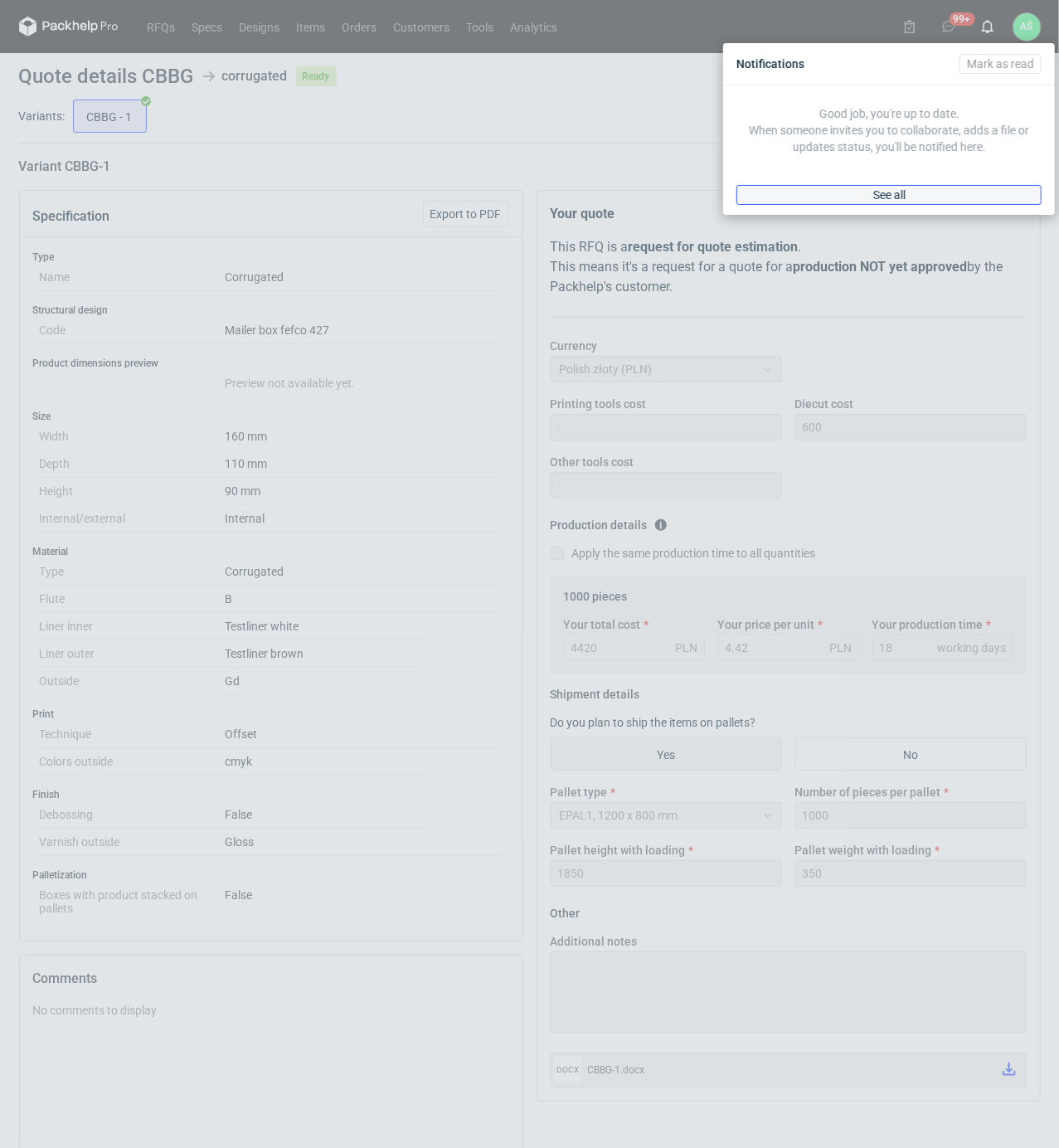
click at [914, 185] on link "See all" at bounding box center [888, 194] width 305 height 20
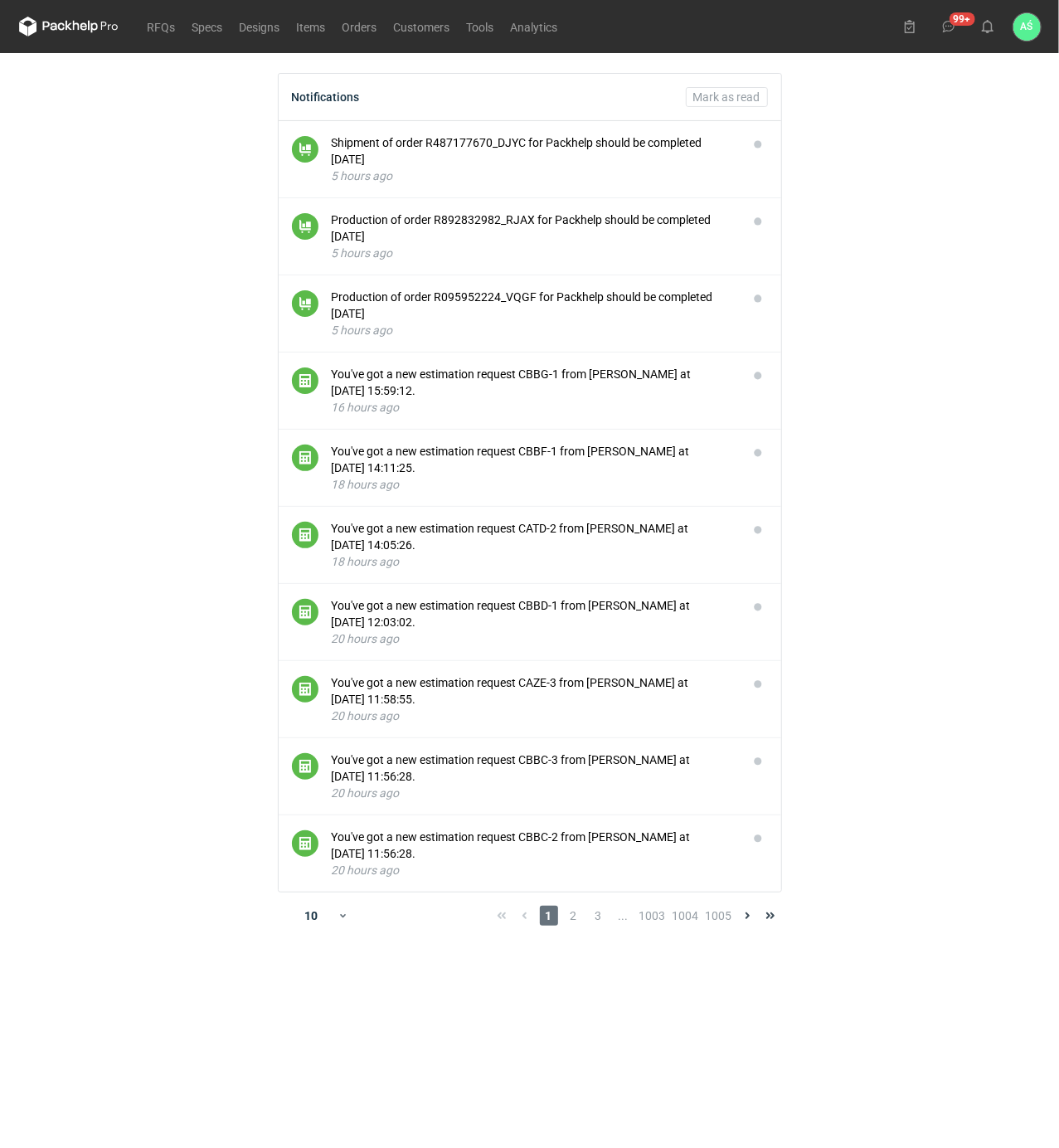
click at [899, 229] on main "Notifications Mark as read Shipment of order R487177670_DJYC for Packhelp shoul…" at bounding box center [530, 601] width 1035 height 1095
